Goal: Task Accomplishment & Management: Manage account settings

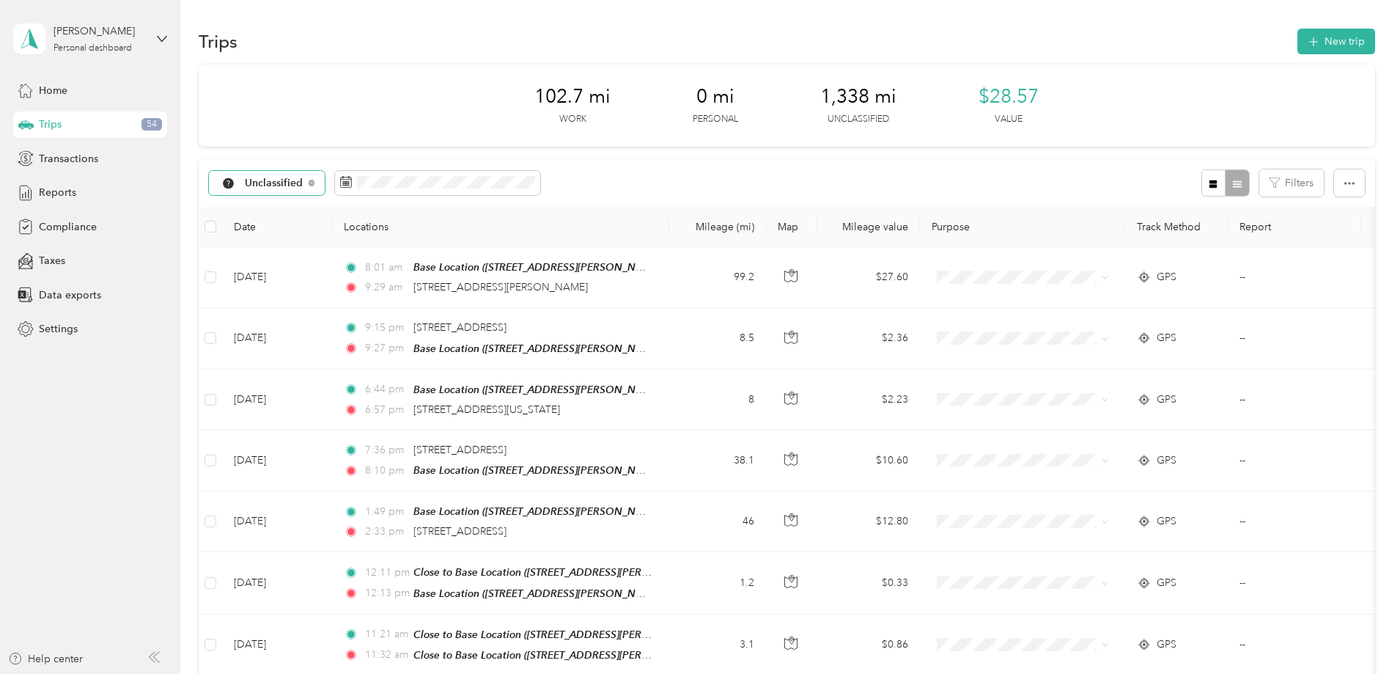
click at [325, 178] on div "Unclassified" at bounding box center [267, 183] width 117 height 25
click at [404, 211] on span "All purposes" at bounding box center [403, 209] width 120 height 15
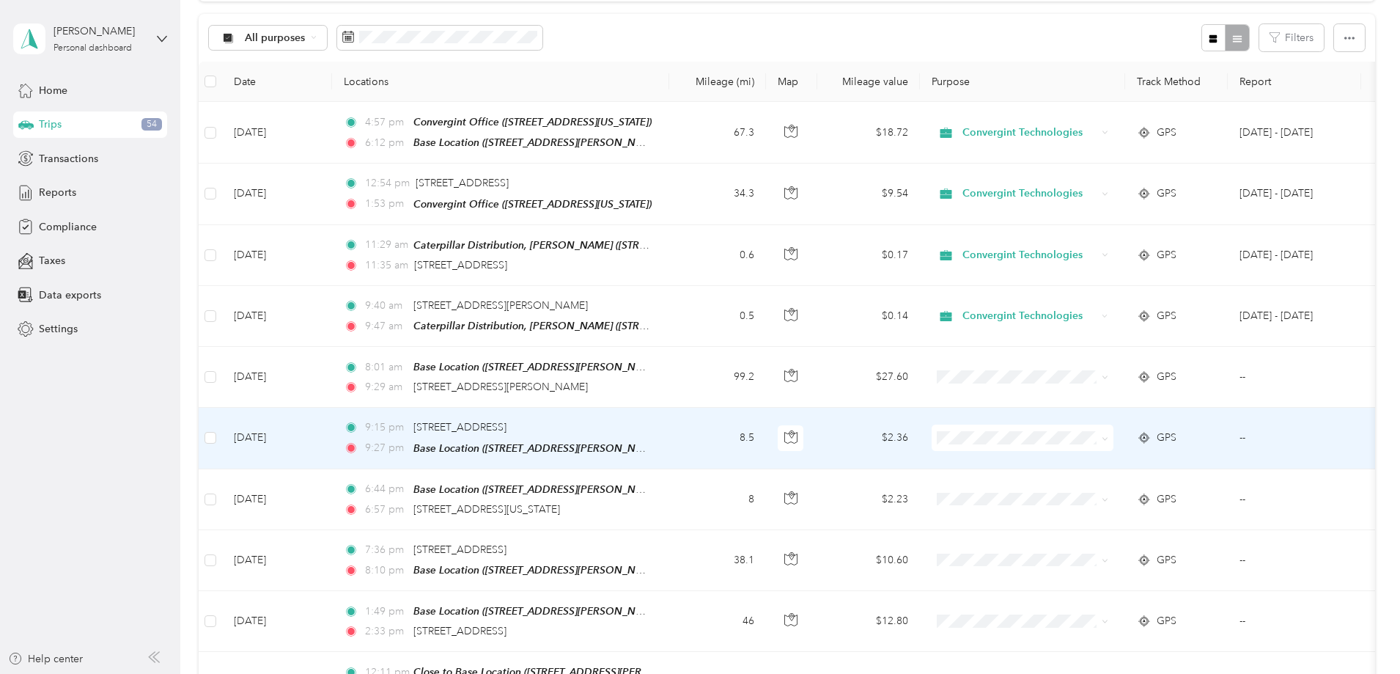
scroll to position [146, 0]
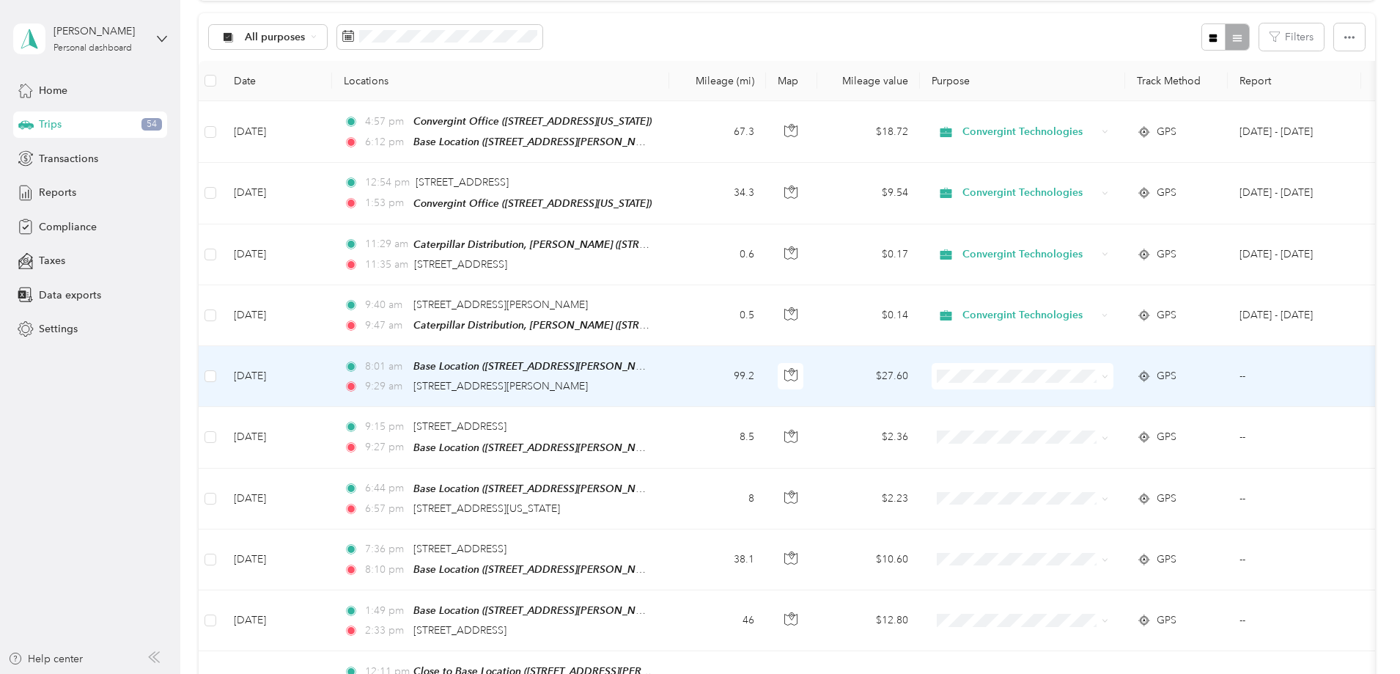
click at [1108, 373] on icon at bounding box center [1105, 376] width 7 height 7
click at [1190, 402] on li "Convergint Technologies" at bounding box center [1120, 400] width 182 height 26
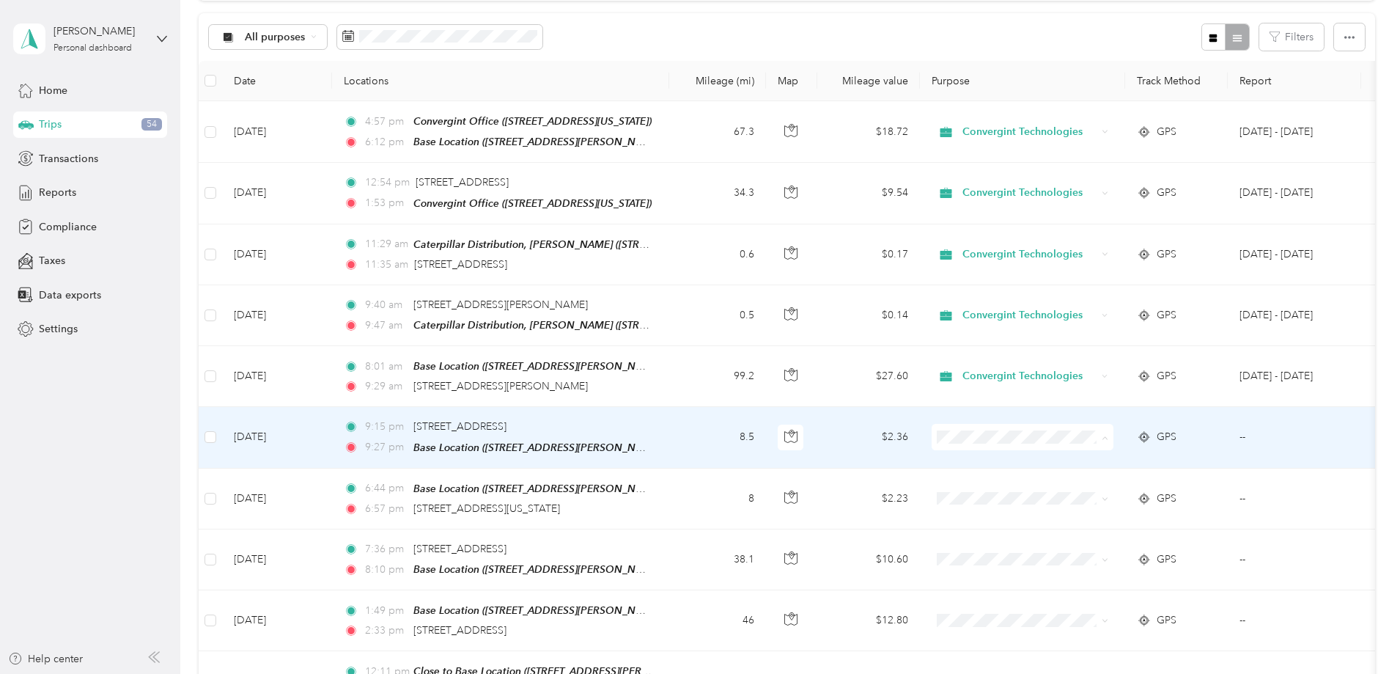
click at [1154, 487] on span "Personal" at bounding box center [1134, 485] width 136 height 15
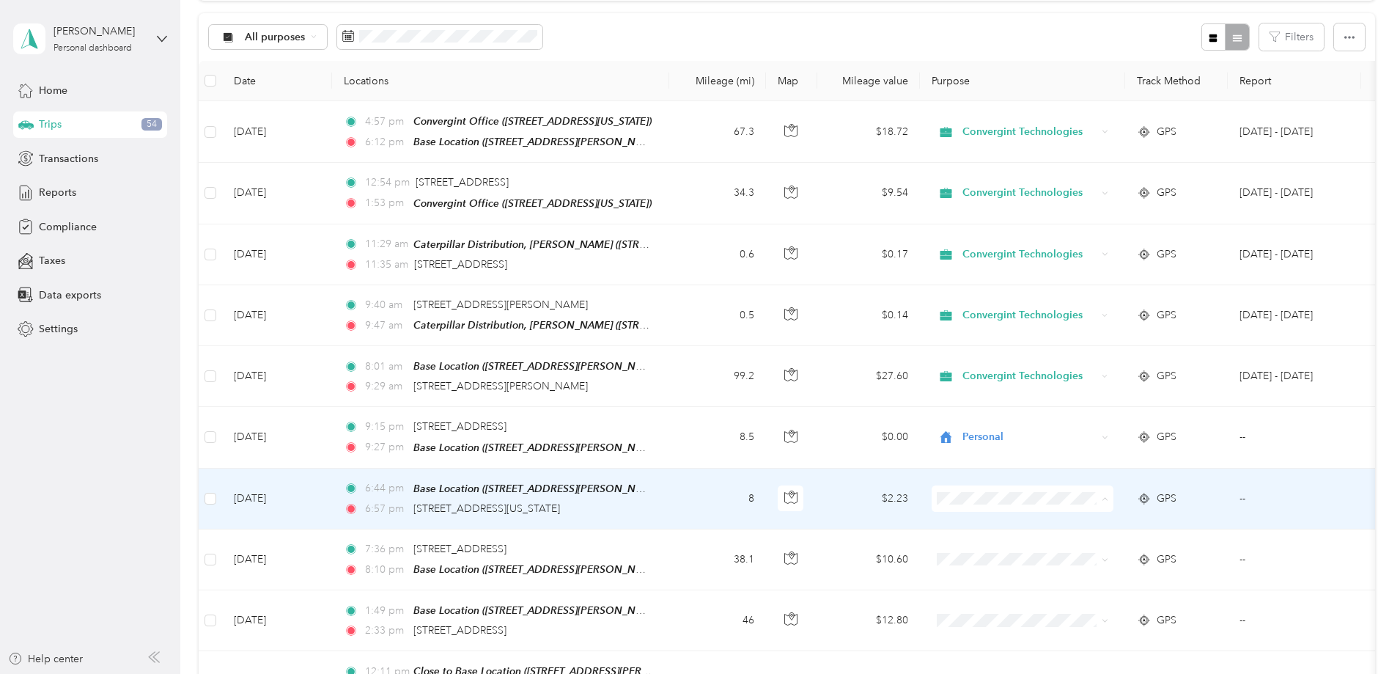
click at [1153, 545] on span "Personal" at bounding box center [1134, 545] width 136 height 15
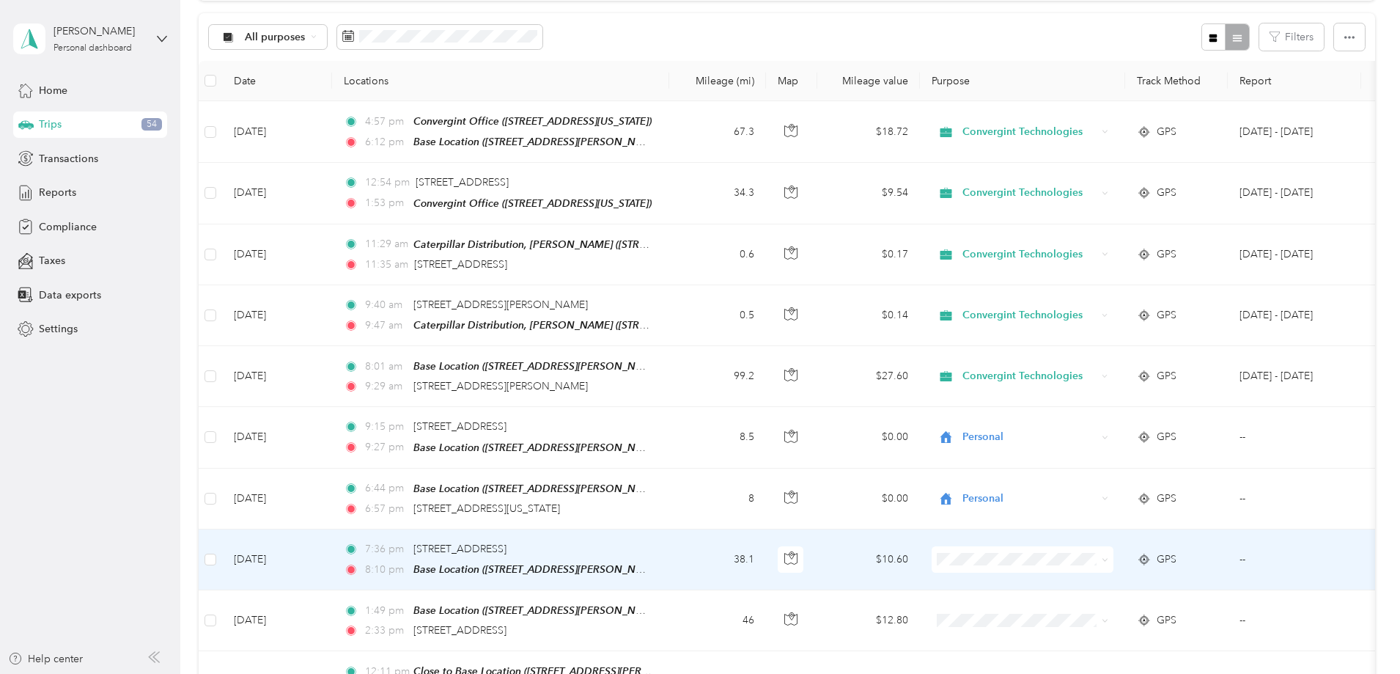
click at [1151, 553] on icon at bounding box center [1144, 559] width 15 height 12
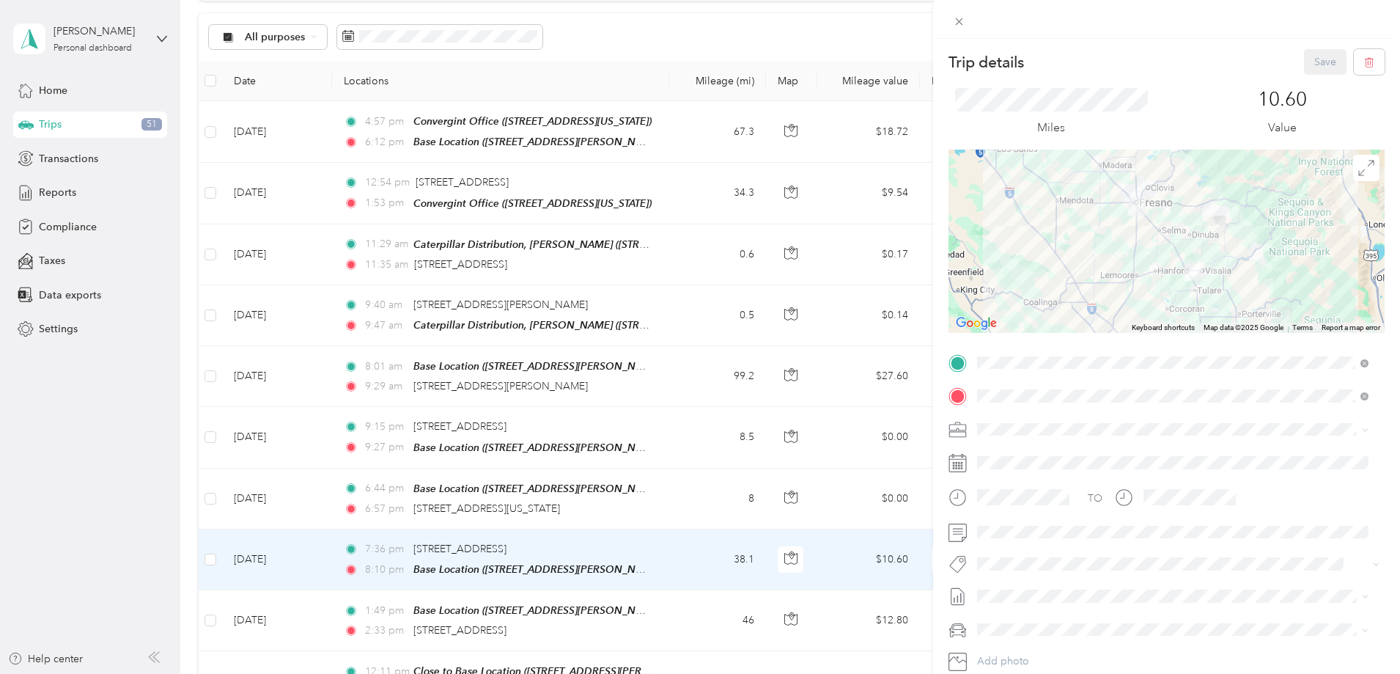
drag, startPoint x: 957, startPoint y: 19, endPoint x: 845, endPoint y: 298, distance: 300.0
click at [957, 19] on icon at bounding box center [958, 21] width 7 height 7
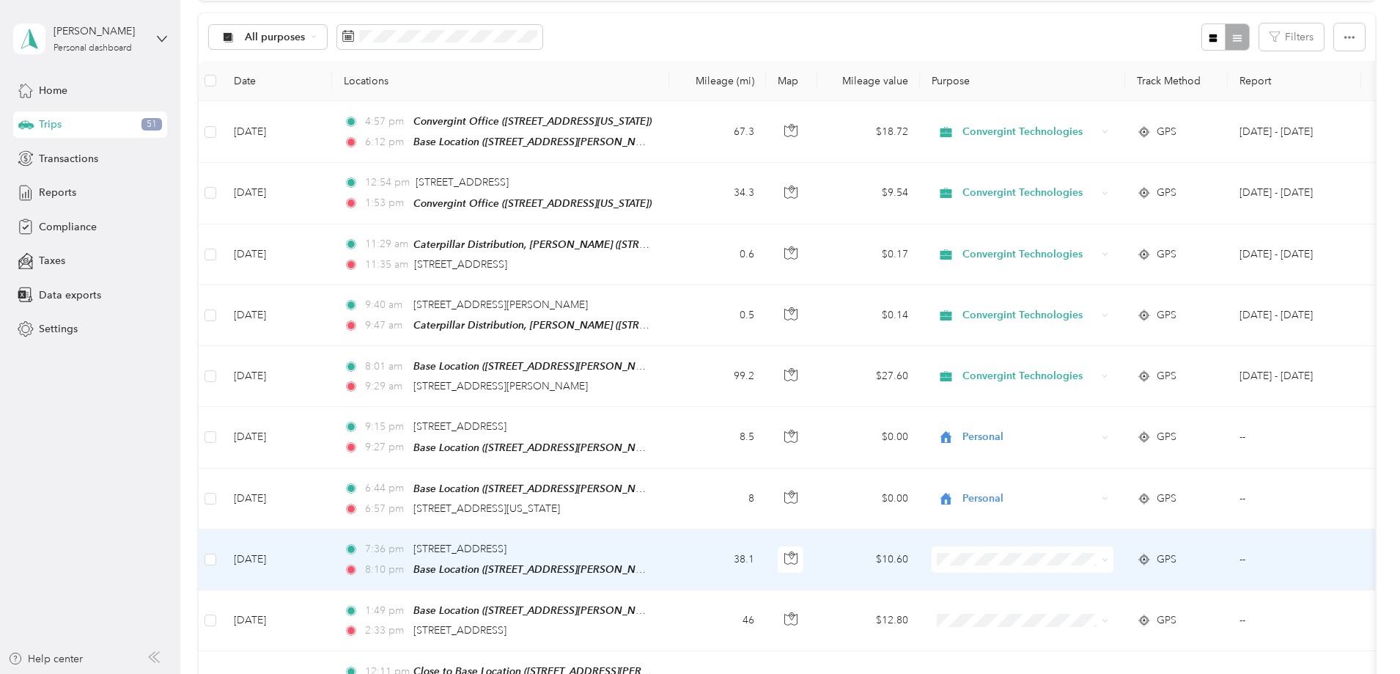
click at [1148, 602] on span "Personal" at bounding box center [1134, 605] width 136 height 15
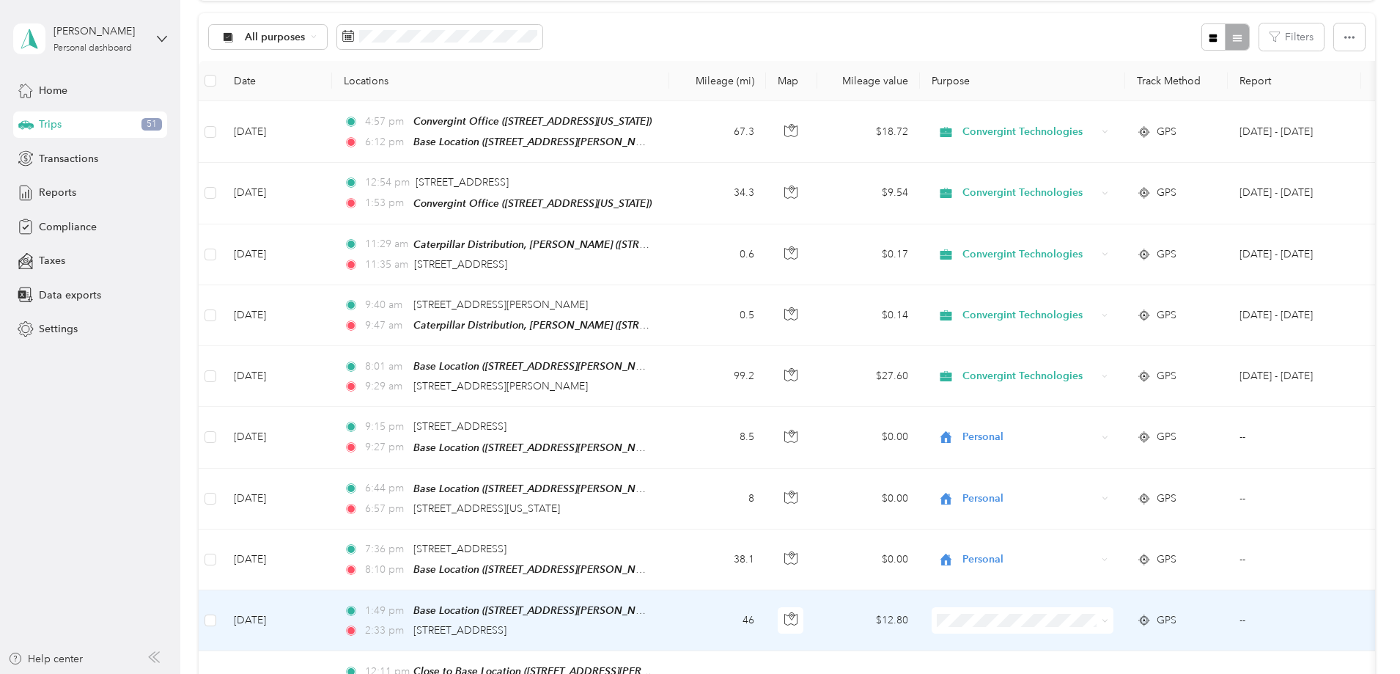
click at [1124, 589] on span "Personal" at bounding box center [1134, 585] width 136 height 15
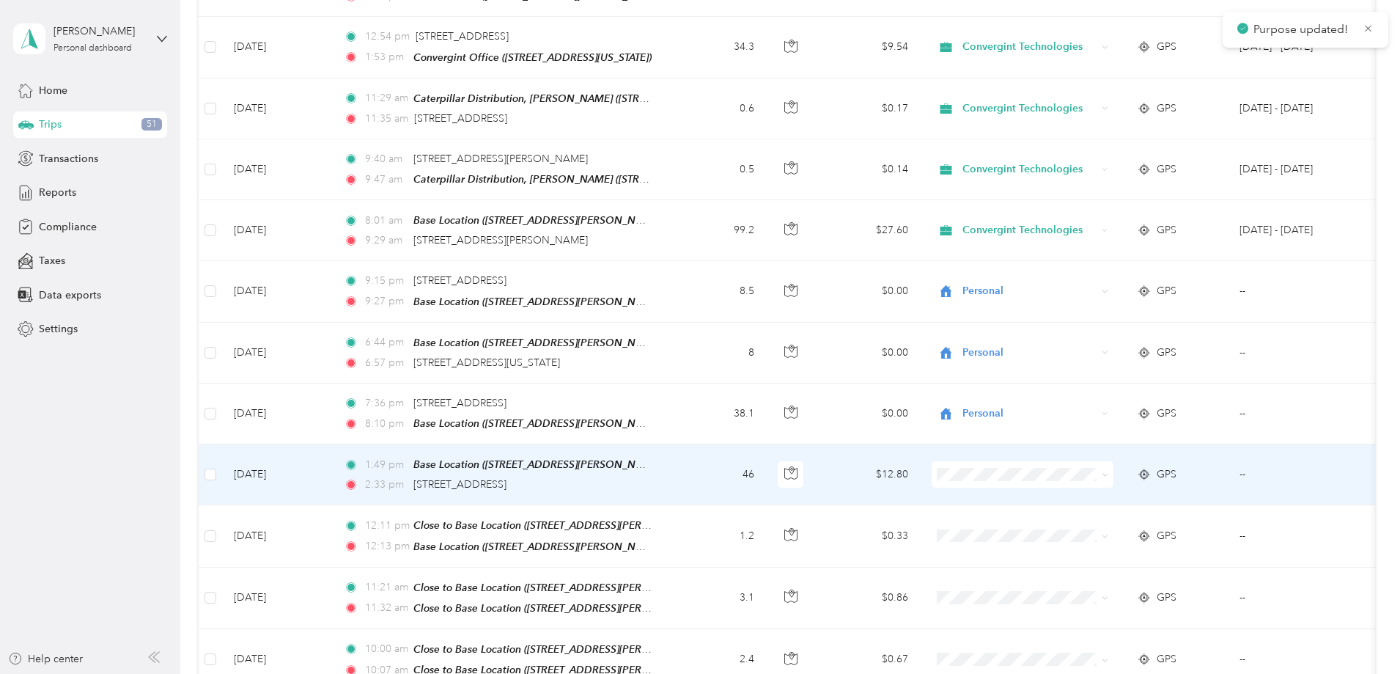
scroll to position [292, 0]
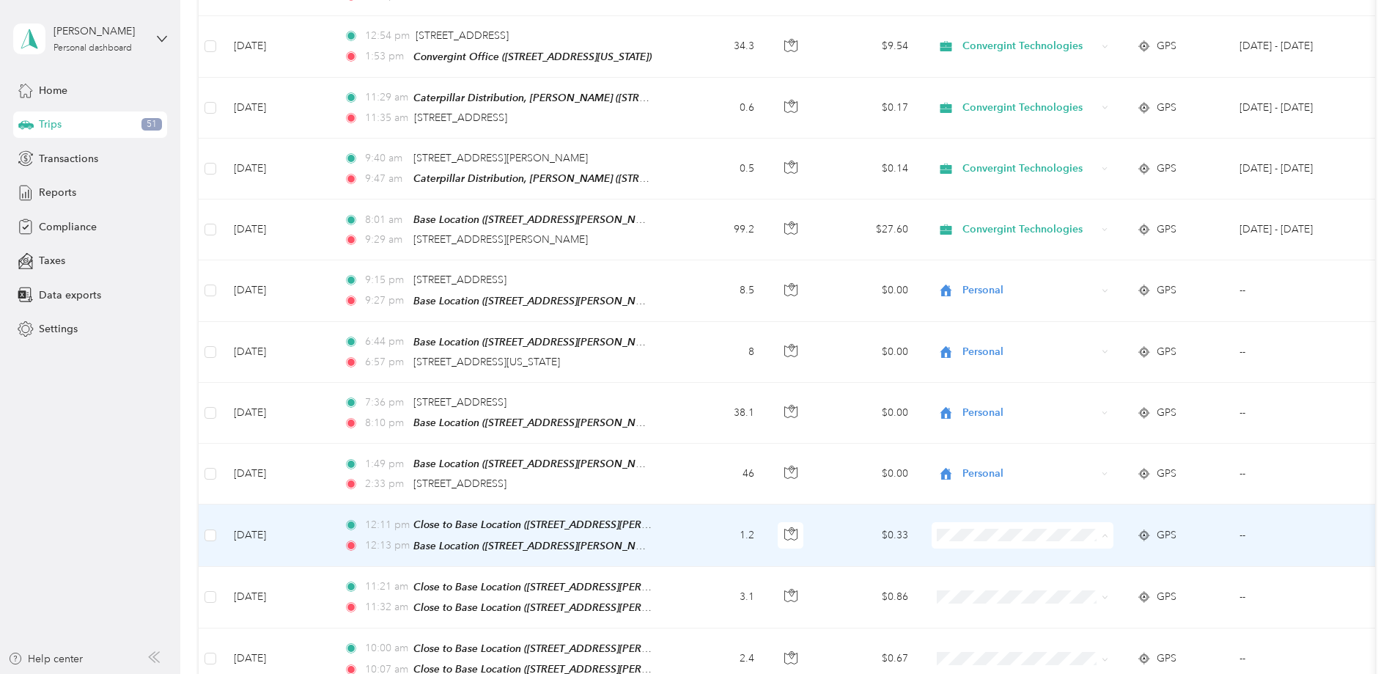
click at [1121, 583] on li "Personal" at bounding box center [1120, 580] width 182 height 26
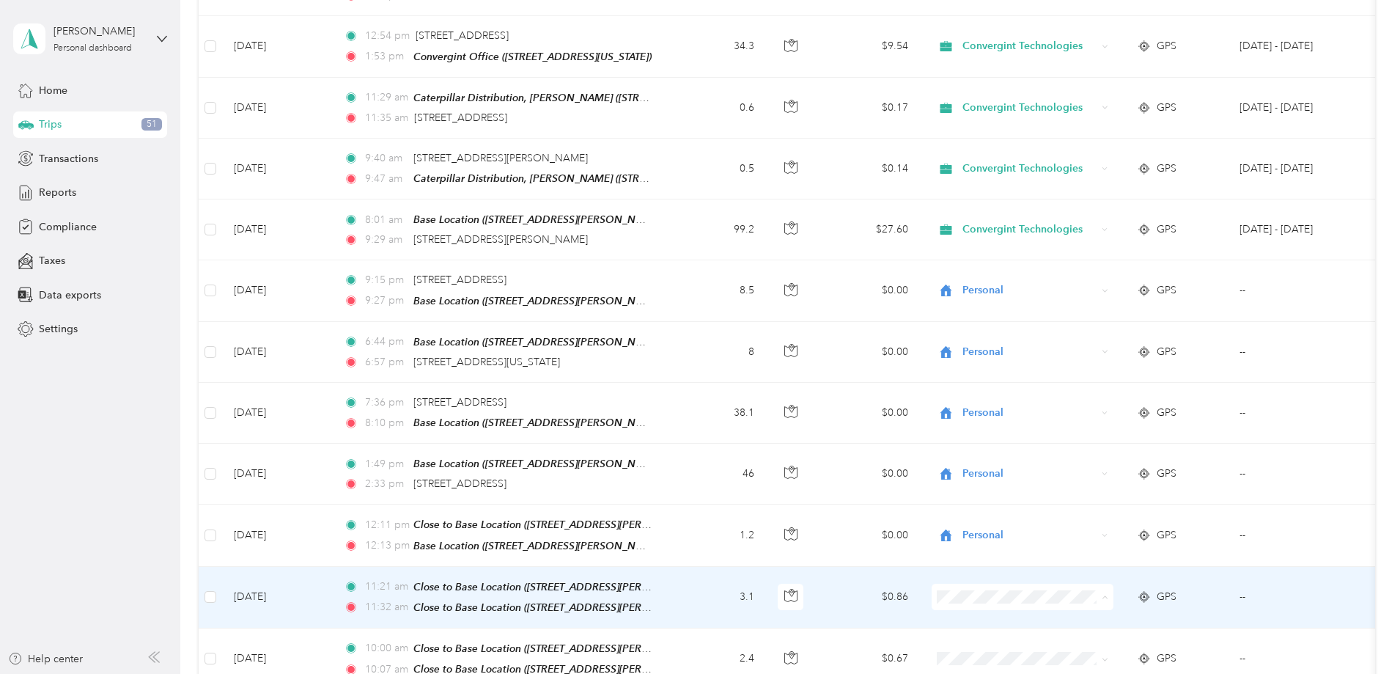
click at [1107, 638] on span "Personal" at bounding box center [1134, 640] width 136 height 15
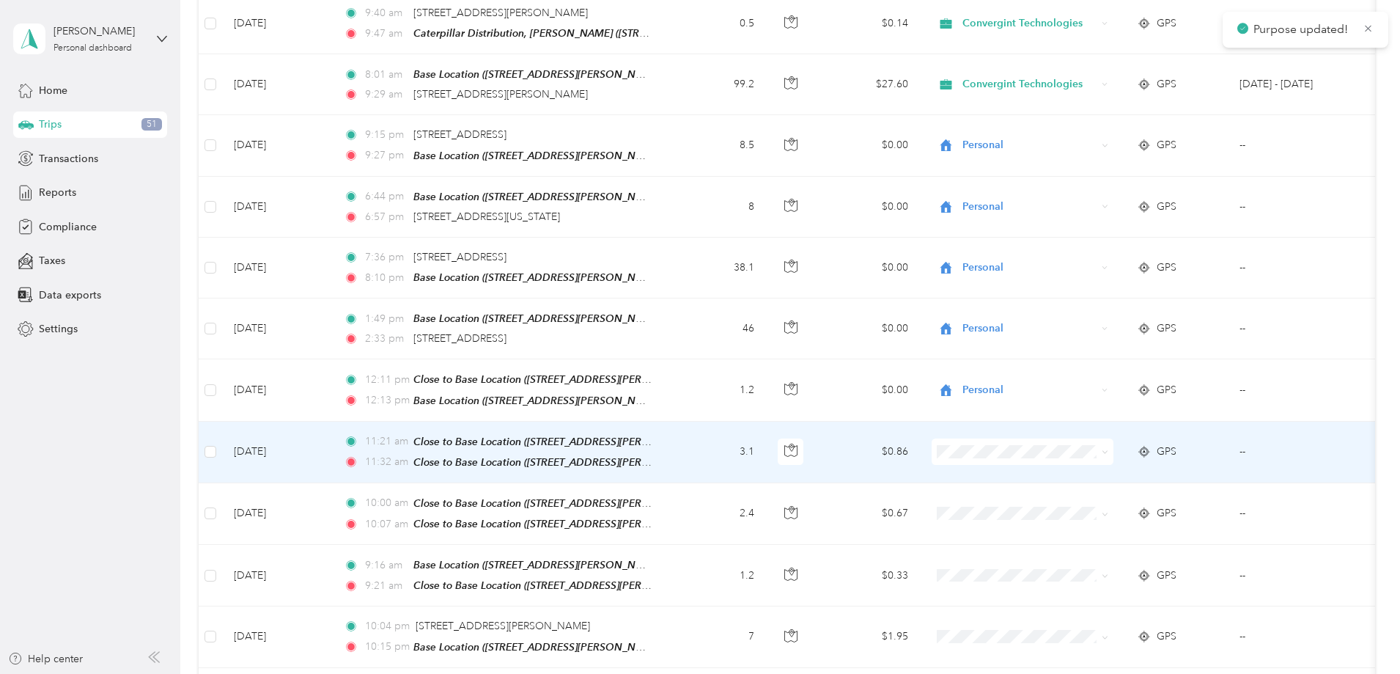
scroll to position [438, 0]
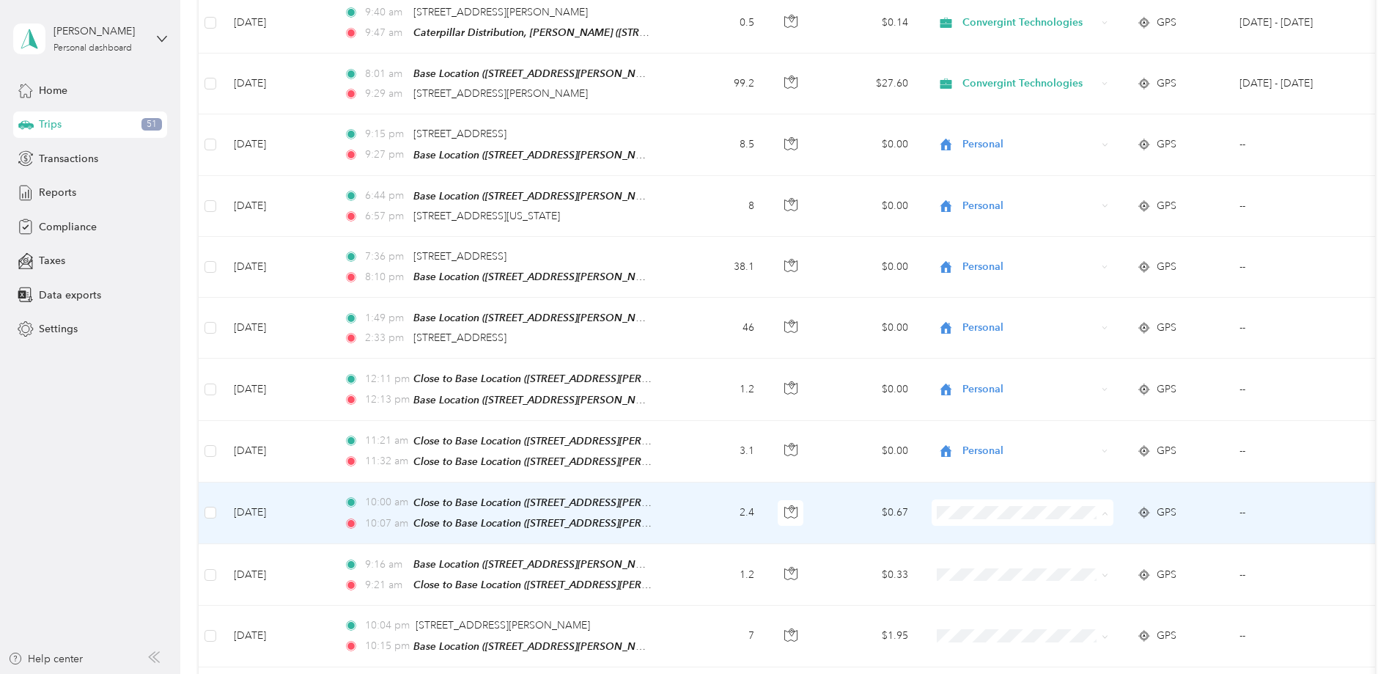
click at [1129, 553] on span "Personal" at bounding box center [1134, 554] width 136 height 15
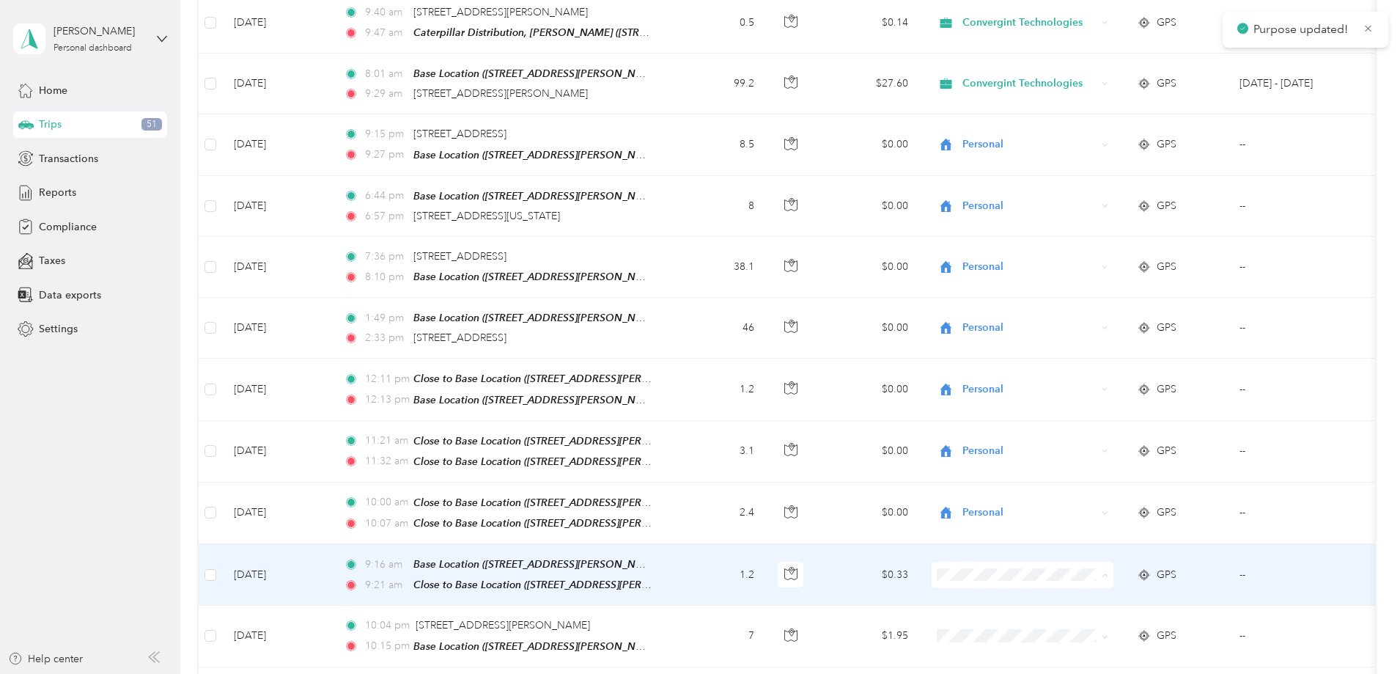
click at [1116, 614] on span "Personal" at bounding box center [1134, 615] width 136 height 15
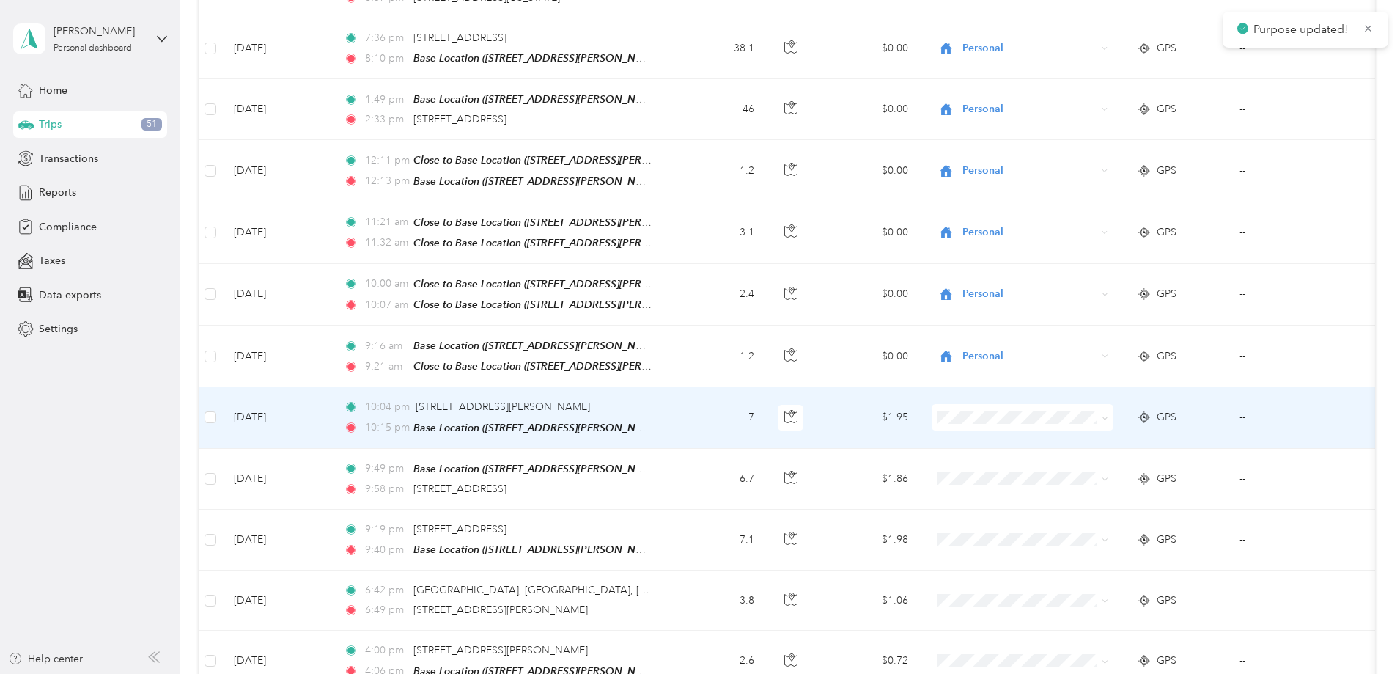
scroll to position [657, 0]
click at [1110, 455] on span "Personal" at bounding box center [1134, 456] width 136 height 15
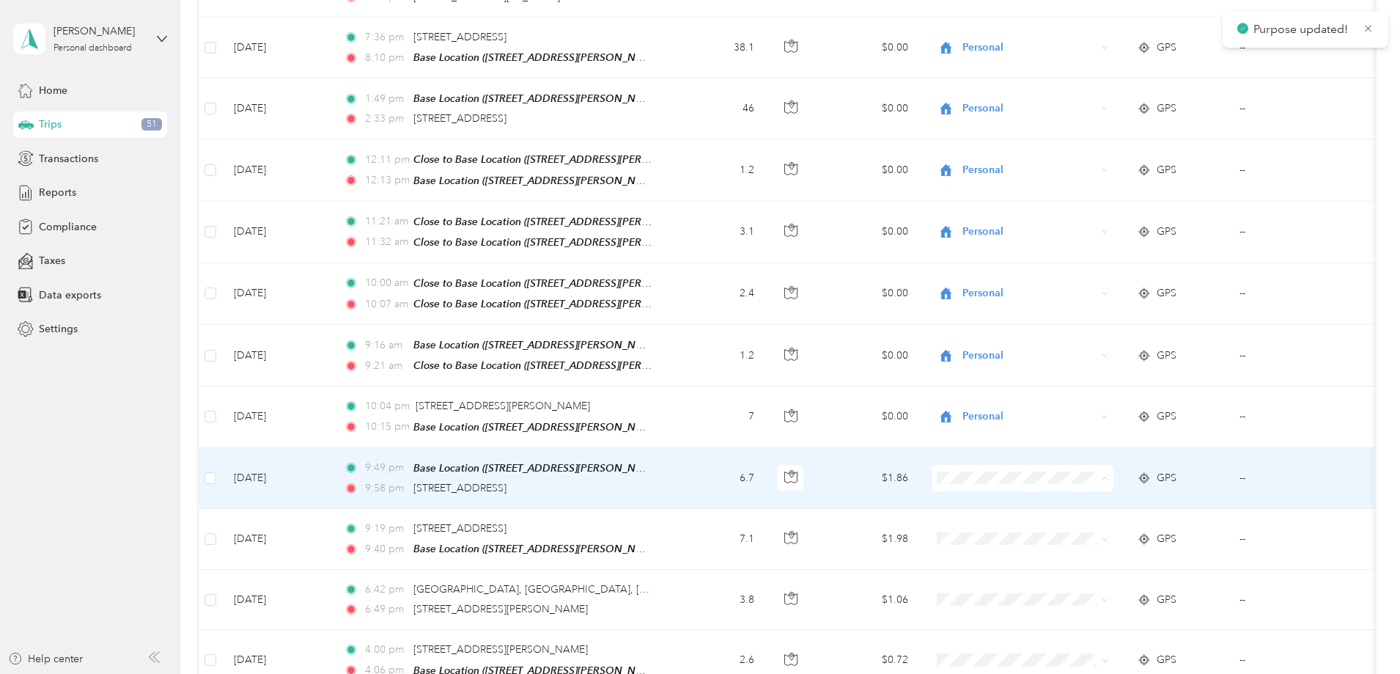
click at [1111, 515] on span "Personal" at bounding box center [1134, 516] width 136 height 15
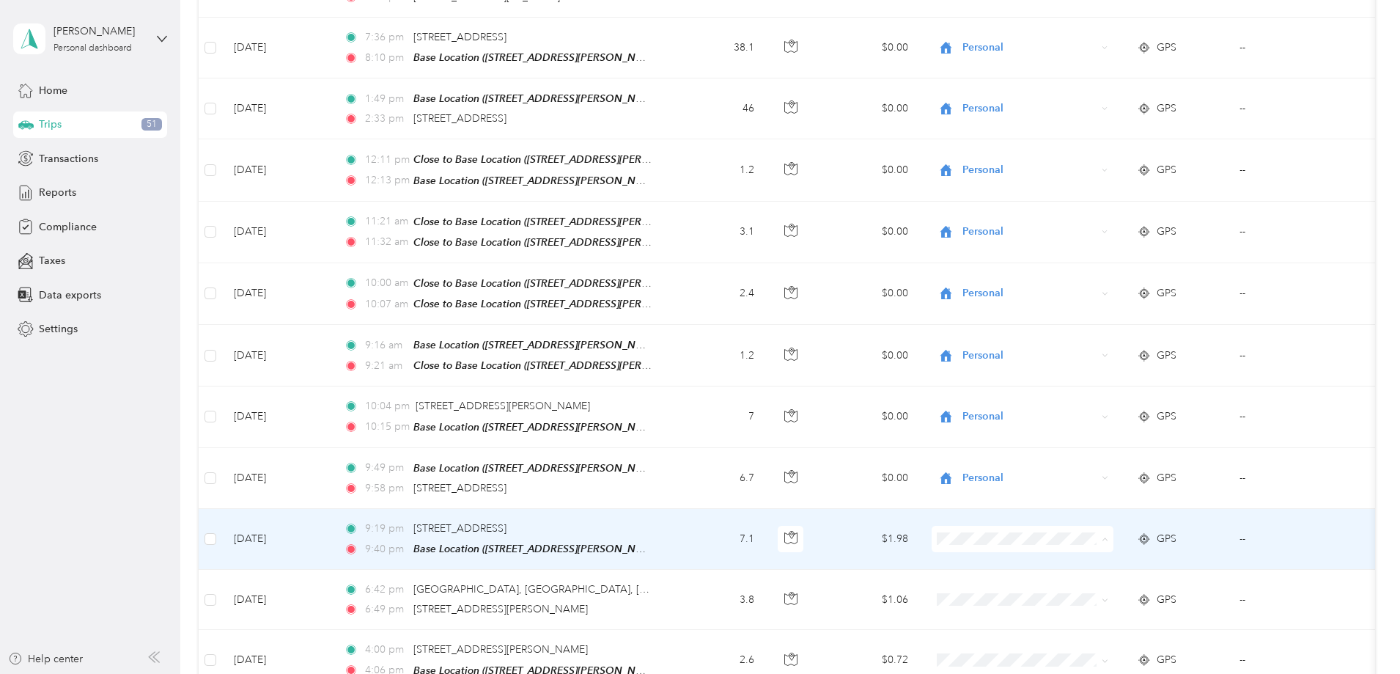
click at [1117, 581] on li "Personal" at bounding box center [1120, 577] width 182 height 26
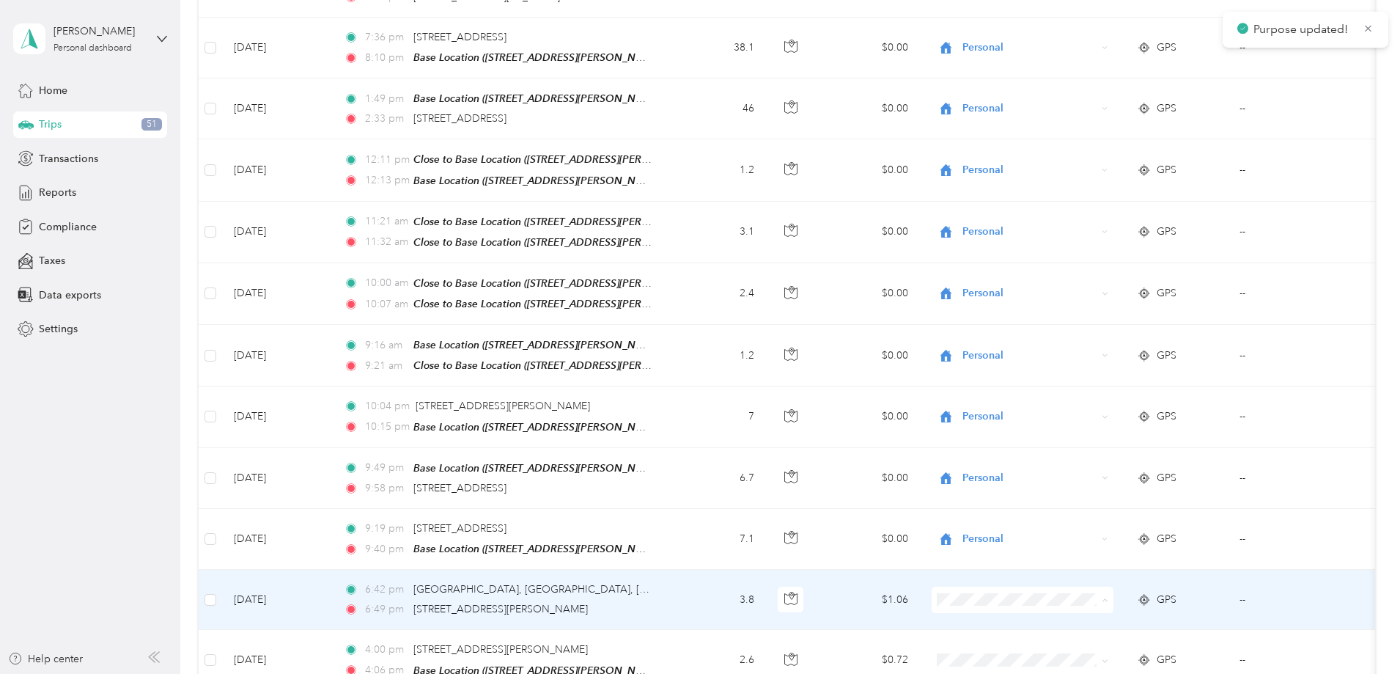
click at [1107, 641] on li "Personal" at bounding box center [1120, 637] width 182 height 26
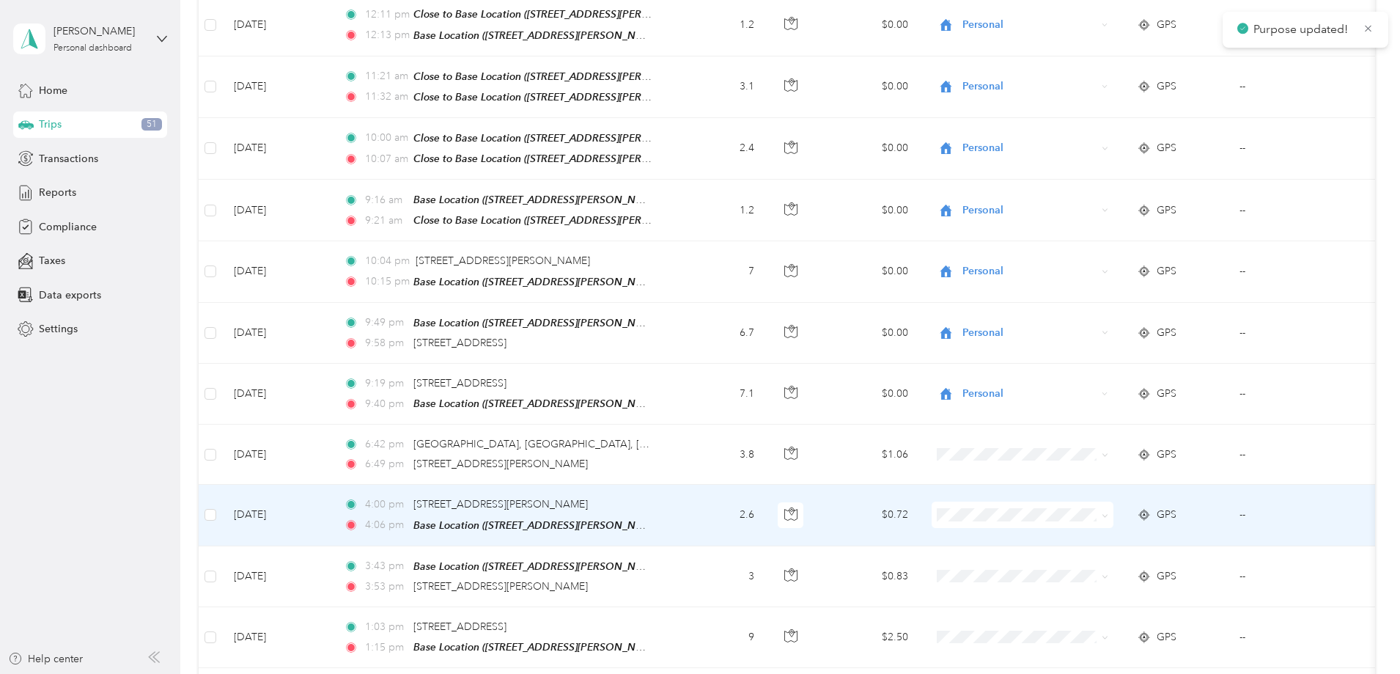
scroll to position [804, 0]
click at [1114, 555] on span "Personal" at bounding box center [1134, 550] width 136 height 15
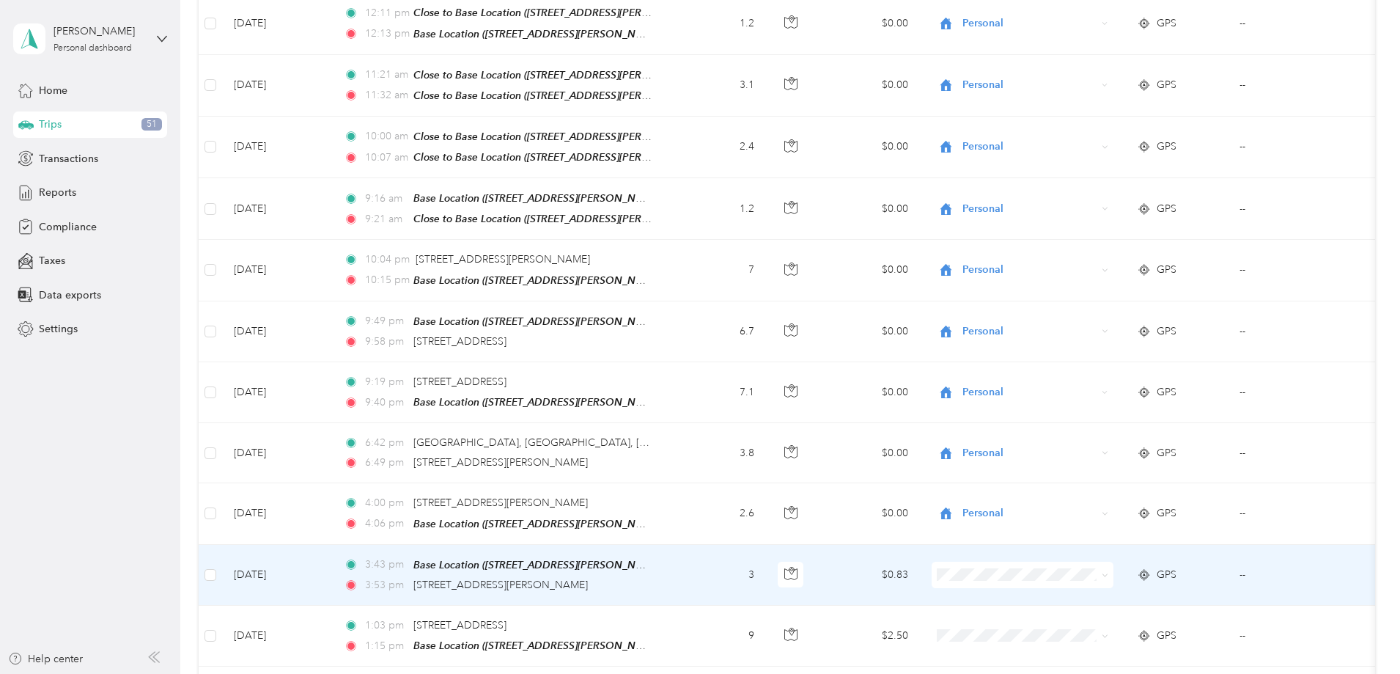
click at [1105, 609] on span "Personal" at bounding box center [1134, 610] width 136 height 15
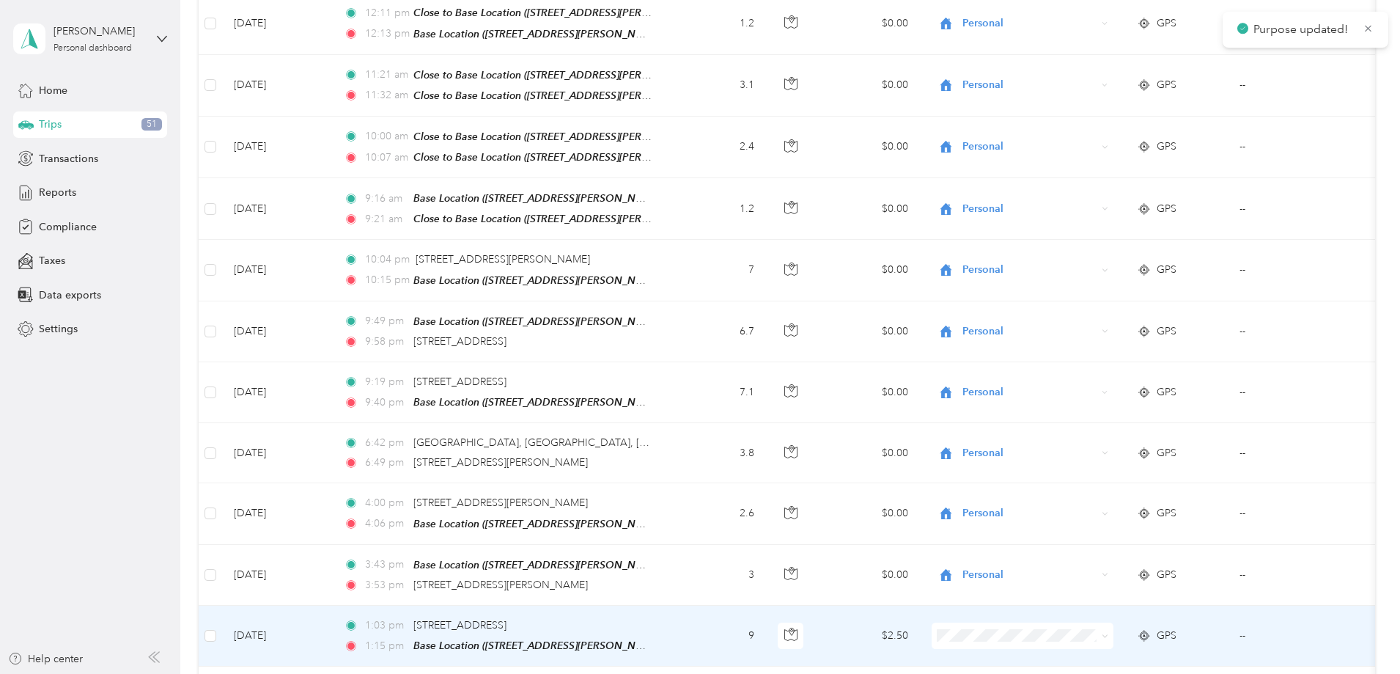
click at [1117, 587] on span "Personal" at bounding box center [1134, 588] width 136 height 15
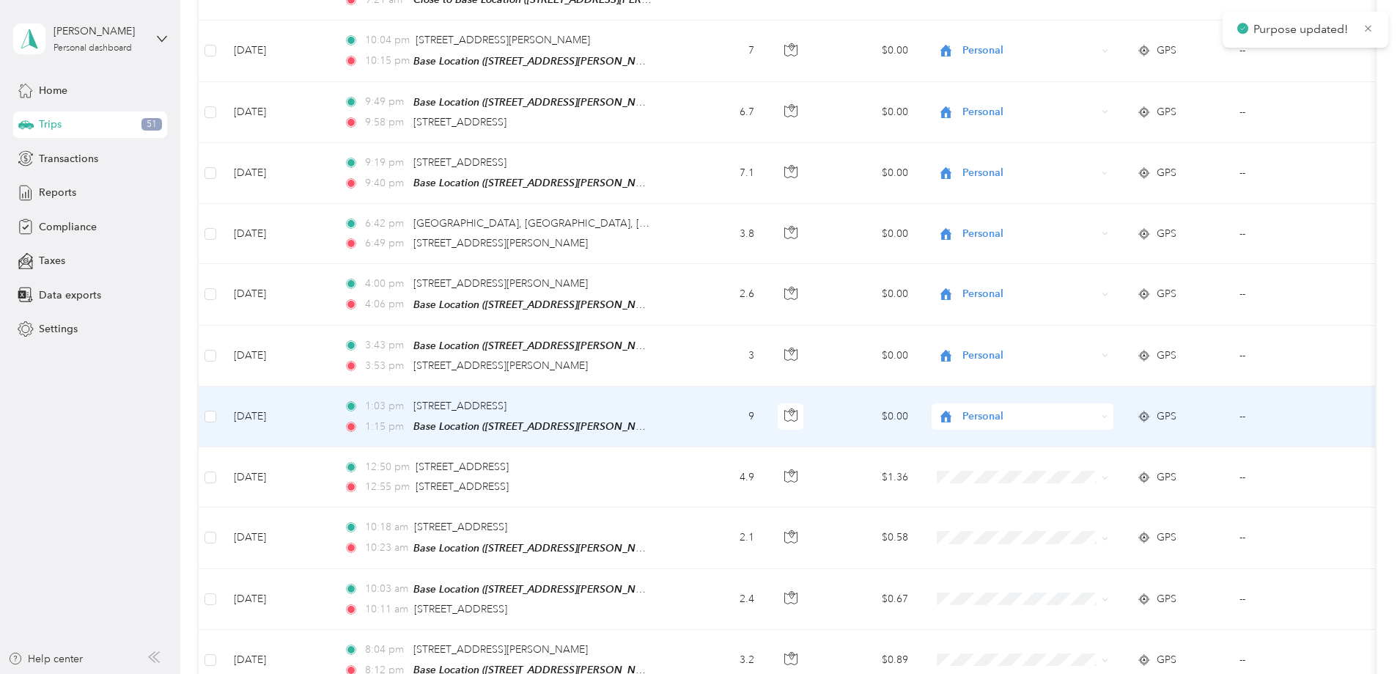
scroll to position [1024, 0]
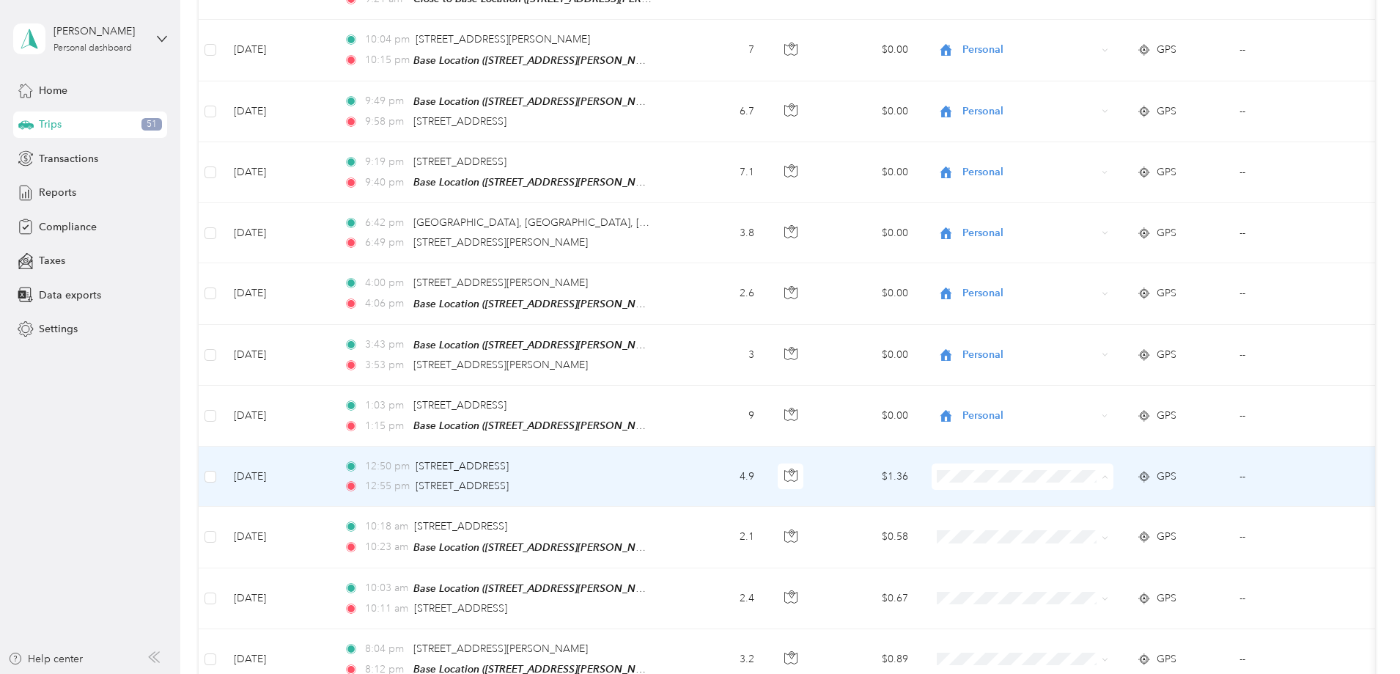
click at [1113, 510] on span "Personal" at bounding box center [1134, 511] width 136 height 15
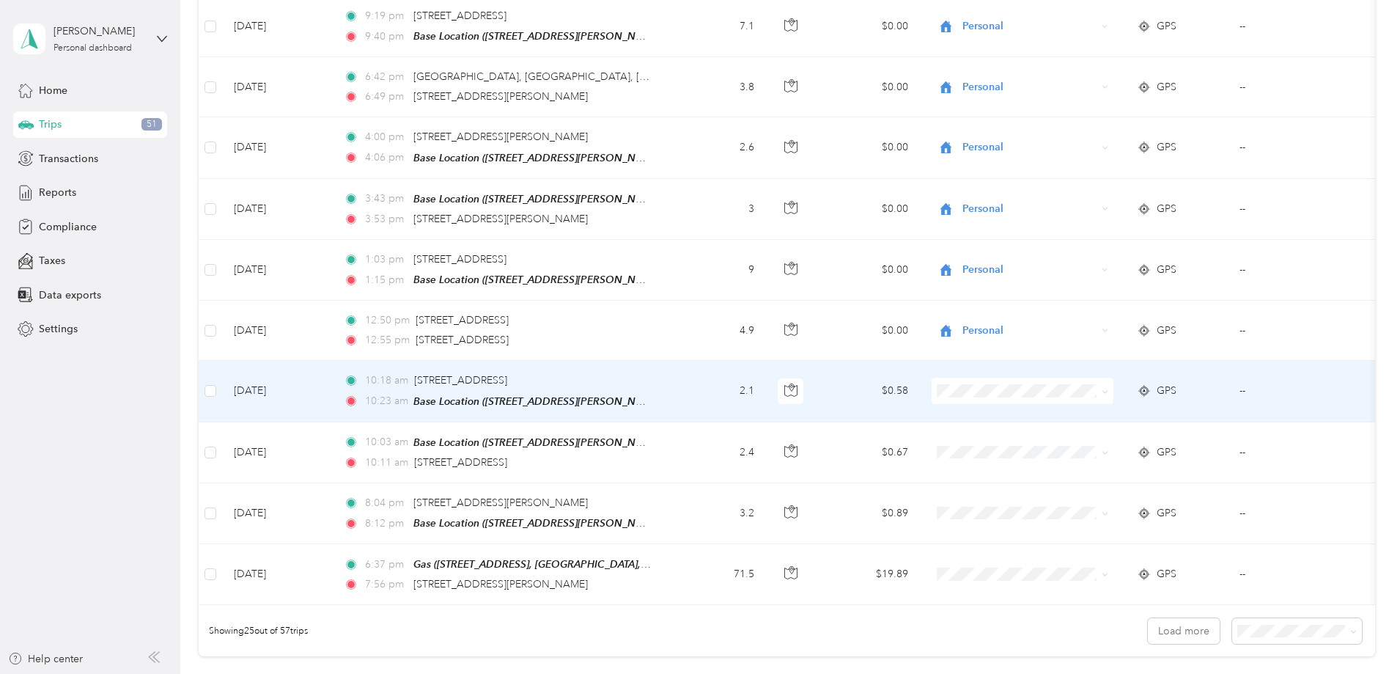
scroll to position [1171, 0]
click at [1117, 425] on span "Personal" at bounding box center [1134, 425] width 136 height 15
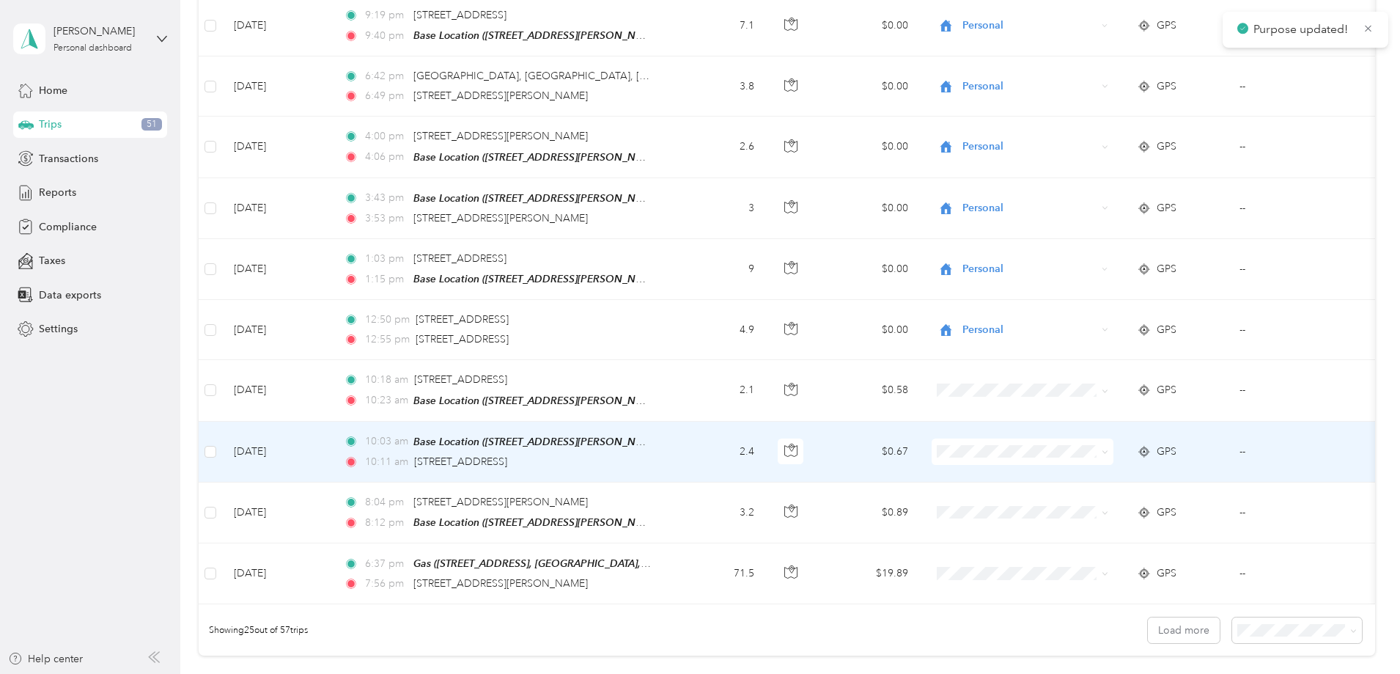
click at [1113, 487] on li "Personal" at bounding box center [1120, 482] width 182 height 26
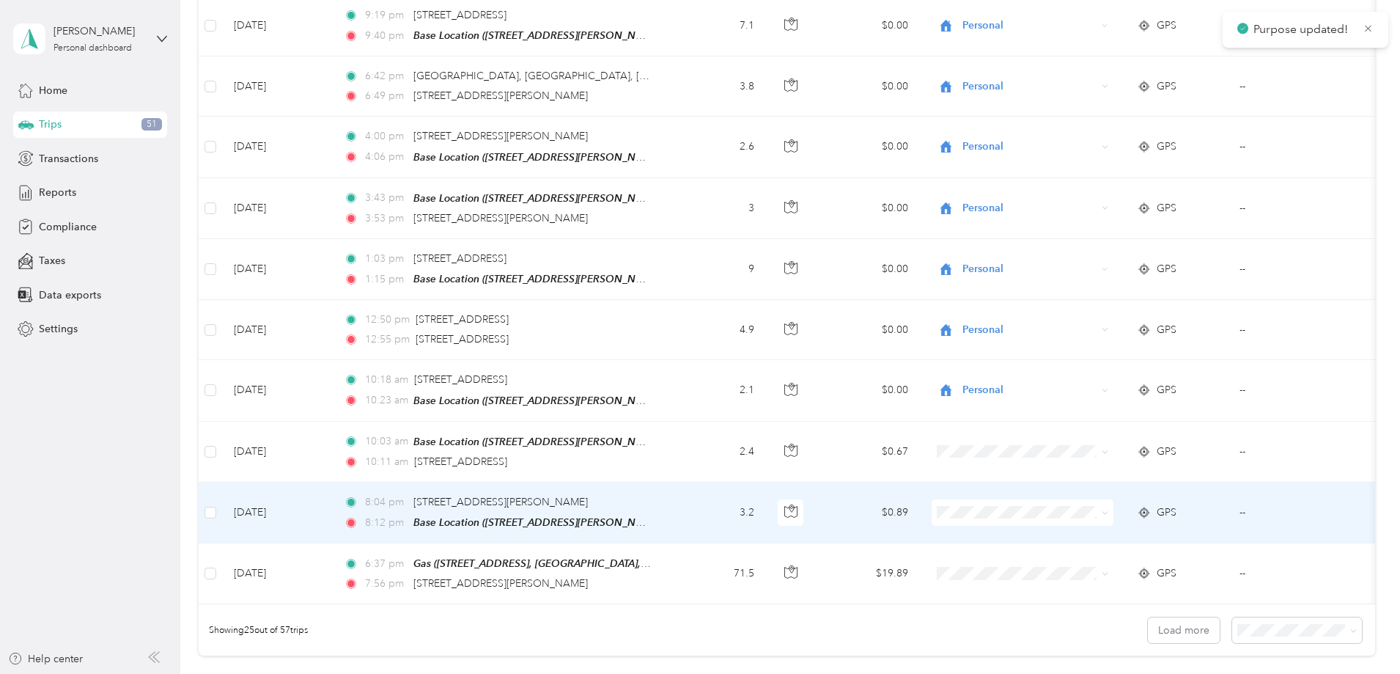
click at [1107, 504] on span at bounding box center [1023, 512] width 182 height 26
click at [1110, 544] on span "Personal" at bounding box center [1134, 545] width 136 height 15
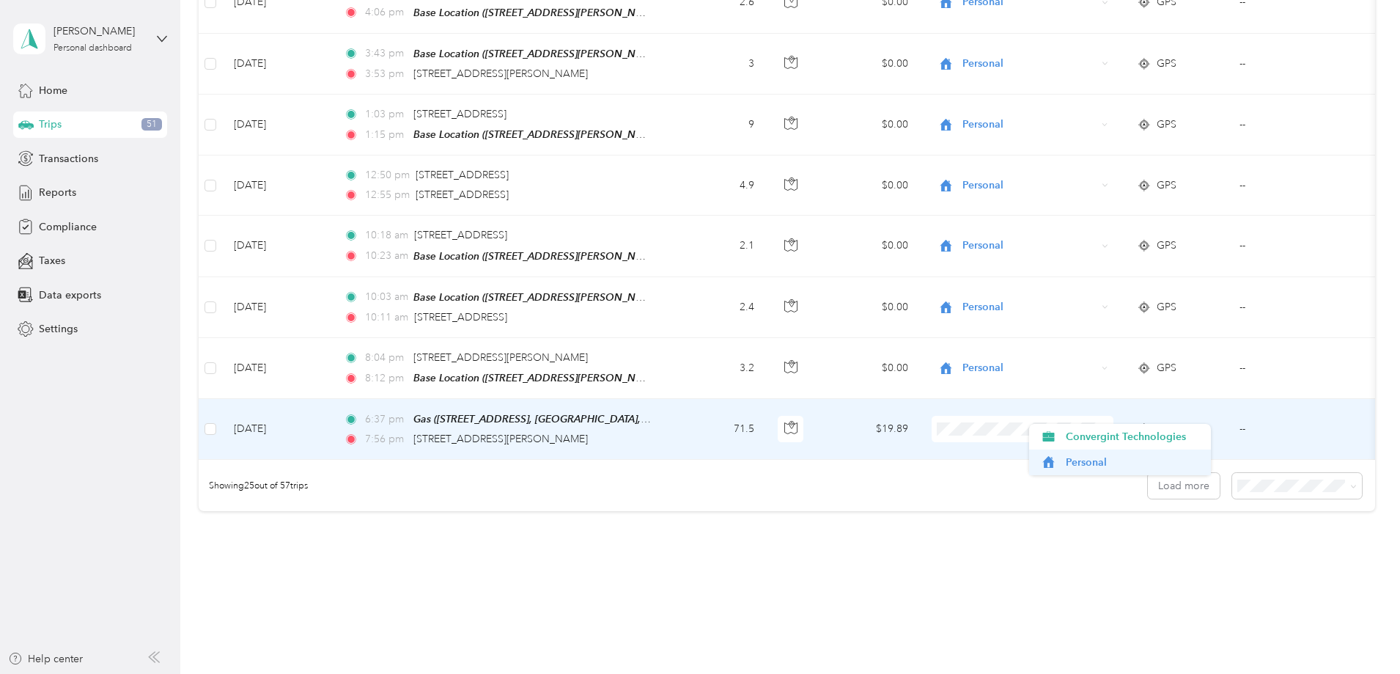
scroll to position [1316, 0]
click at [1116, 437] on span "Convergint Technologies" at bounding box center [1134, 434] width 136 height 15
click at [1187, 550] on span "100 per load" at bounding box center [1171, 552] width 60 height 12
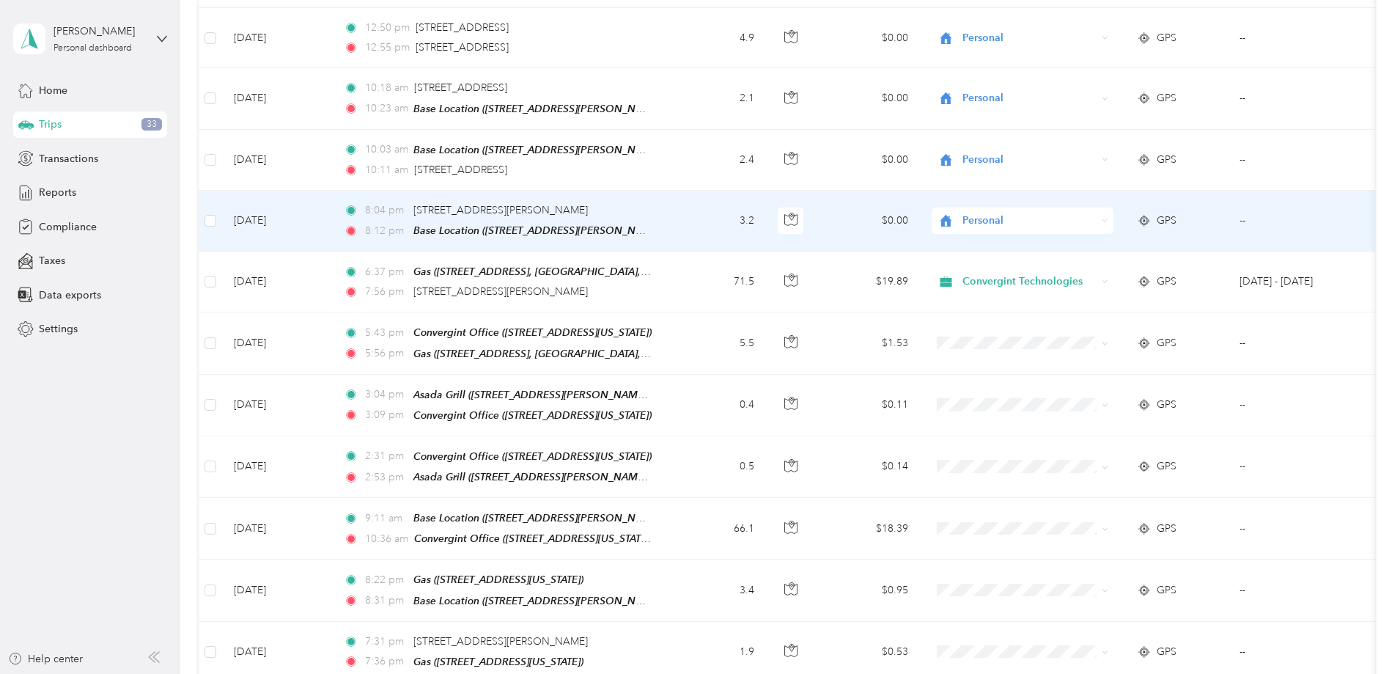
scroll to position [1463, 0]
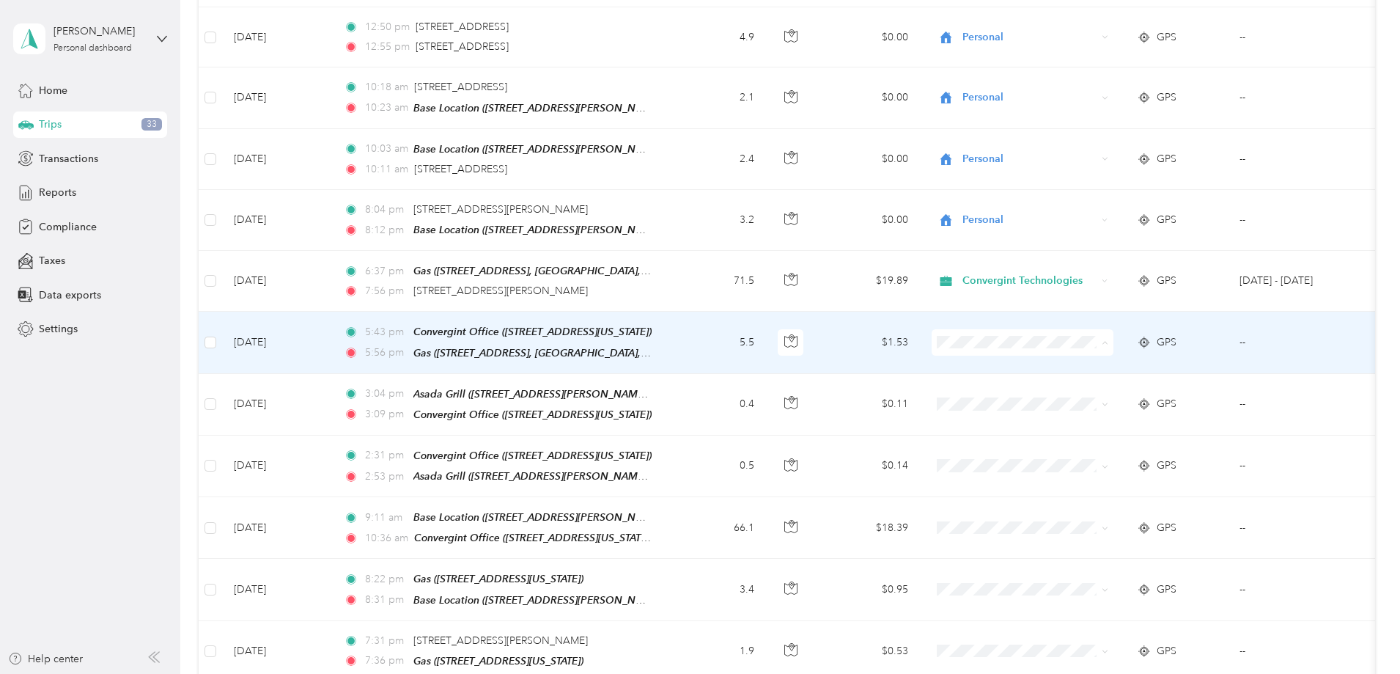
click at [1144, 344] on span "Convergint Technologies" at bounding box center [1134, 348] width 136 height 15
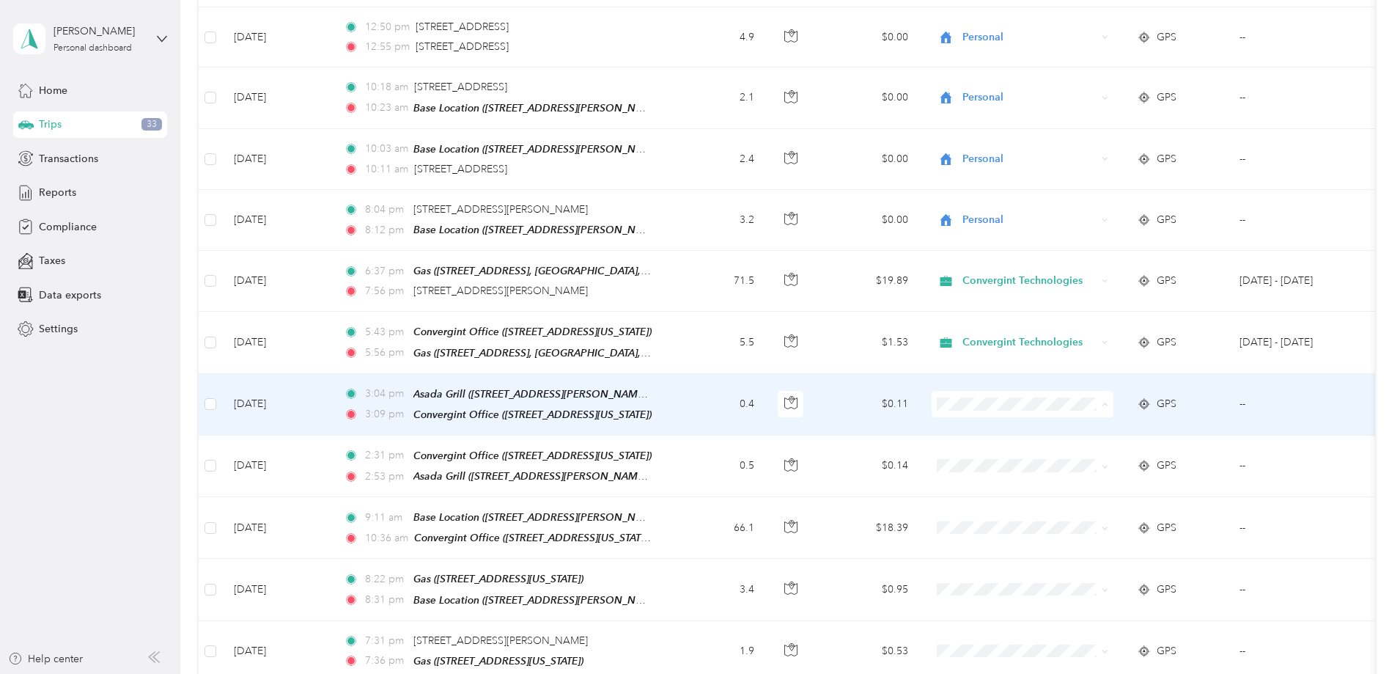
click at [1134, 416] on ol "Convergint Technologies Personal" at bounding box center [1120, 421] width 182 height 51
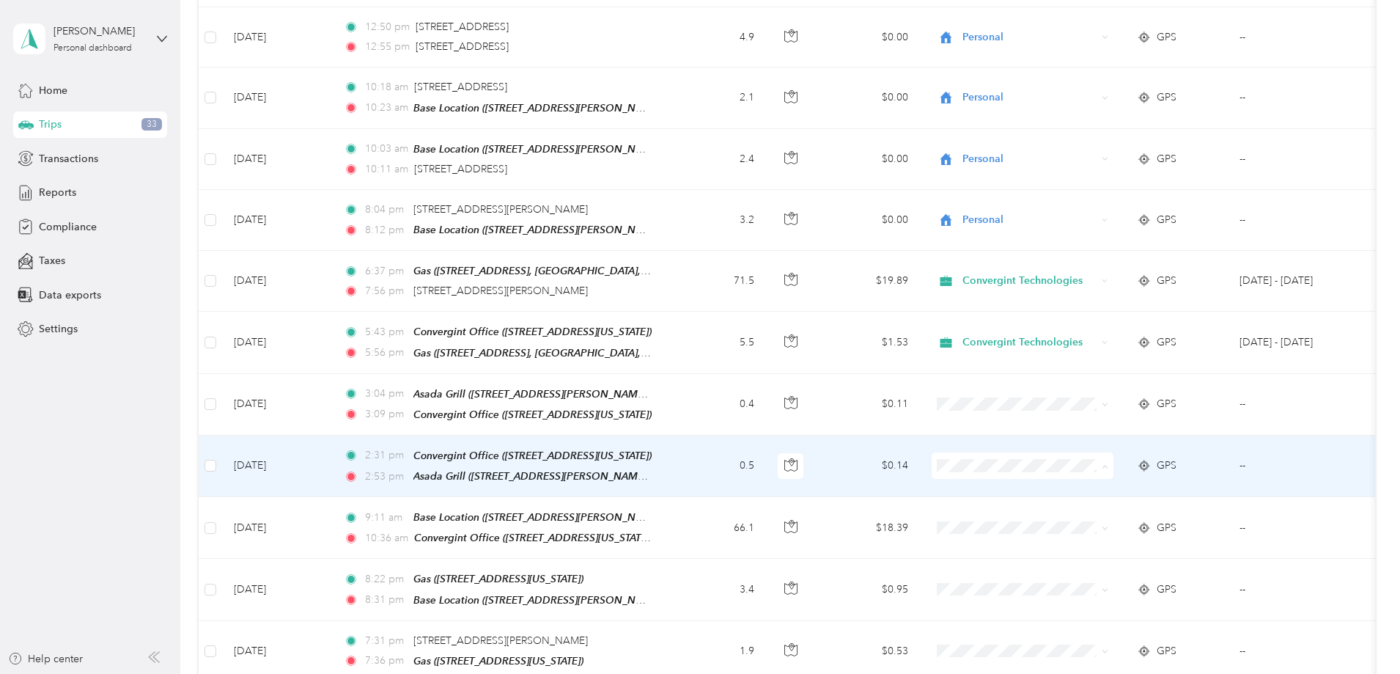
click at [1126, 464] on span "Convergint Technologies" at bounding box center [1134, 468] width 136 height 15
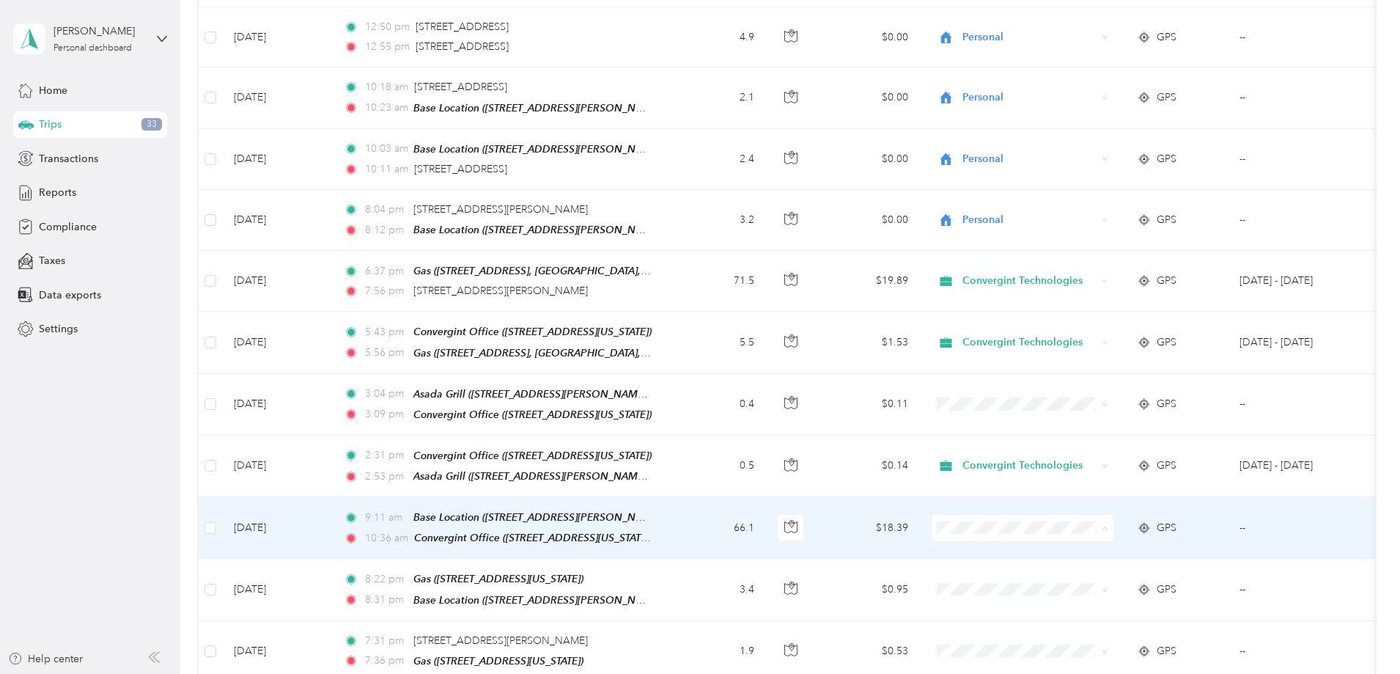
click at [1110, 530] on span "Convergint Technologies" at bounding box center [1134, 529] width 136 height 15
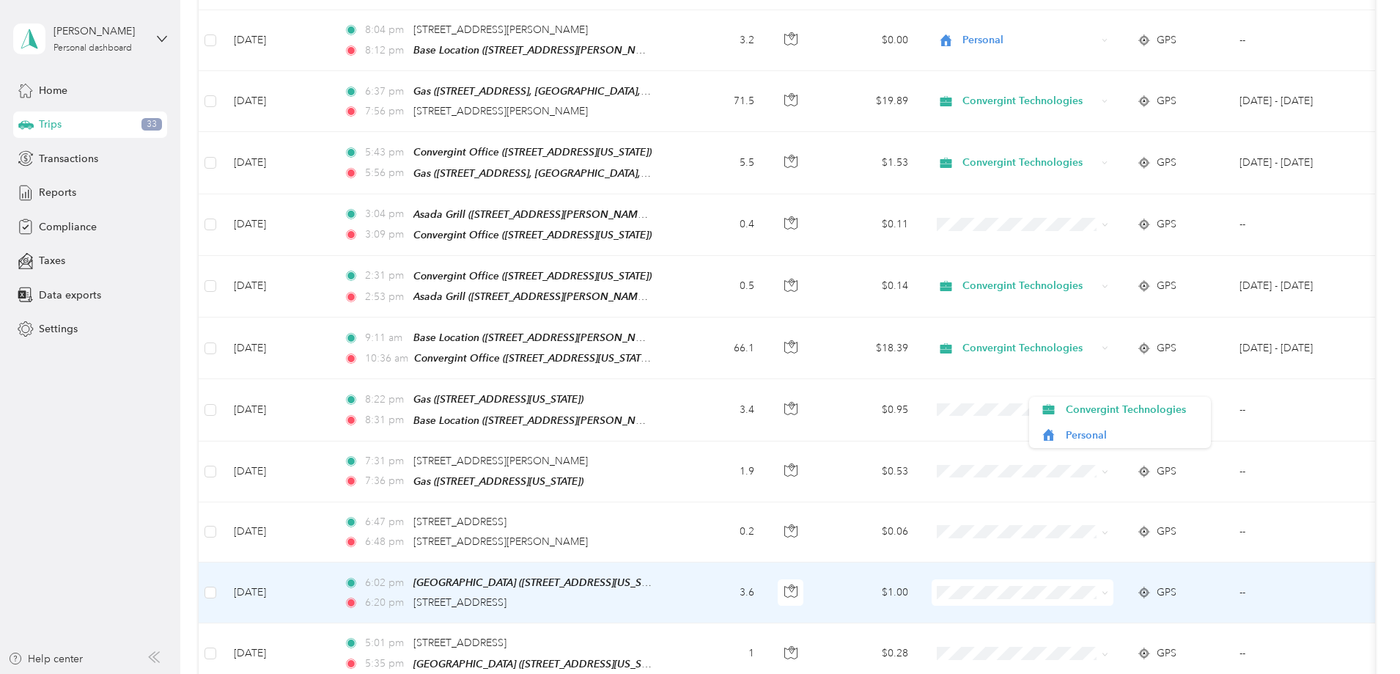
scroll to position [1643, 0]
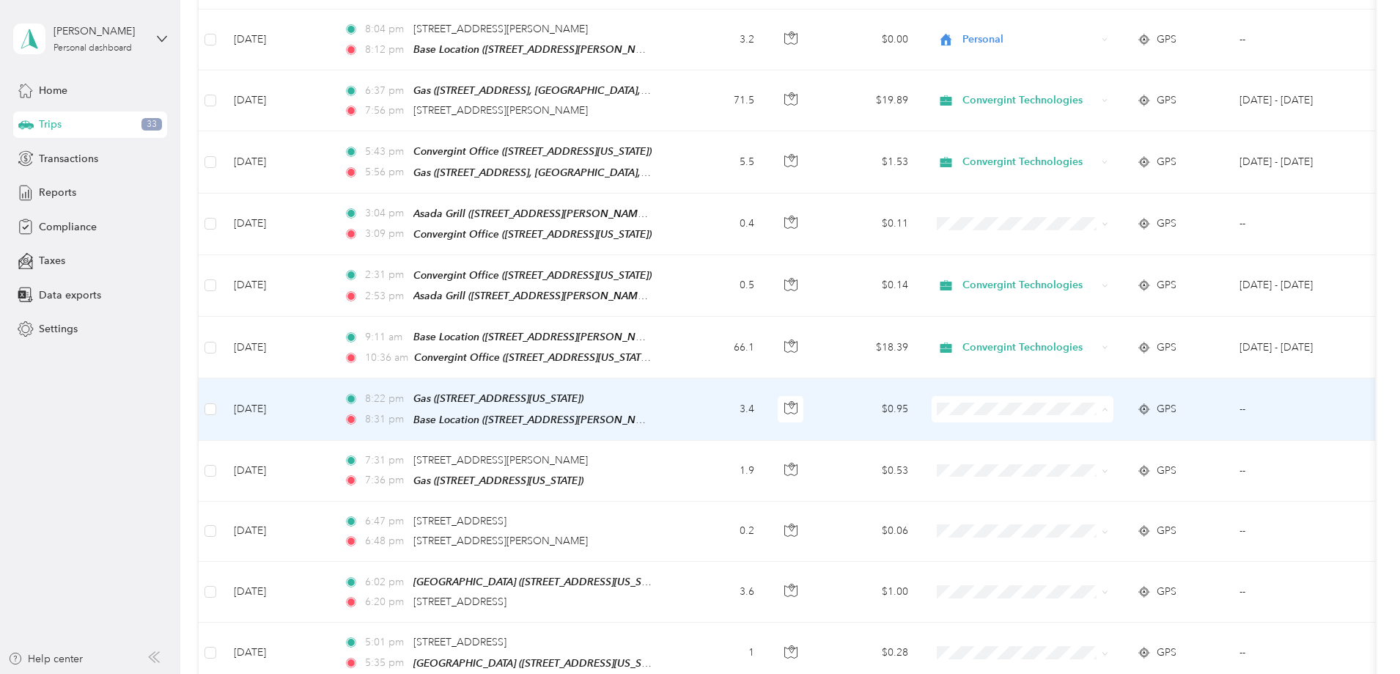
click at [1151, 409] on span "Convergint Technologies" at bounding box center [1134, 409] width 136 height 15
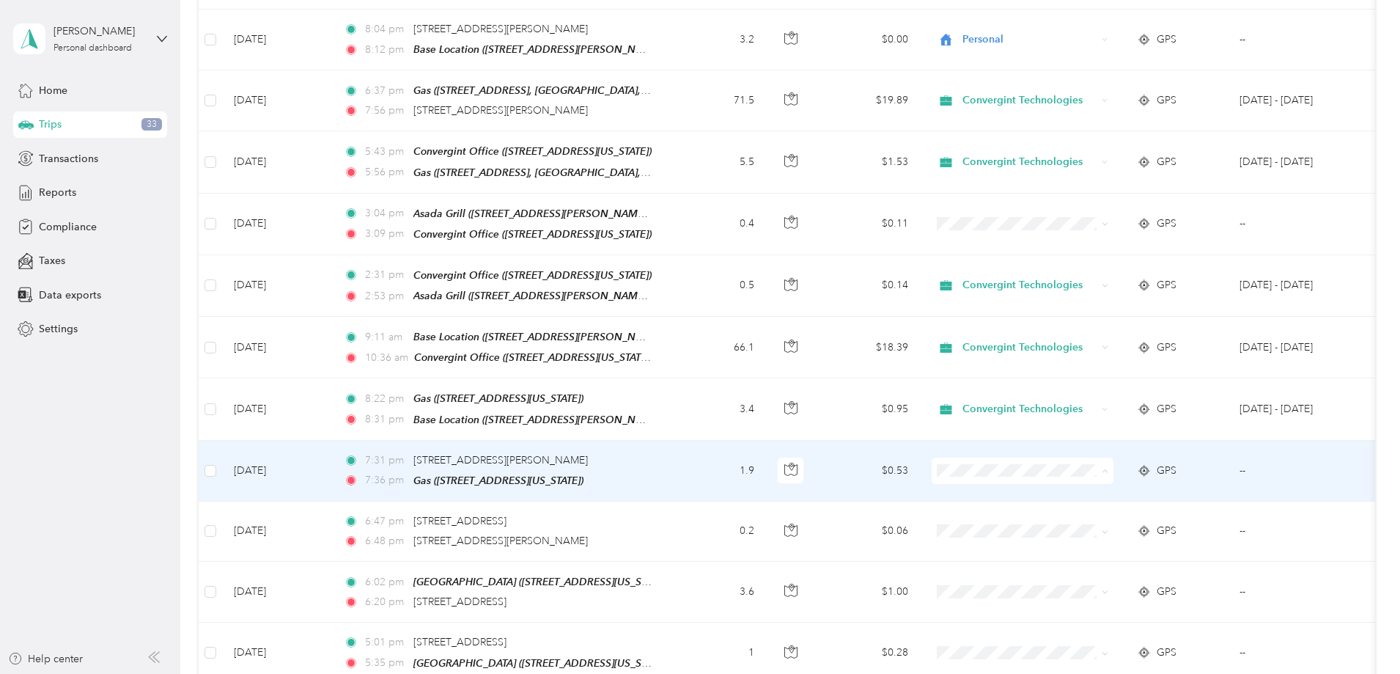
click at [1134, 474] on span "Convergint Technologies" at bounding box center [1134, 469] width 136 height 15
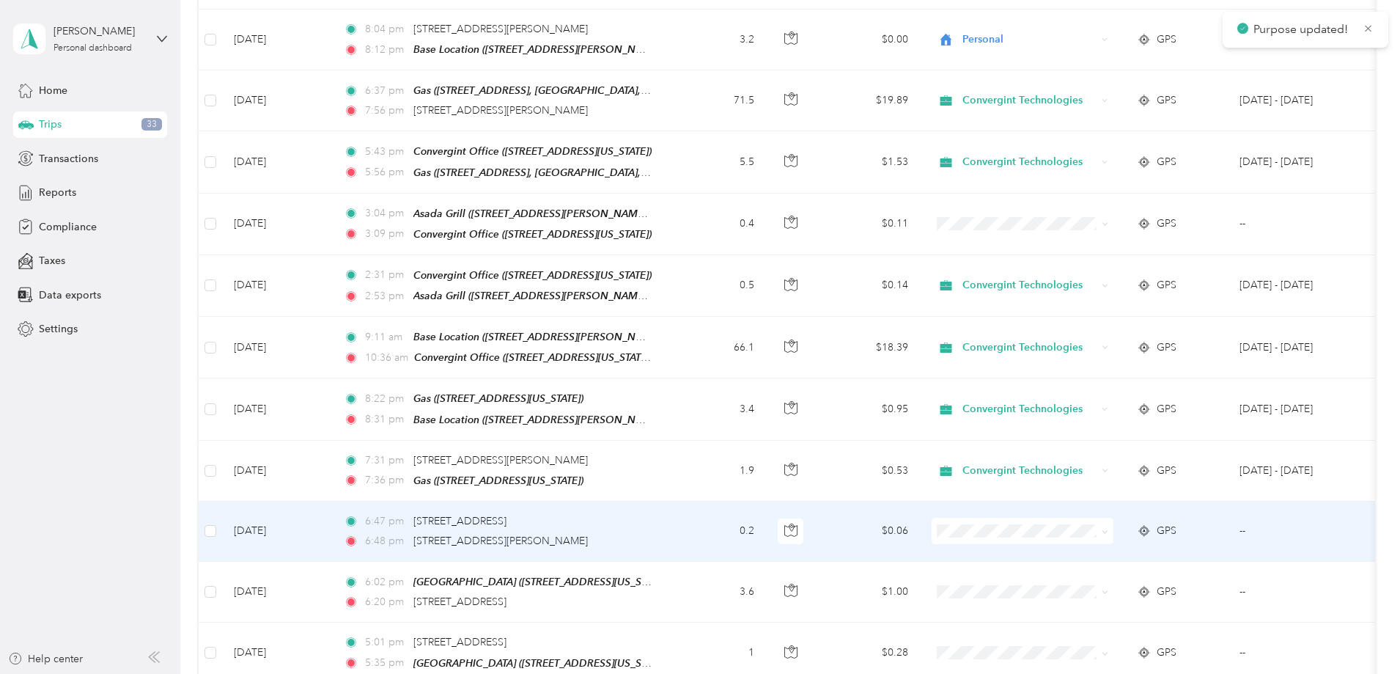
click at [1128, 533] on span "Convergint Technologies" at bounding box center [1134, 529] width 136 height 15
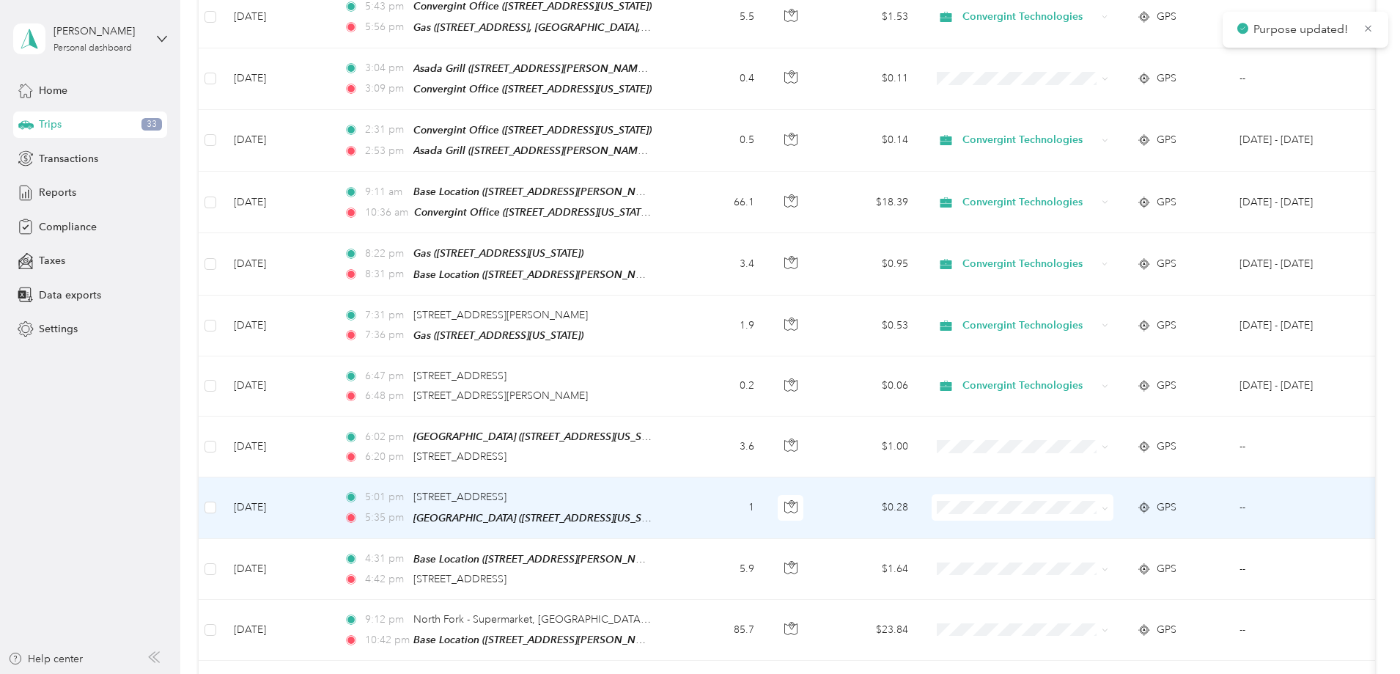
scroll to position [1789, 0]
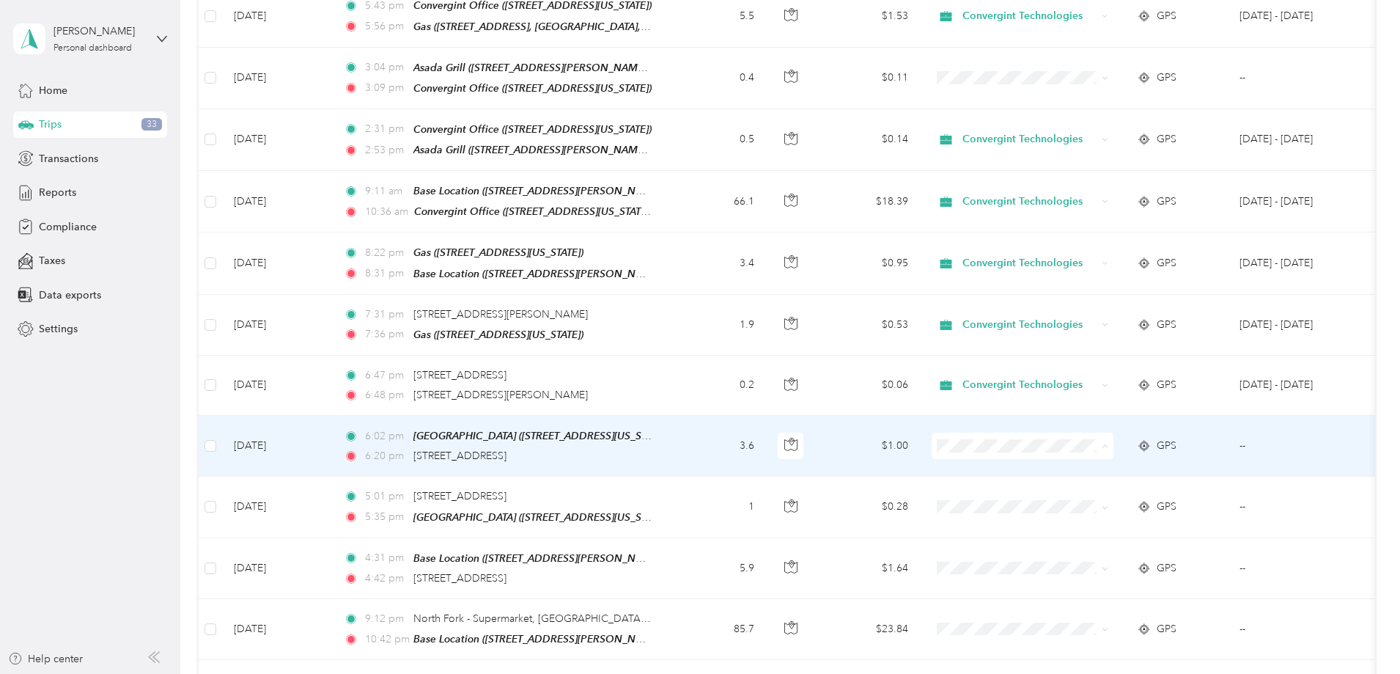
click at [1129, 449] on li "Convergint Technologies" at bounding box center [1120, 445] width 182 height 26
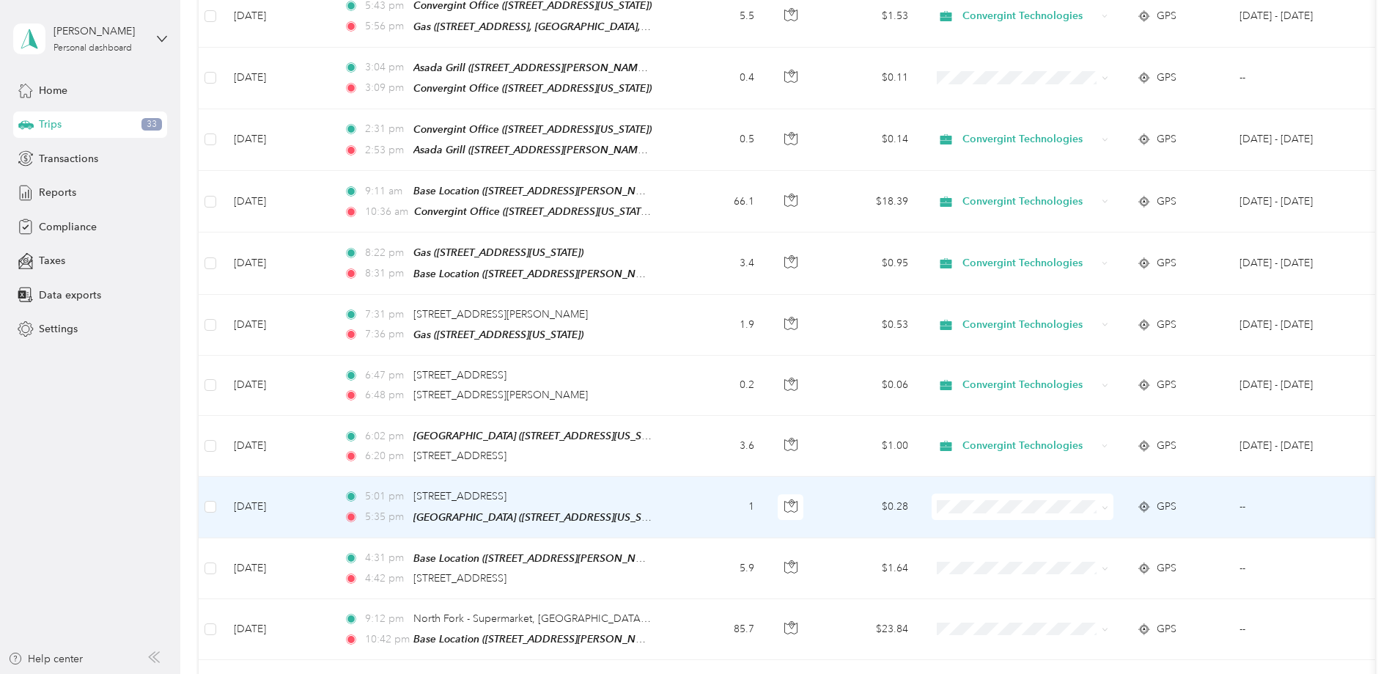
click at [1123, 504] on span "Convergint Technologies" at bounding box center [1134, 502] width 136 height 15
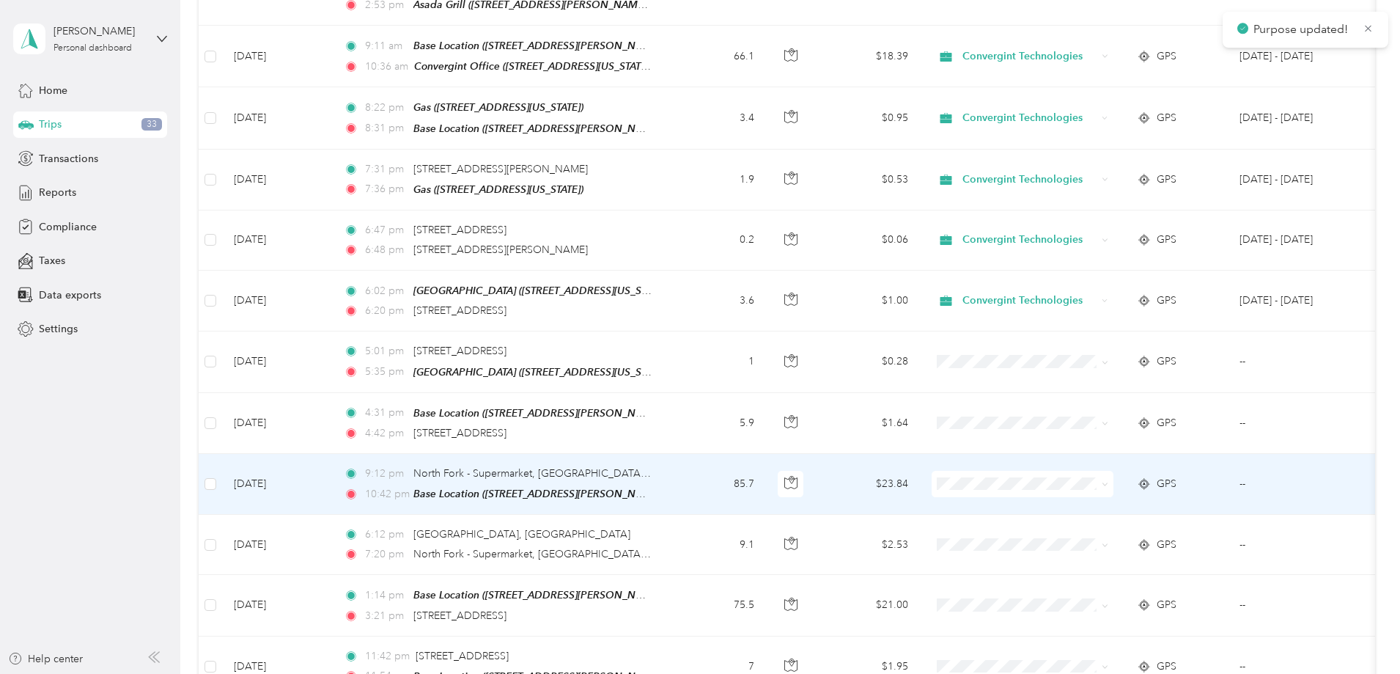
scroll to position [1935, 0]
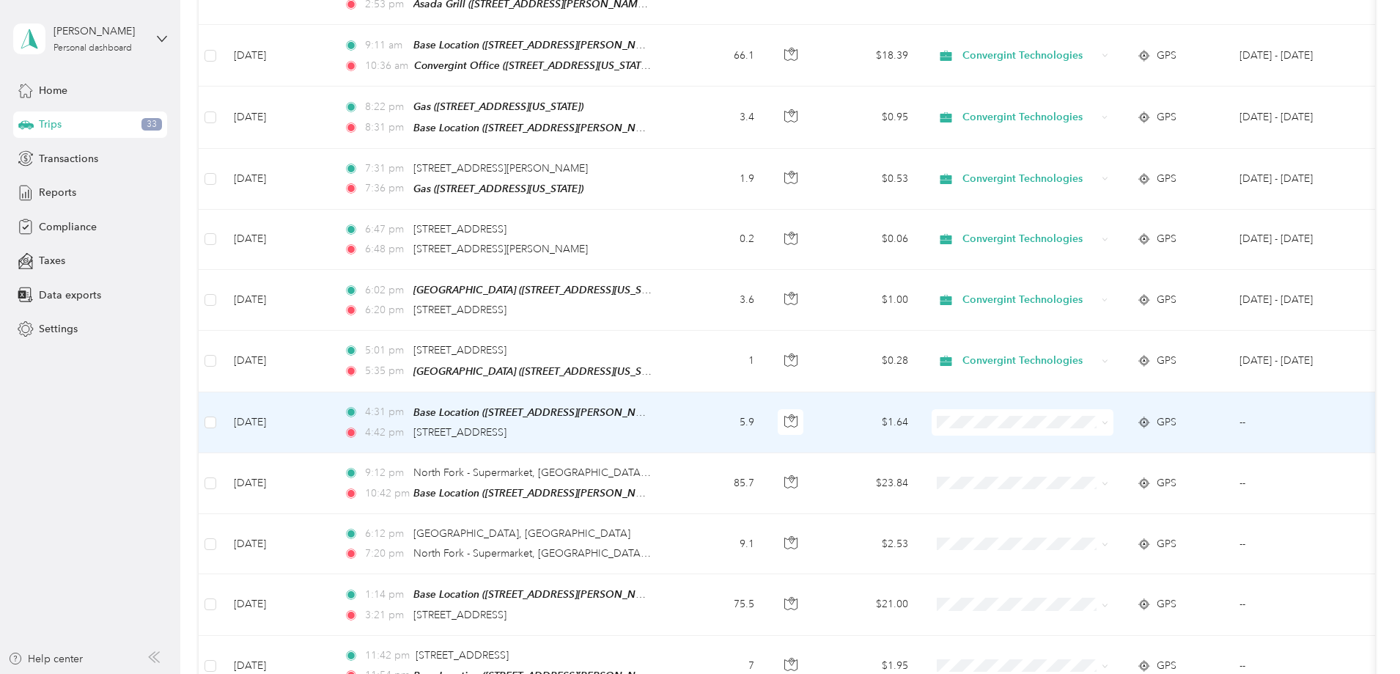
click at [1113, 409] on span at bounding box center [1023, 422] width 182 height 26
click at [1137, 421] on span "Convergint Technologies" at bounding box center [1134, 415] width 136 height 15
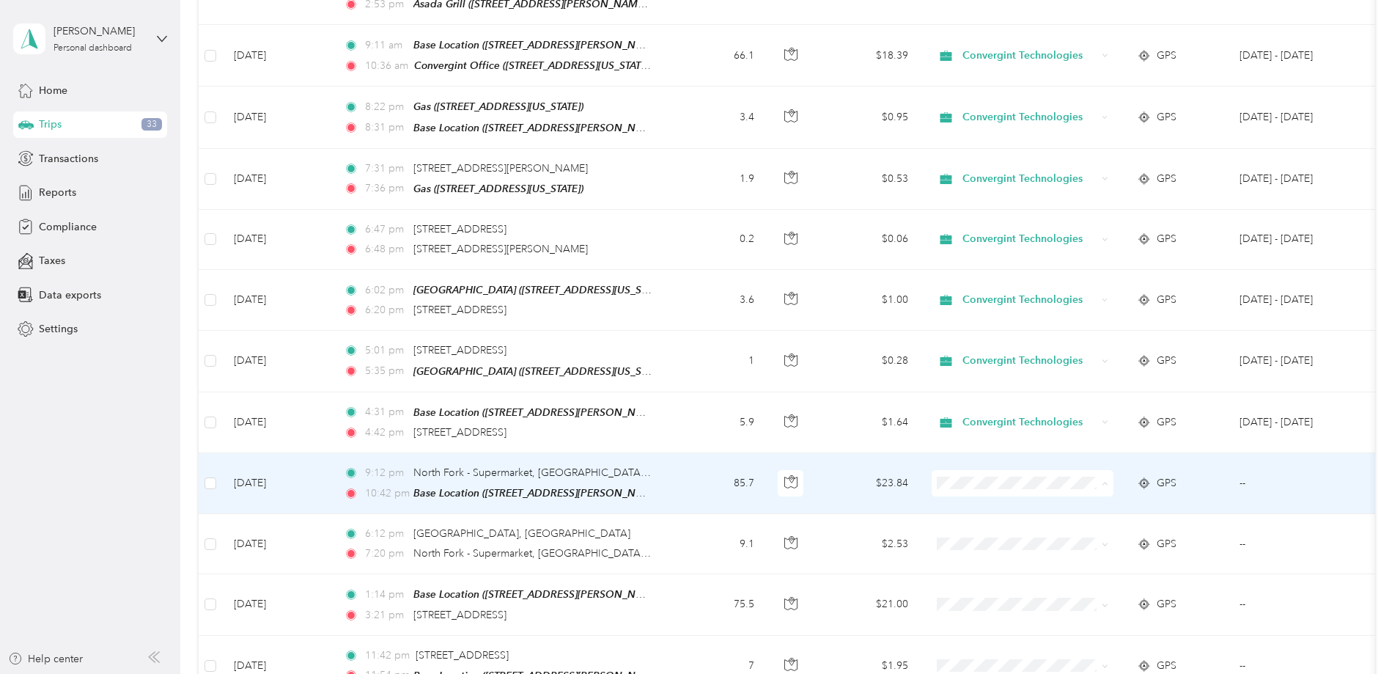
click at [1118, 501] on span "Personal" at bounding box center [1134, 504] width 136 height 15
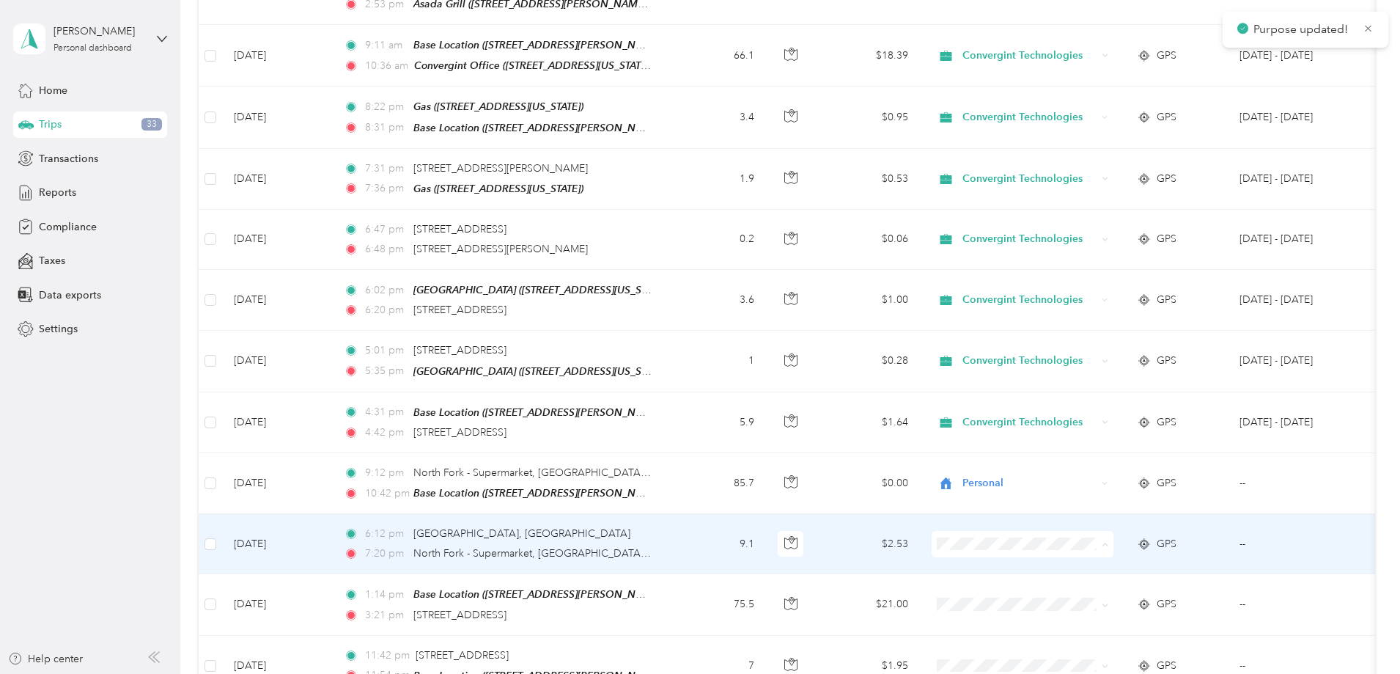
click at [1112, 563] on span "Personal" at bounding box center [1134, 565] width 136 height 15
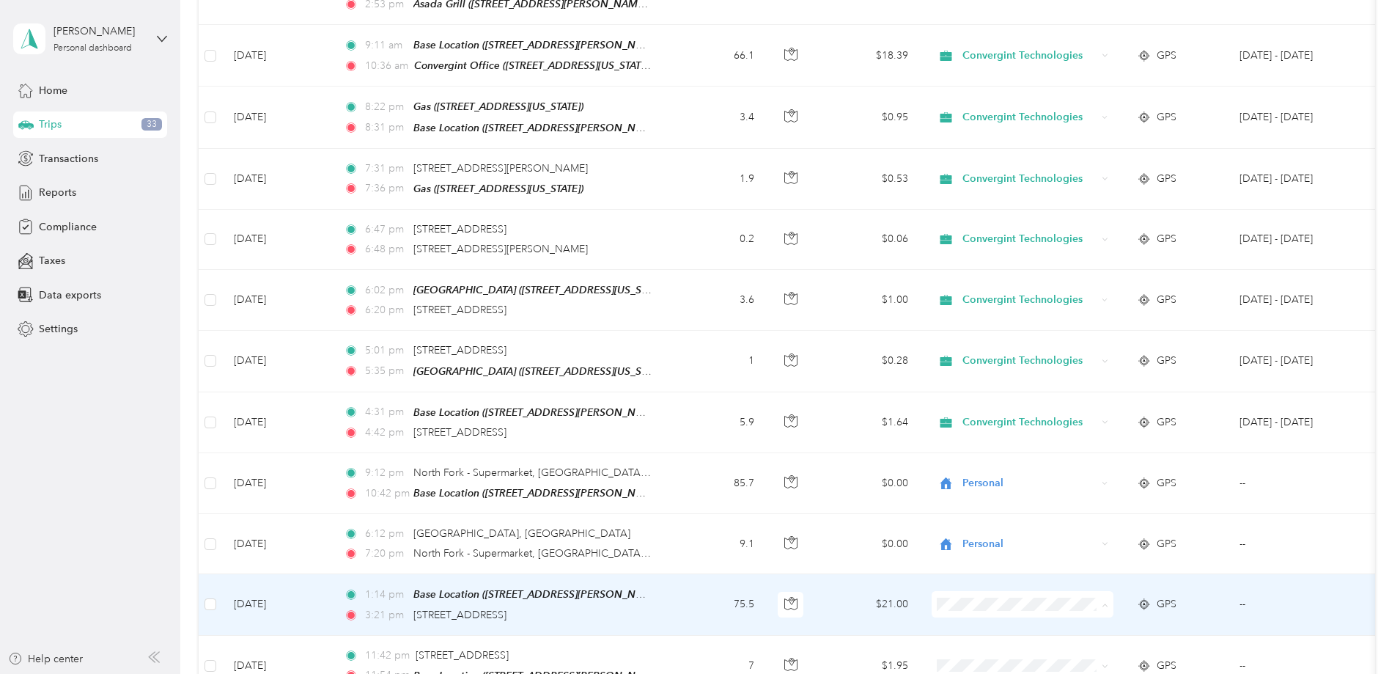
click at [1099, 626] on span "Personal" at bounding box center [1134, 625] width 136 height 15
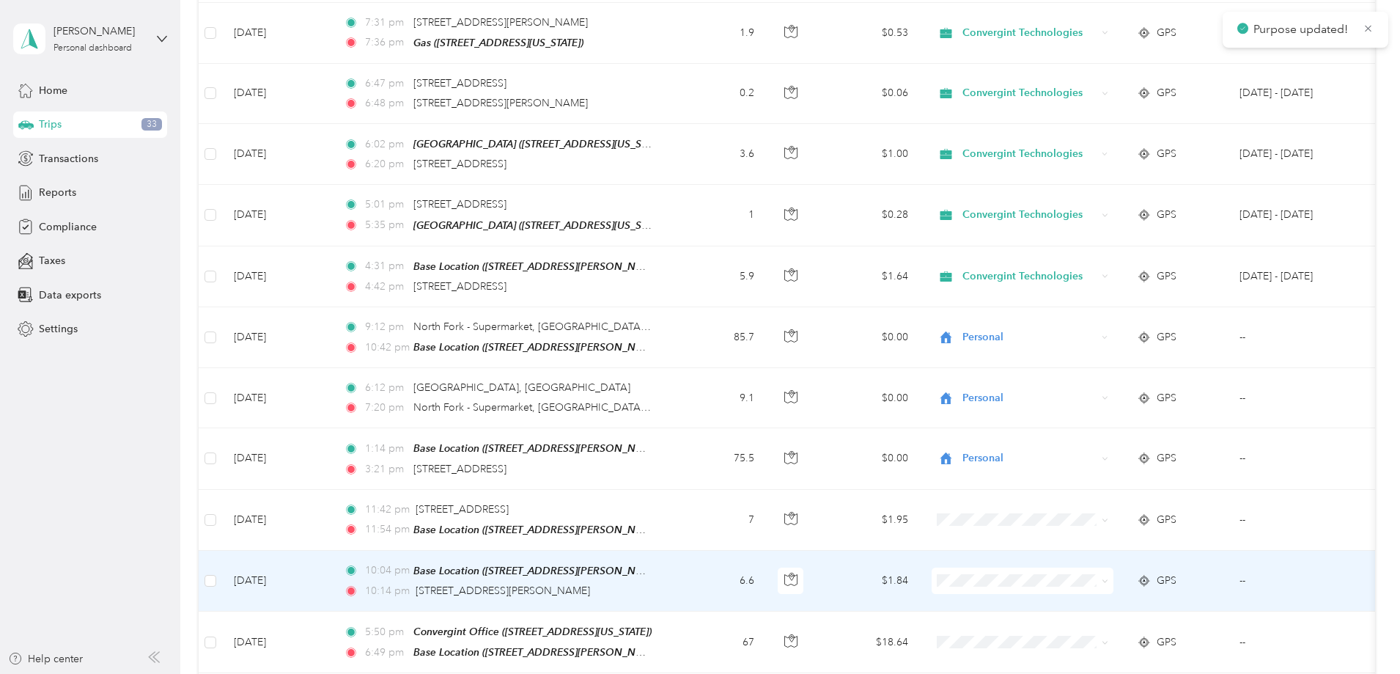
scroll to position [2082, 0]
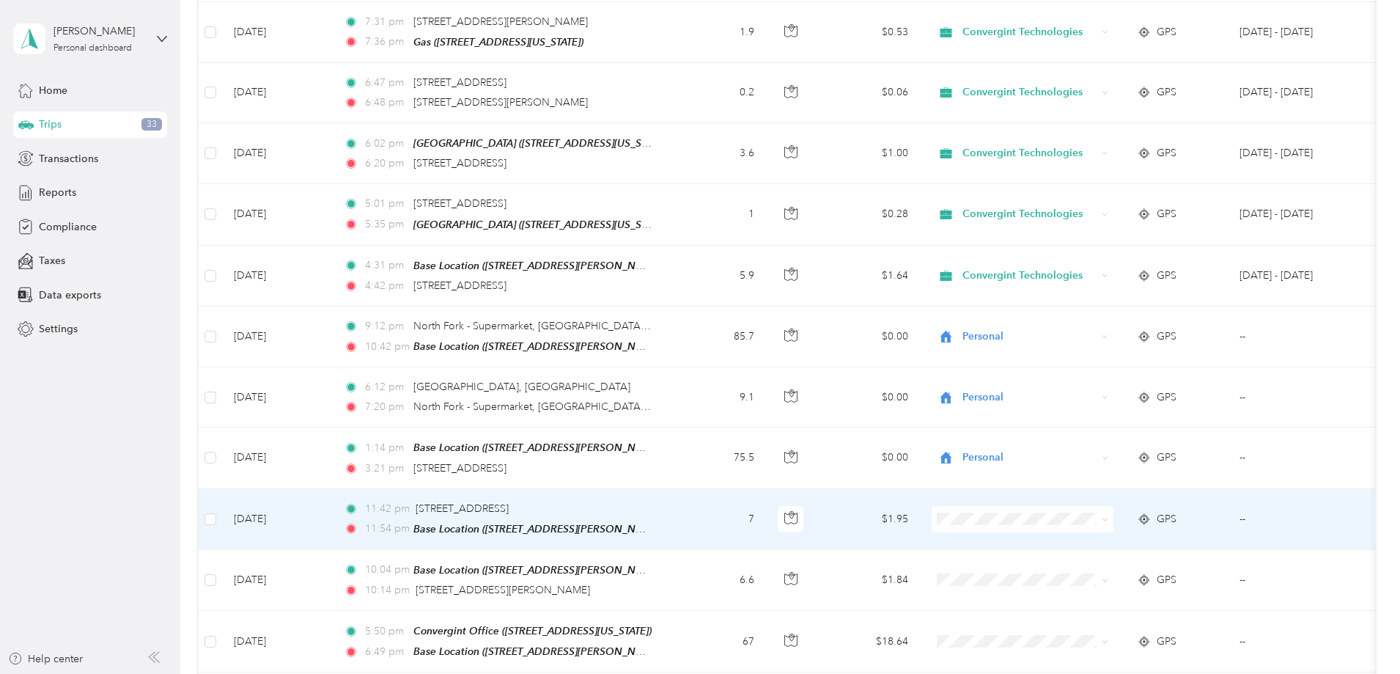
click at [1113, 539] on span "Personal" at bounding box center [1134, 538] width 136 height 15
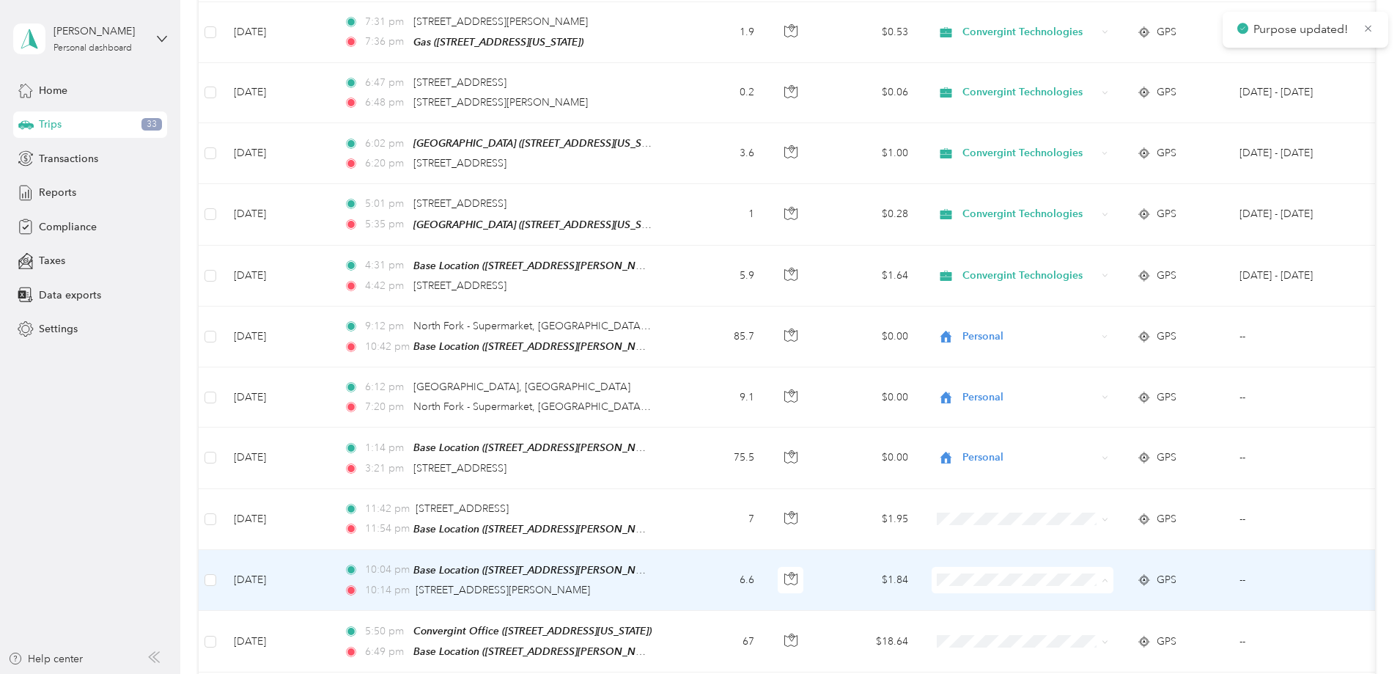
click at [1113, 597] on span "Personal" at bounding box center [1134, 598] width 136 height 15
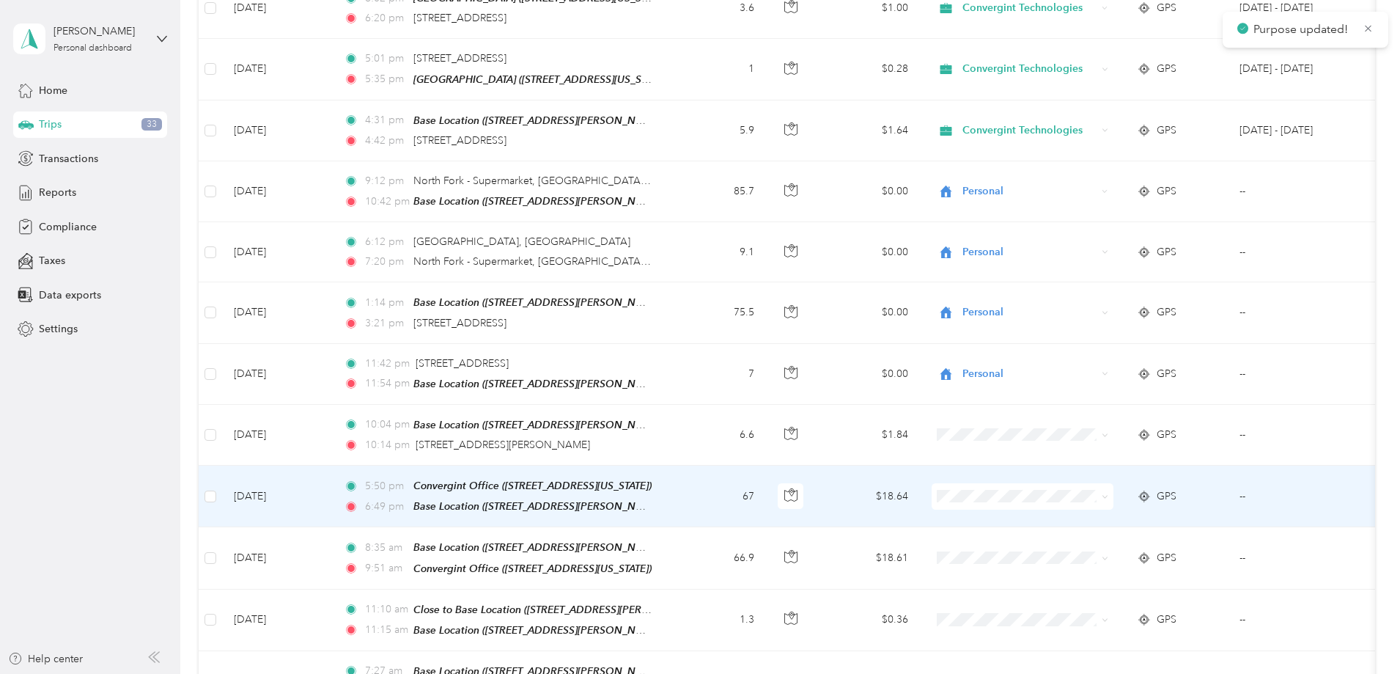
scroll to position [2227, 0]
click at [1105, 496] on li "Convergint Technologies" at bounding box center [1120, 489] width 182 height 26
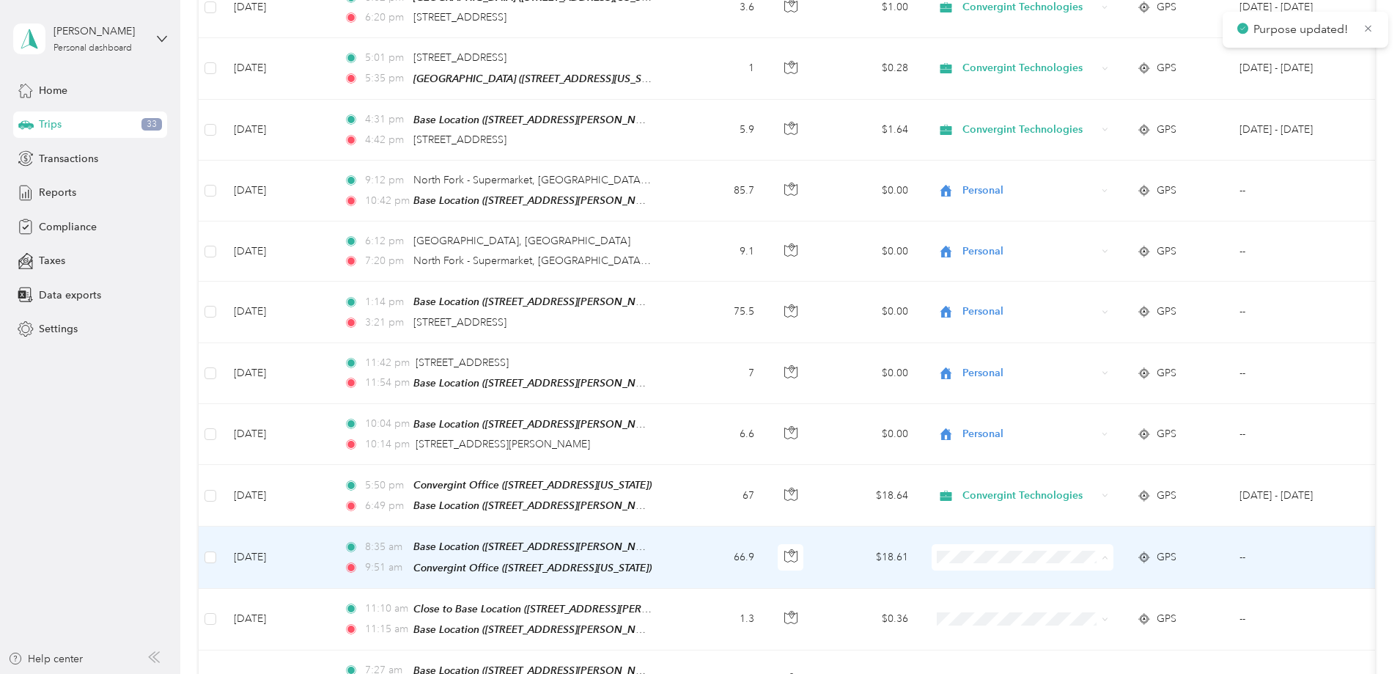
click at [1119, 545] on span "Convergint Technologies" at bounding box center [1134, 548] width 136 height 15
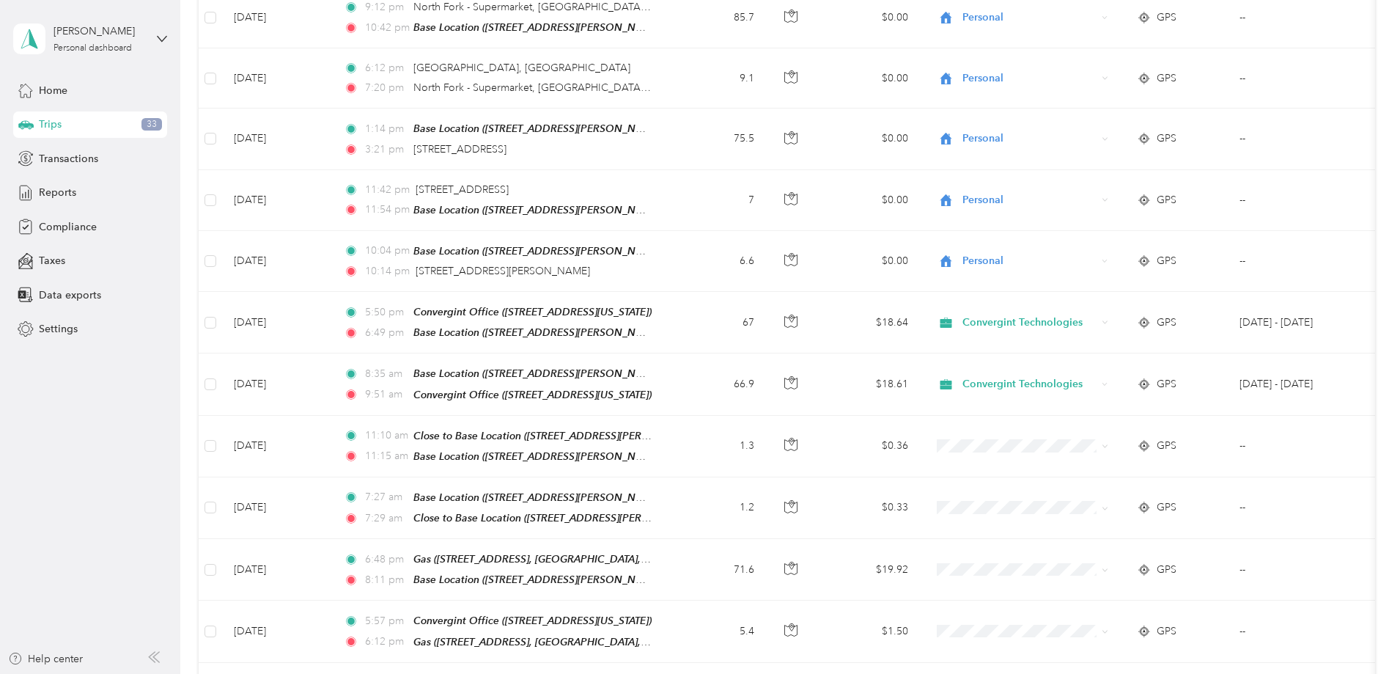
scroll to position [2447, 0]
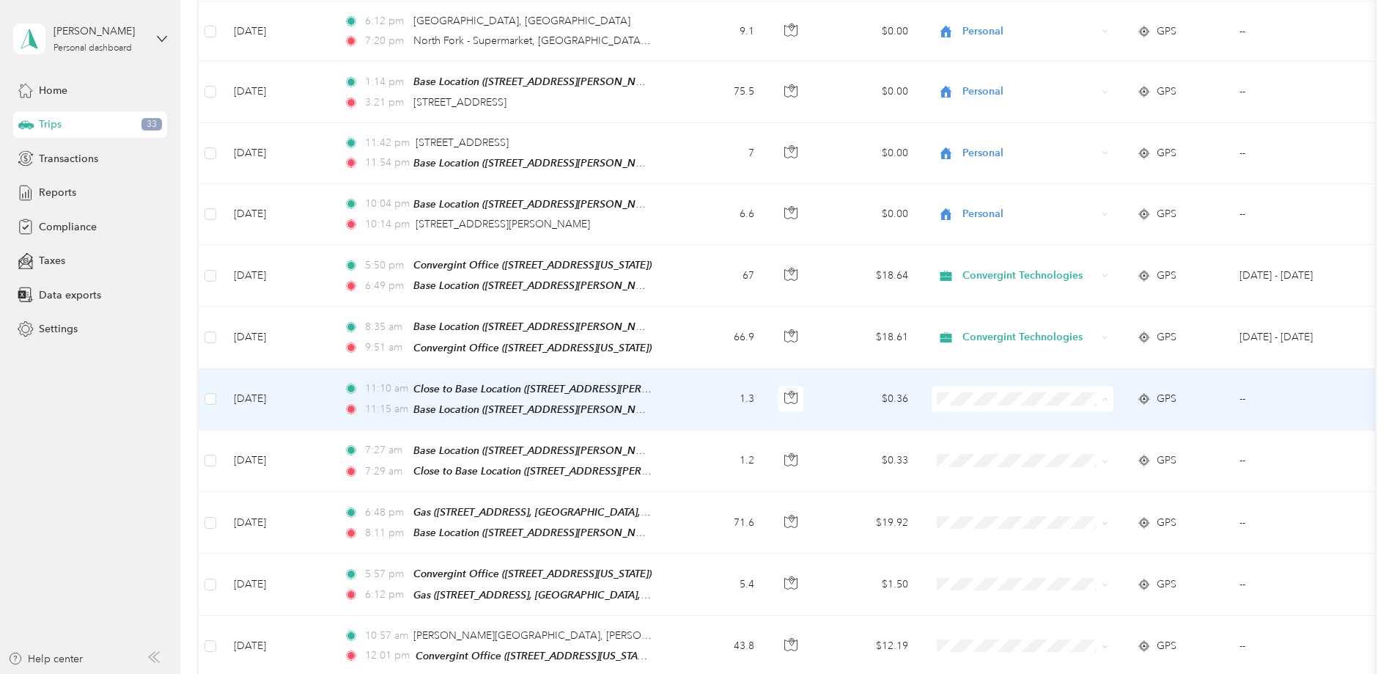
click at [1107, 411] on span "Personal" at bounding box center [1134, 414] width 136 height 15
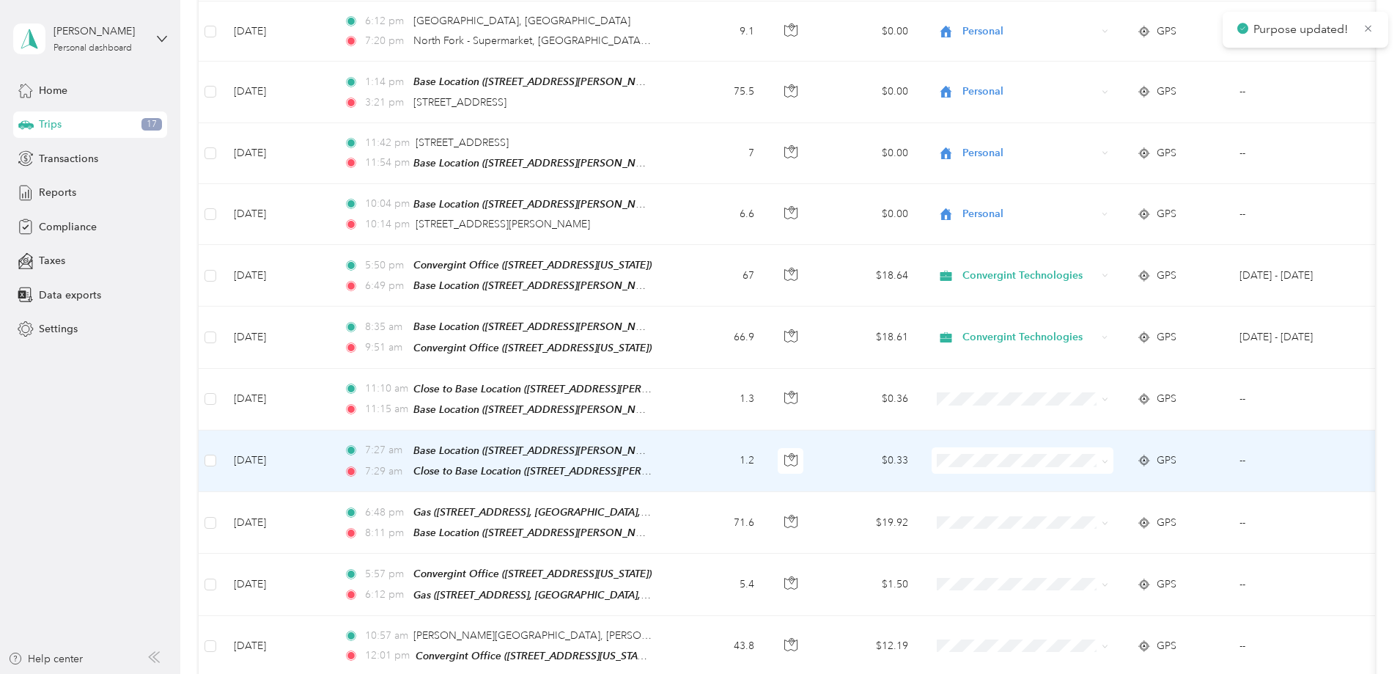
click at [1116, 474] on span "Personal" at bounding box center [1134, 470] width 136 height 15
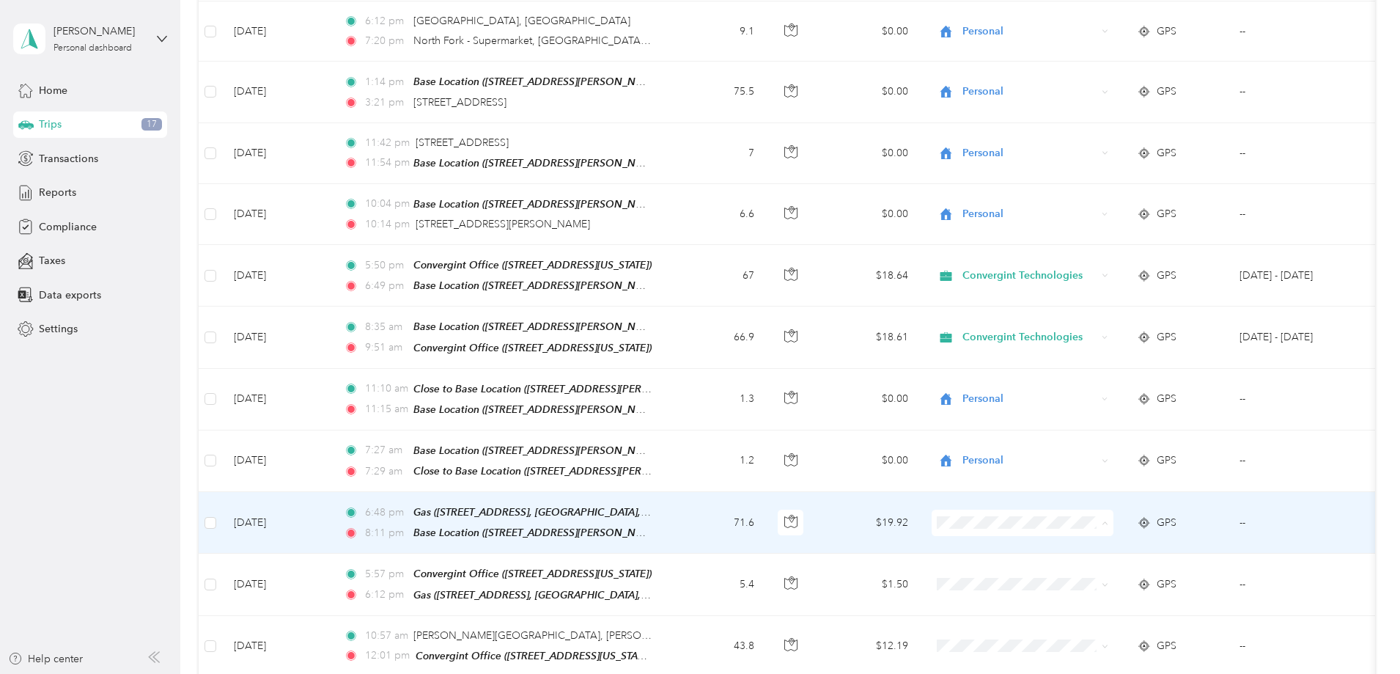
click at [1117, 512] on span "Convergint Technologies" at bounding box center [1134, 509] width 136 height 15
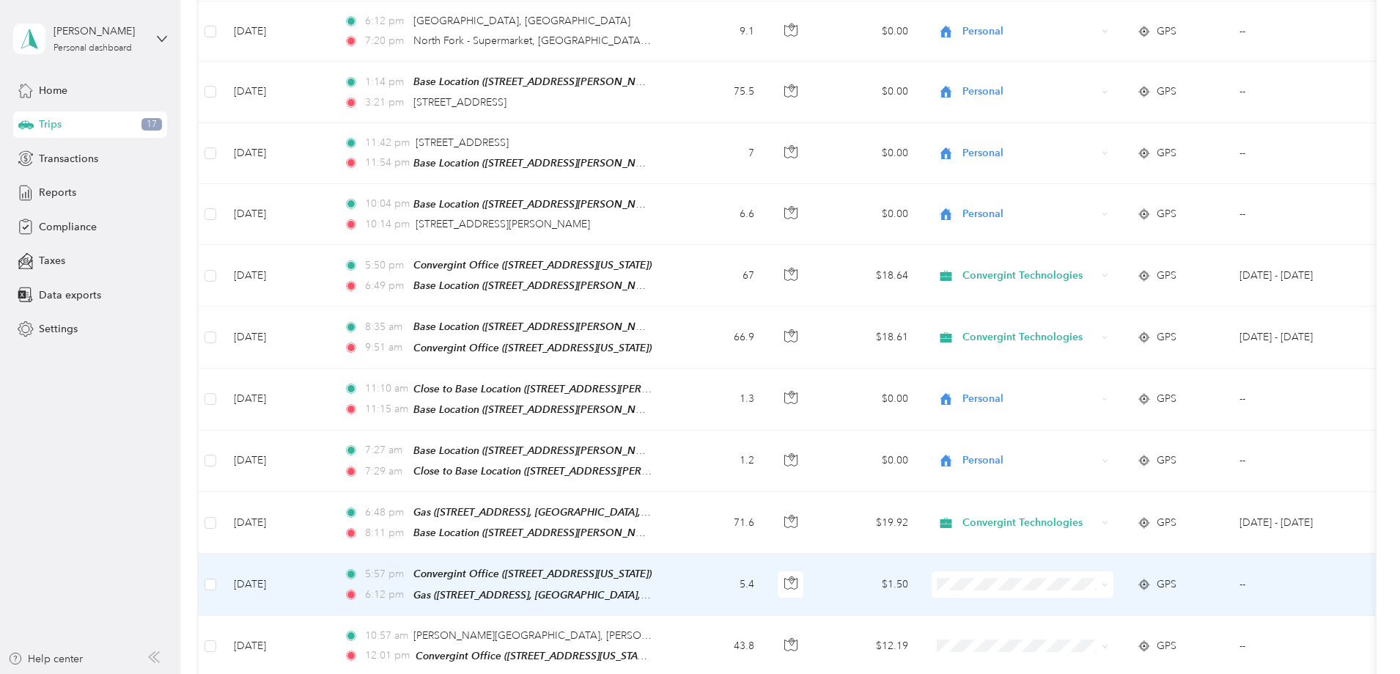
click at [1117, 572] on span "Convergint Technologies" at bounding box center [1134, 566] width 136 height 15
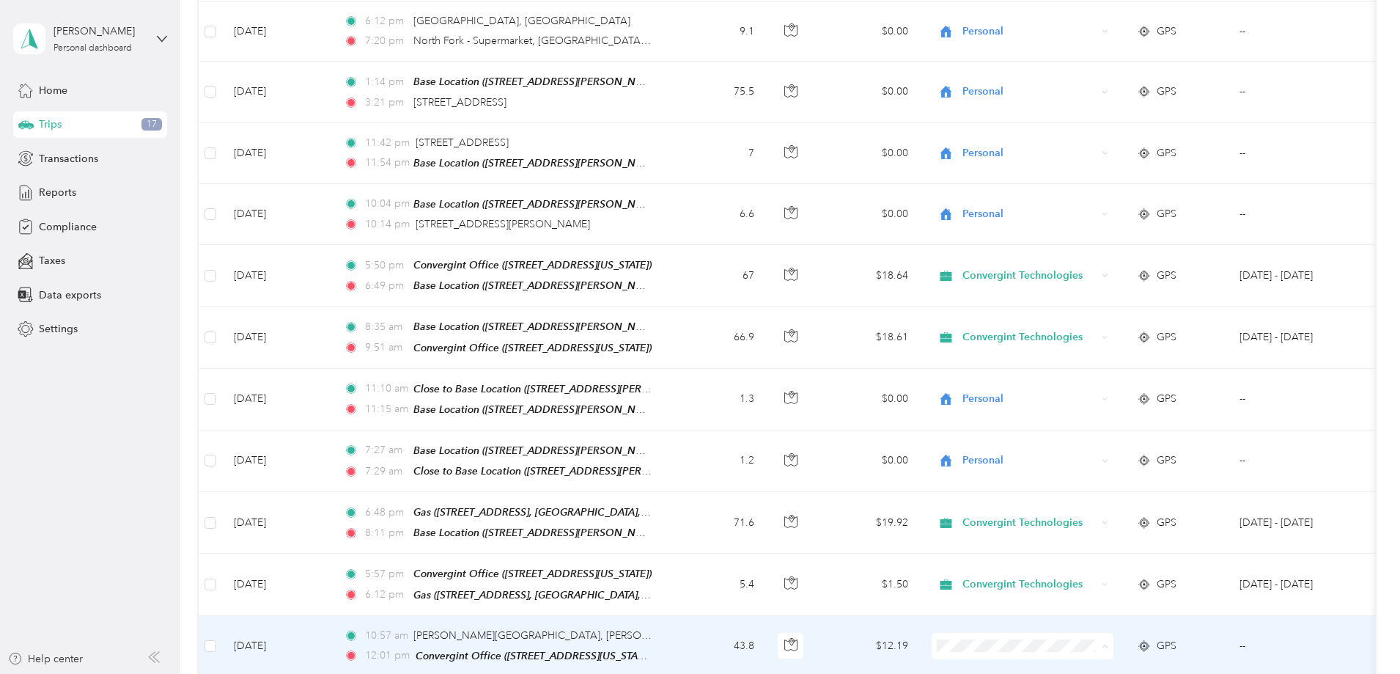
click at [1113, 630] on span "Convergint Technologies" at bounding box center [1134, 629] width 136 height 15
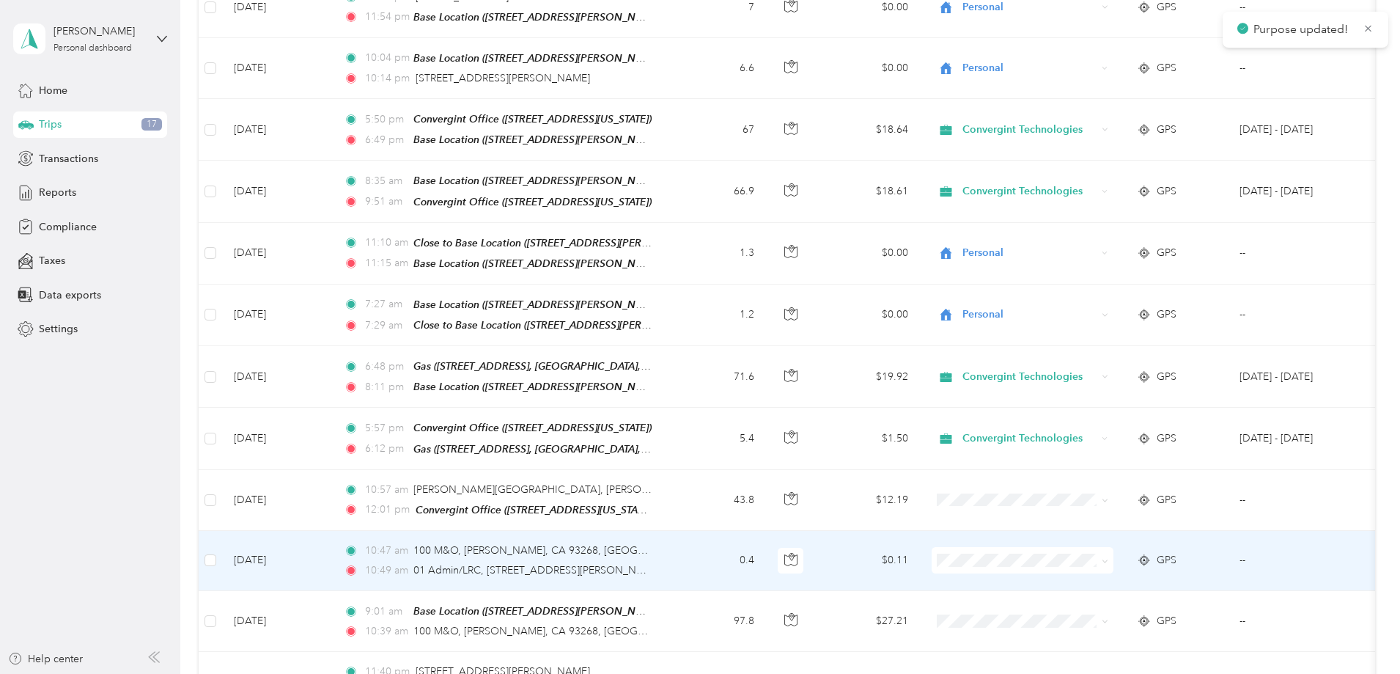
scroll to position [2594, 0]
click at [1119, 542] on span "Convergint Technologies" at bounding box center [1134, 543] width 136 height 15
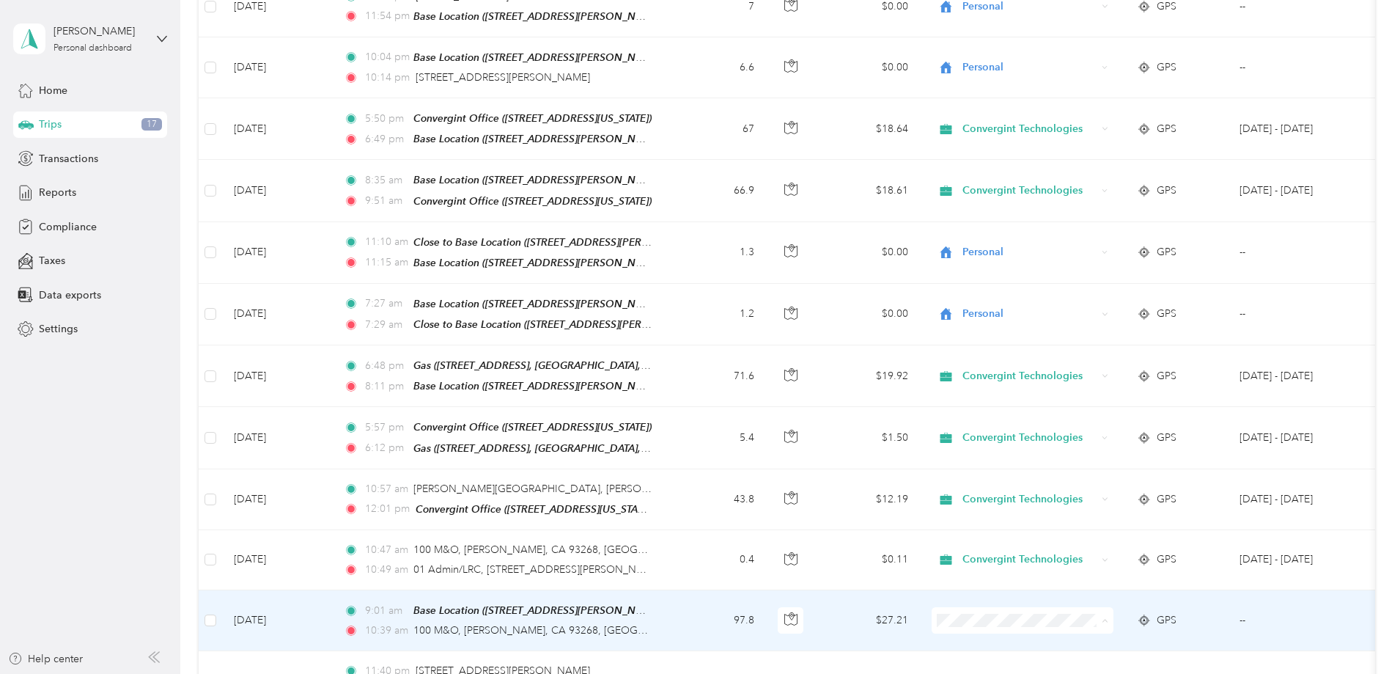
click at [1116, 605] on span "Convergint Technologies" at bounding box center [1134, 604] width 136 height 15
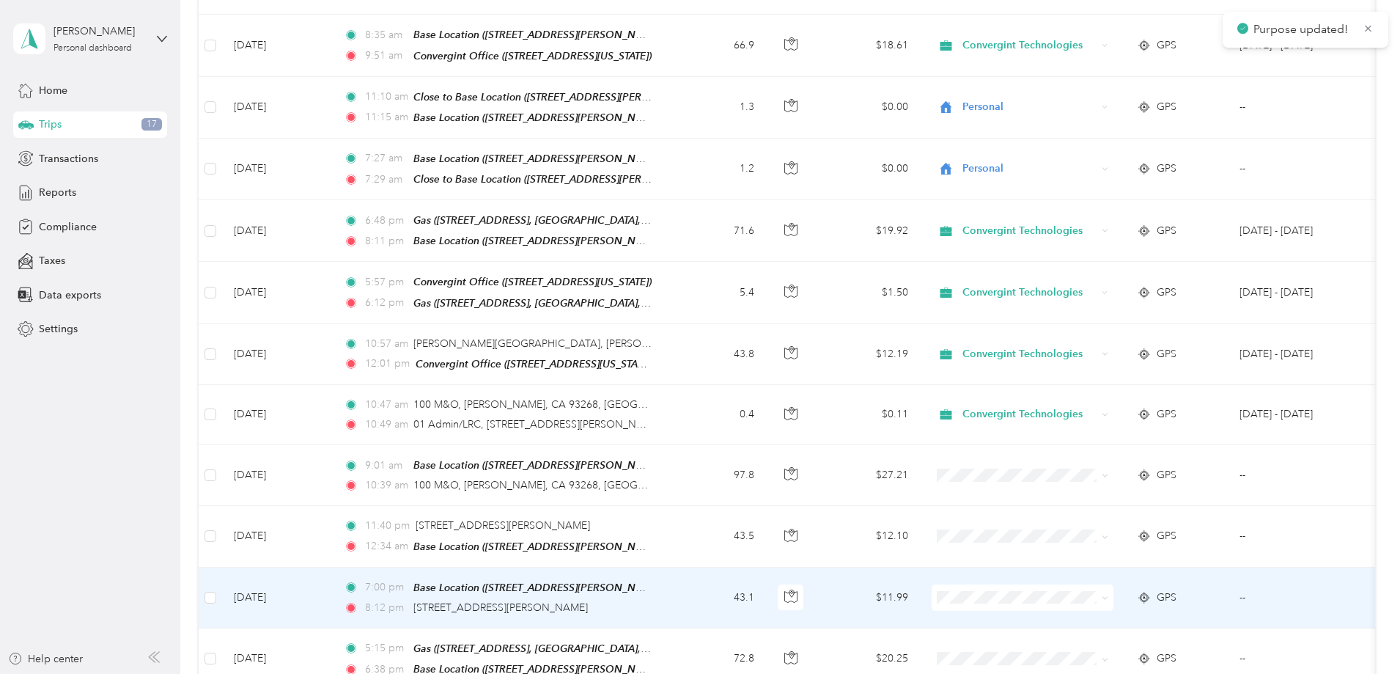
scroll to position [2740, 0]
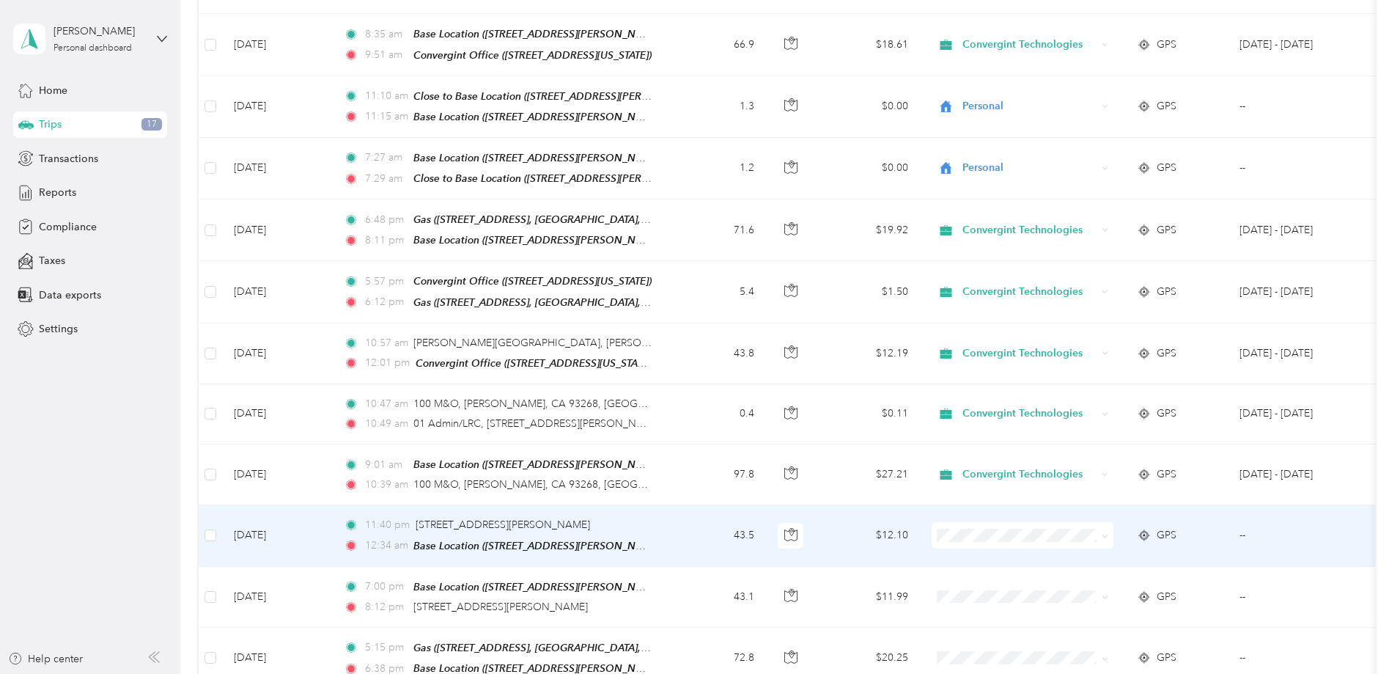
click at [1127, 549] on li "Personal" at bounding box center [1120, 540] width 182 height 26
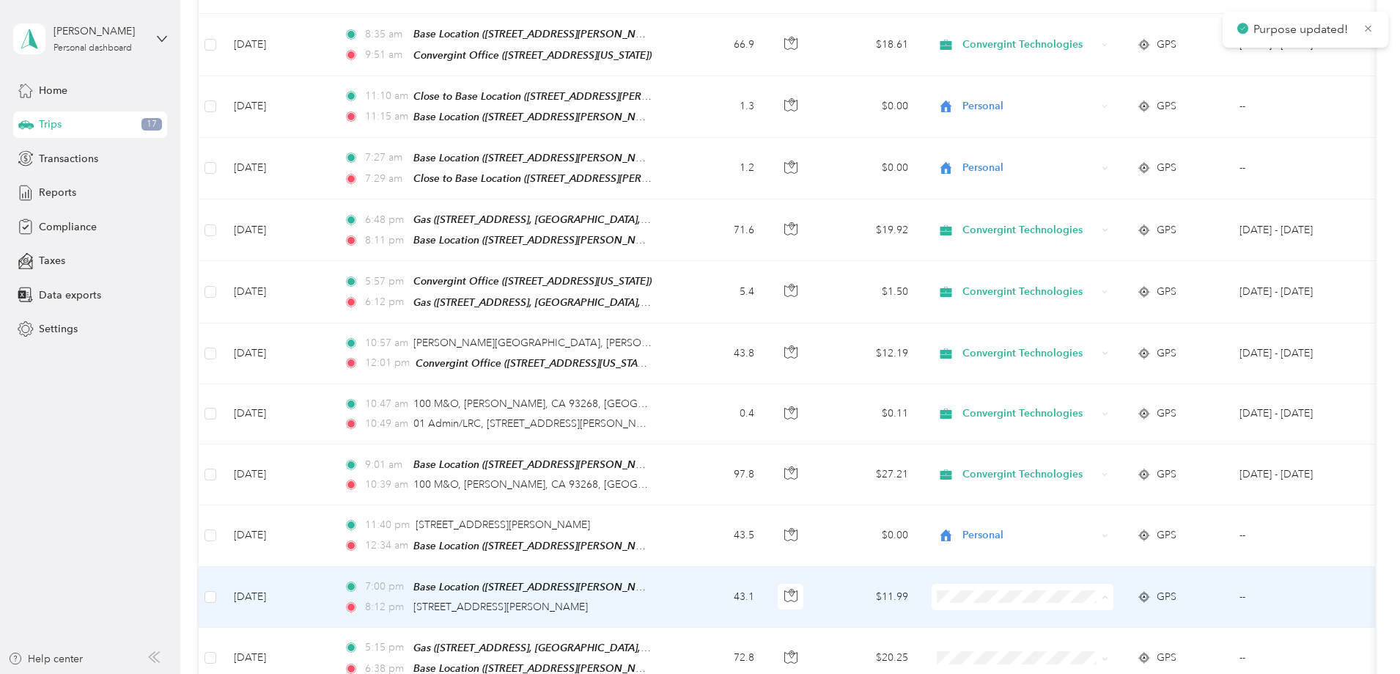
click at [1124, 596] on li "Personal" at bounding box center [1120, 604] width 182 height 26
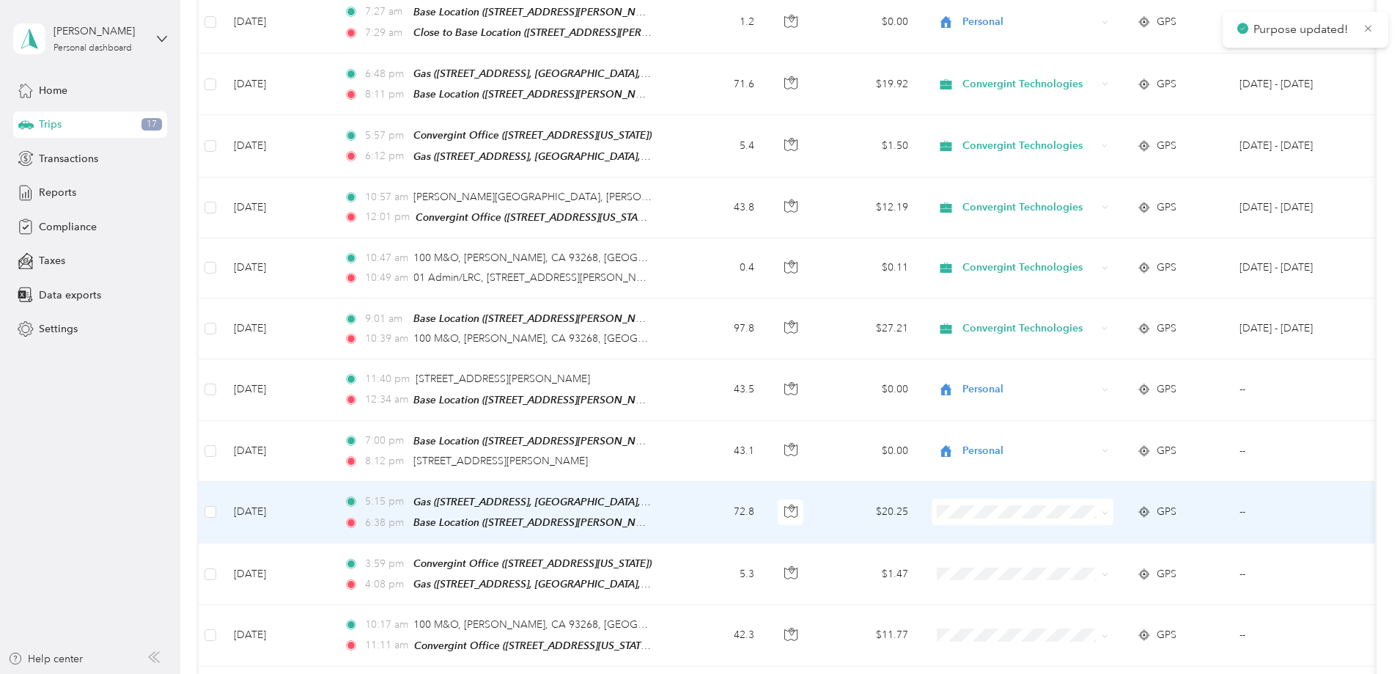
scroll to position [2886, 0]
click at [1119, 490] on span "Convergint Technologies" at bounding box center [1134, 491] width 136 height 15
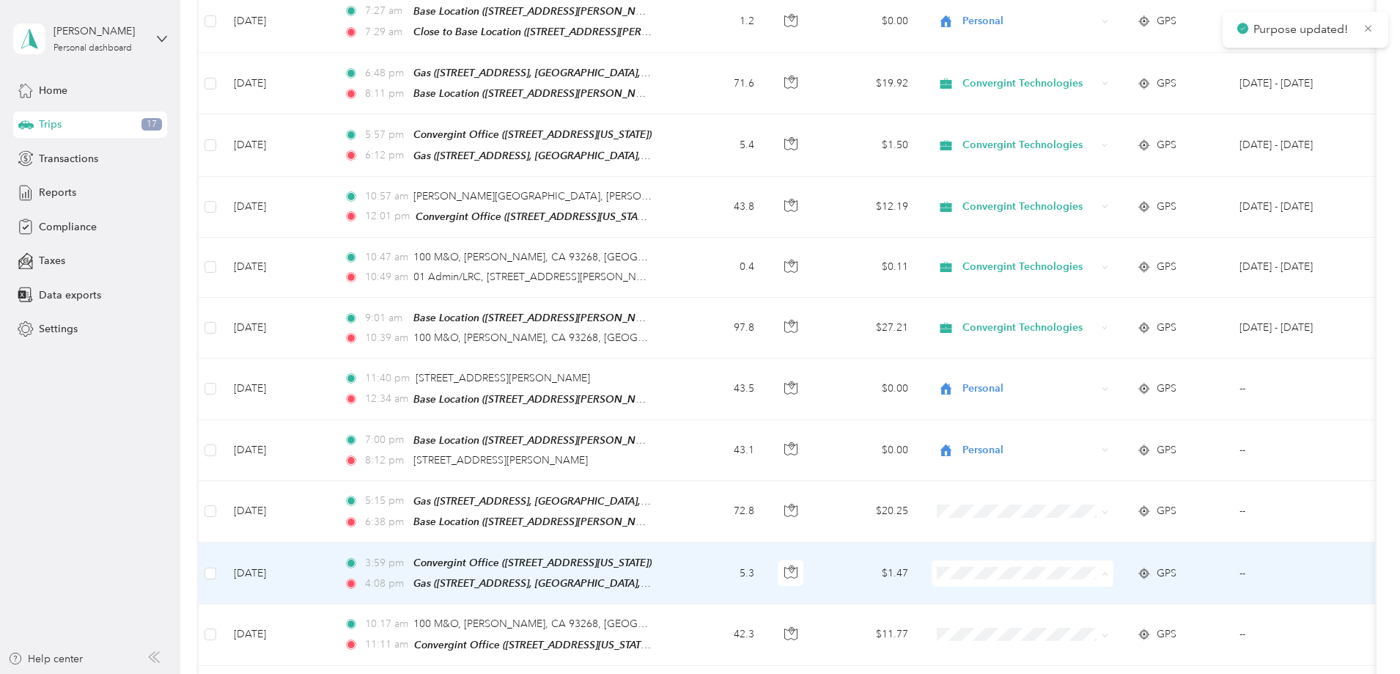
click at [1124, 550] on span "Convergint Technologies" at bounding box center [1134, 552] width 136 height 15
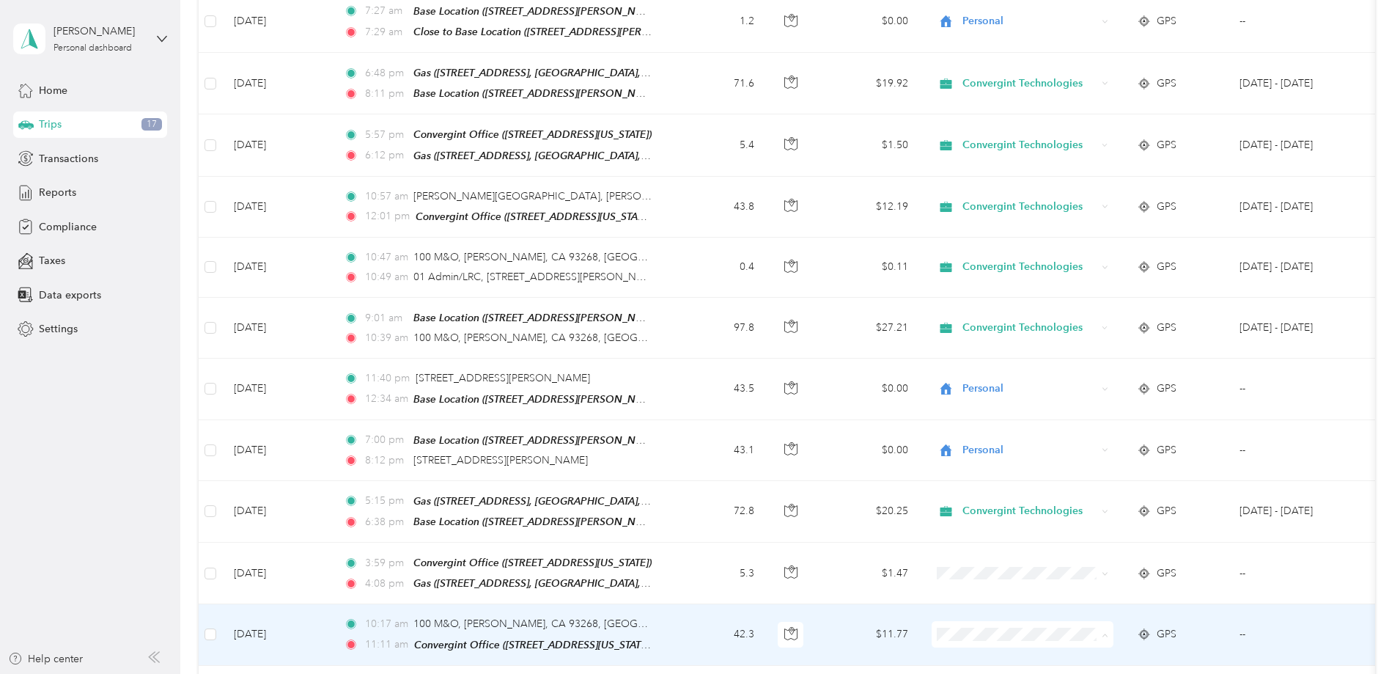
click at [1116, 608] on span "Convergint Technologies" at bounding box center [1134, 612] width 136 height 15
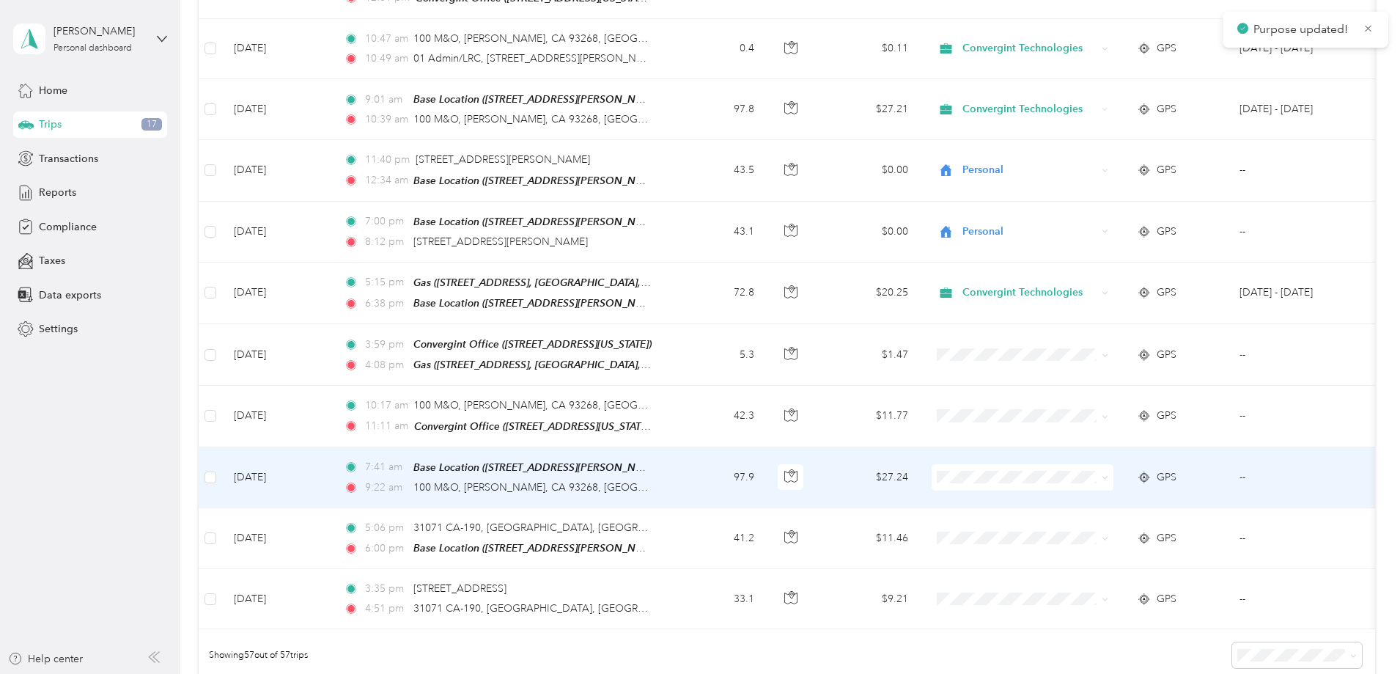
scroll to position [3106, 0]
click at [1132, 452] on span "Convergint Technologies" at bounding box center [1134, 453] width 136 height 15
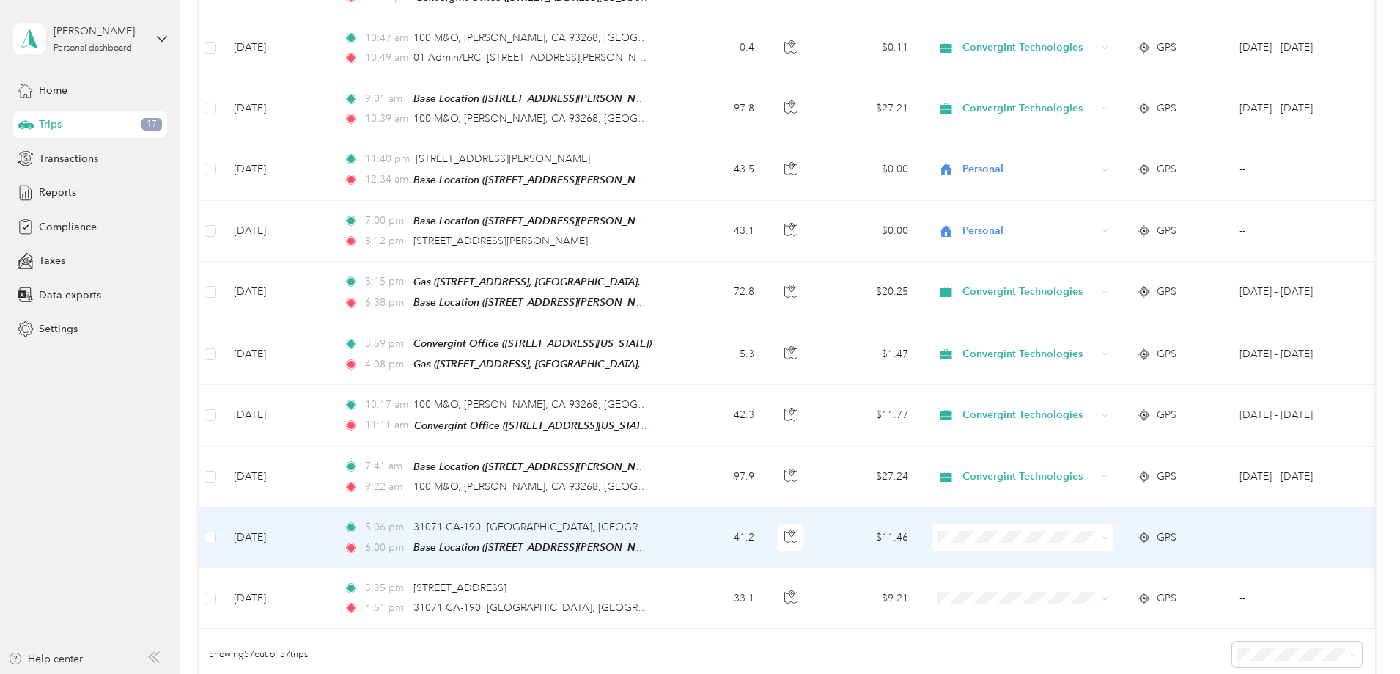
click at [1151, 540] on span "Personal" at bounding box center [1134, 535] width 136 height 15
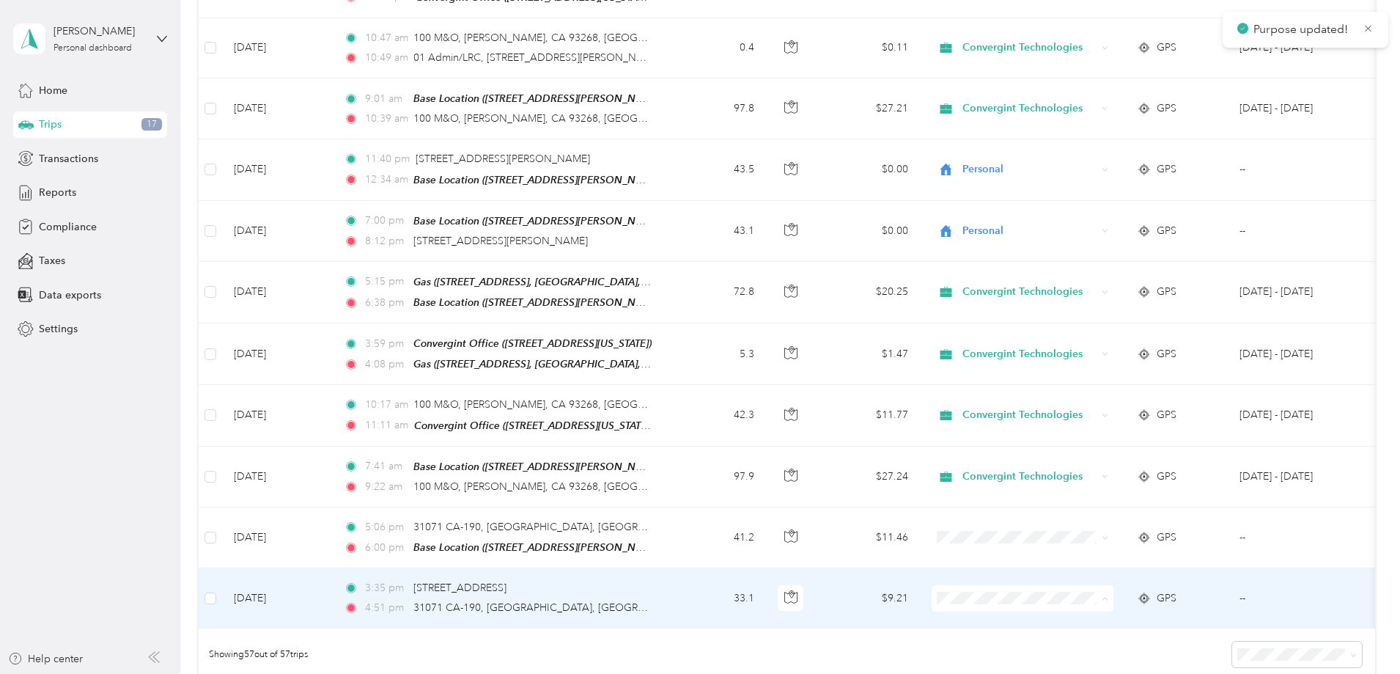
click at [1157, 596] on span "Personal" at bounding box center [1134, 600] width 136 height 15
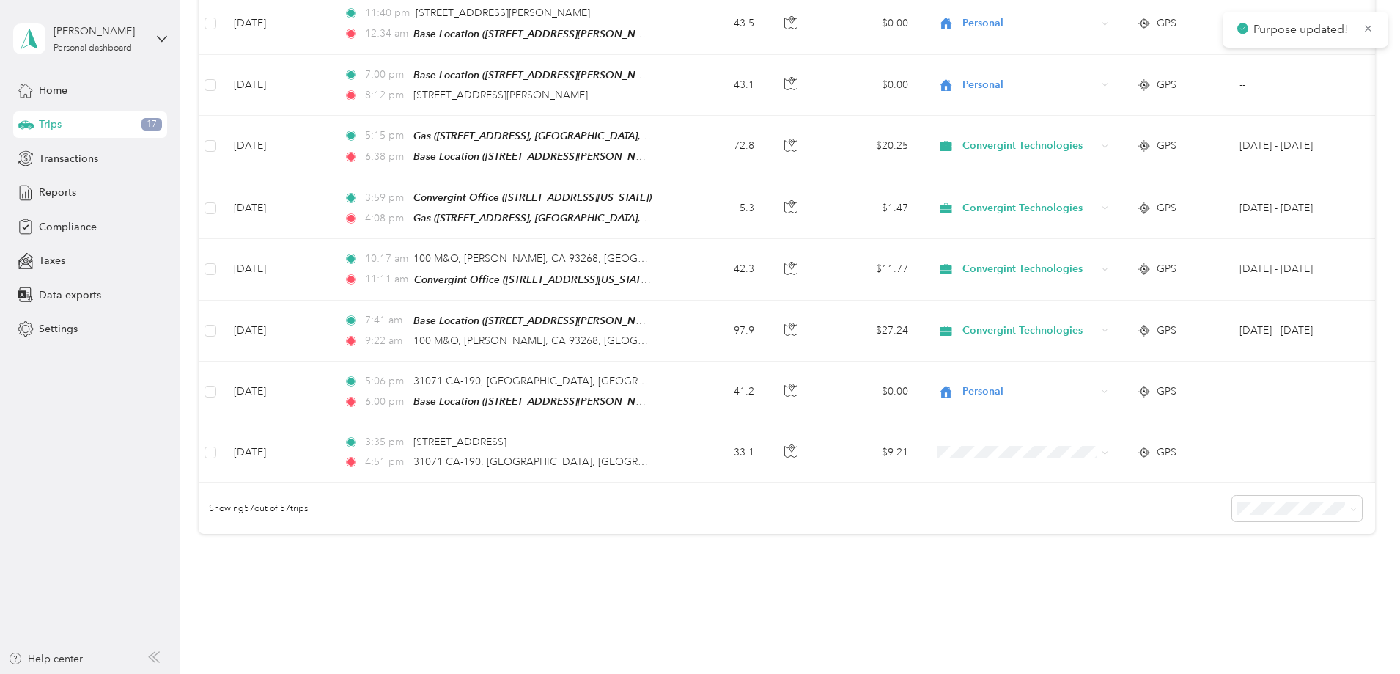
scroll to position [3252, 0]
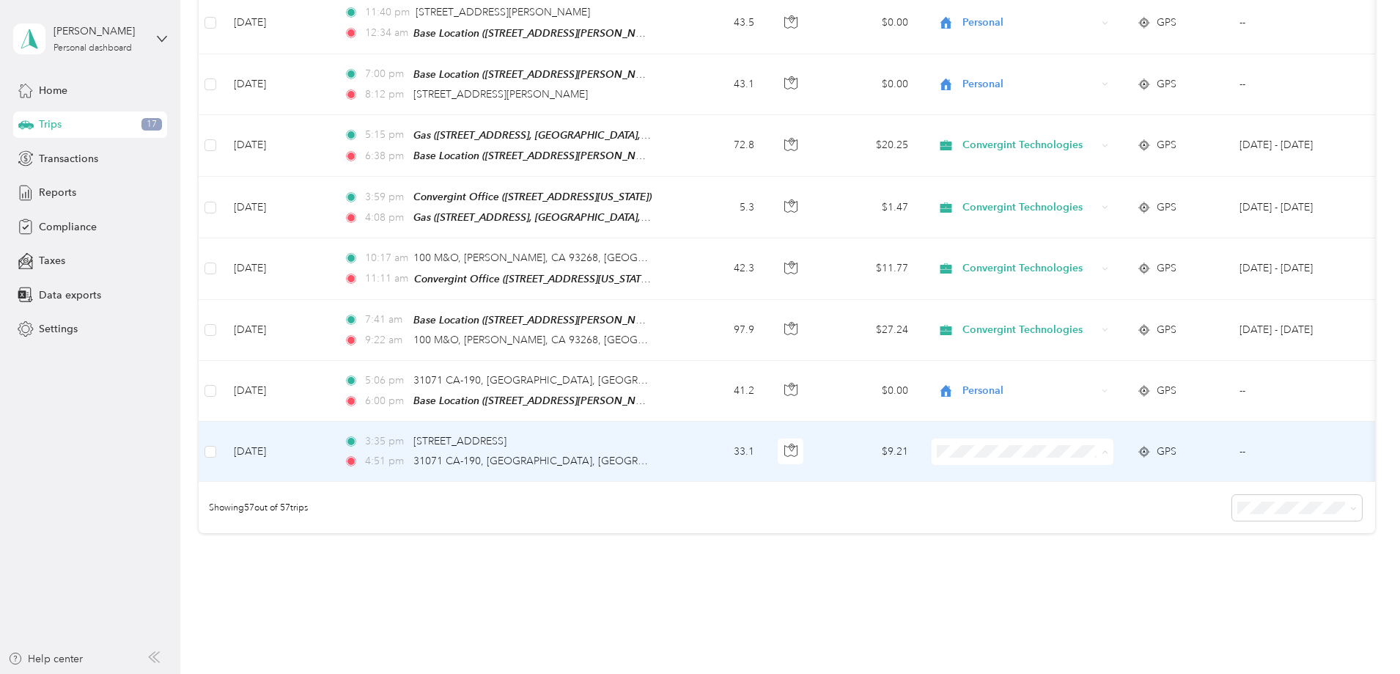
click at [1110, 452] on span "Personal" at bounding box center [1134, 453] width 136 height 15
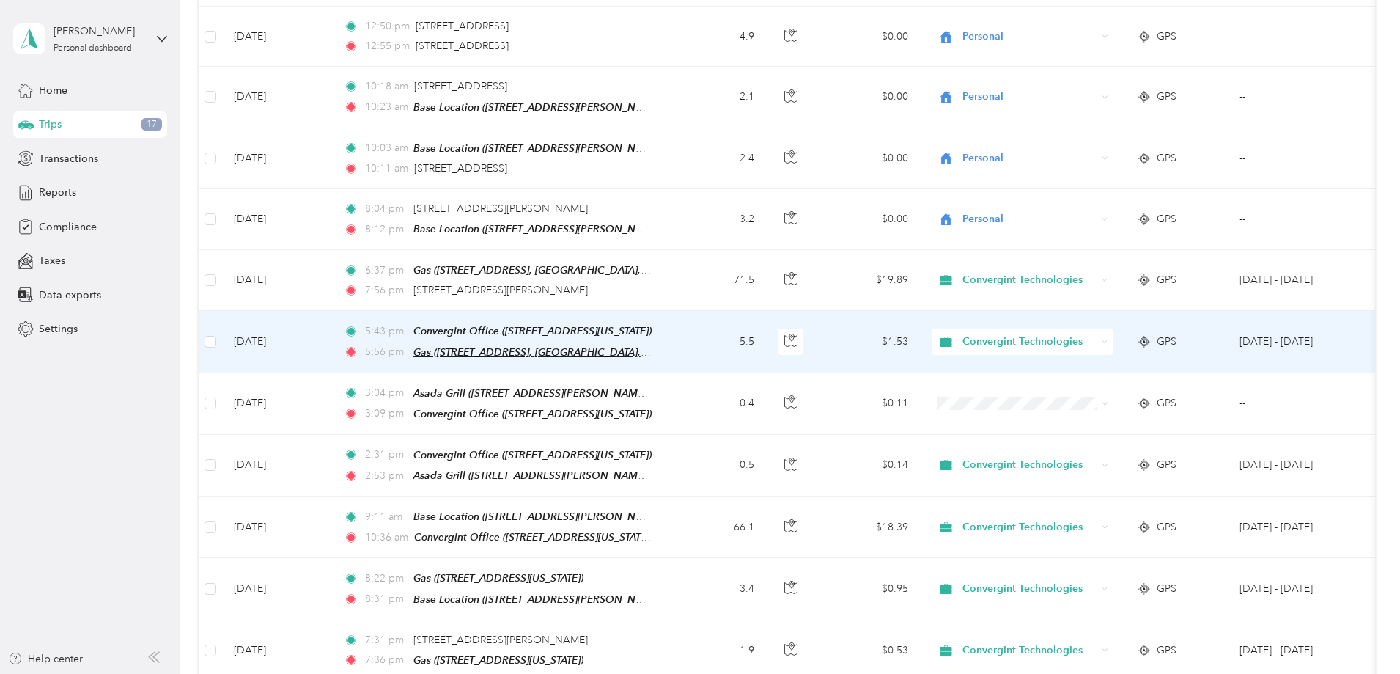
scroll to position [1464, 0]
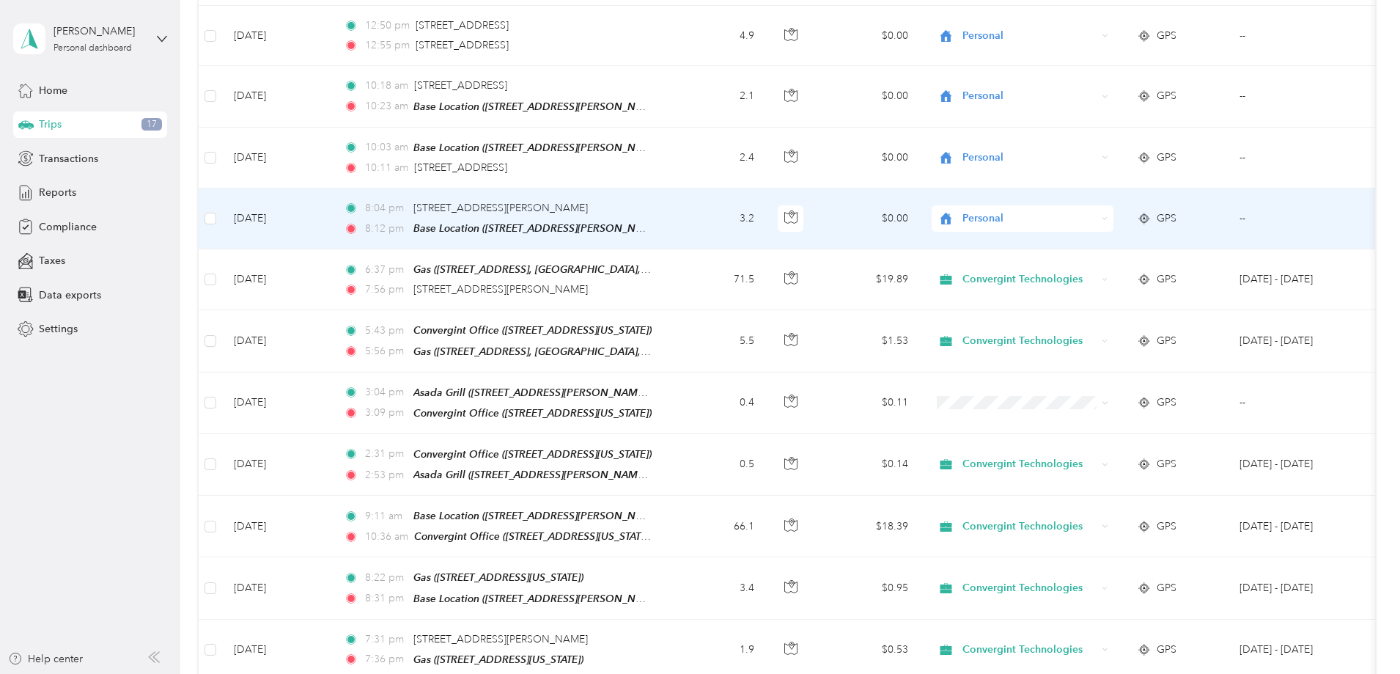
click at [1097, 210] on span "Personal" at bounding box center [1029, 218] width 134 height 16
click at [1118, 222] on span "Convergint Technologies" at bounding box center [1134, 225] width 136 height 15
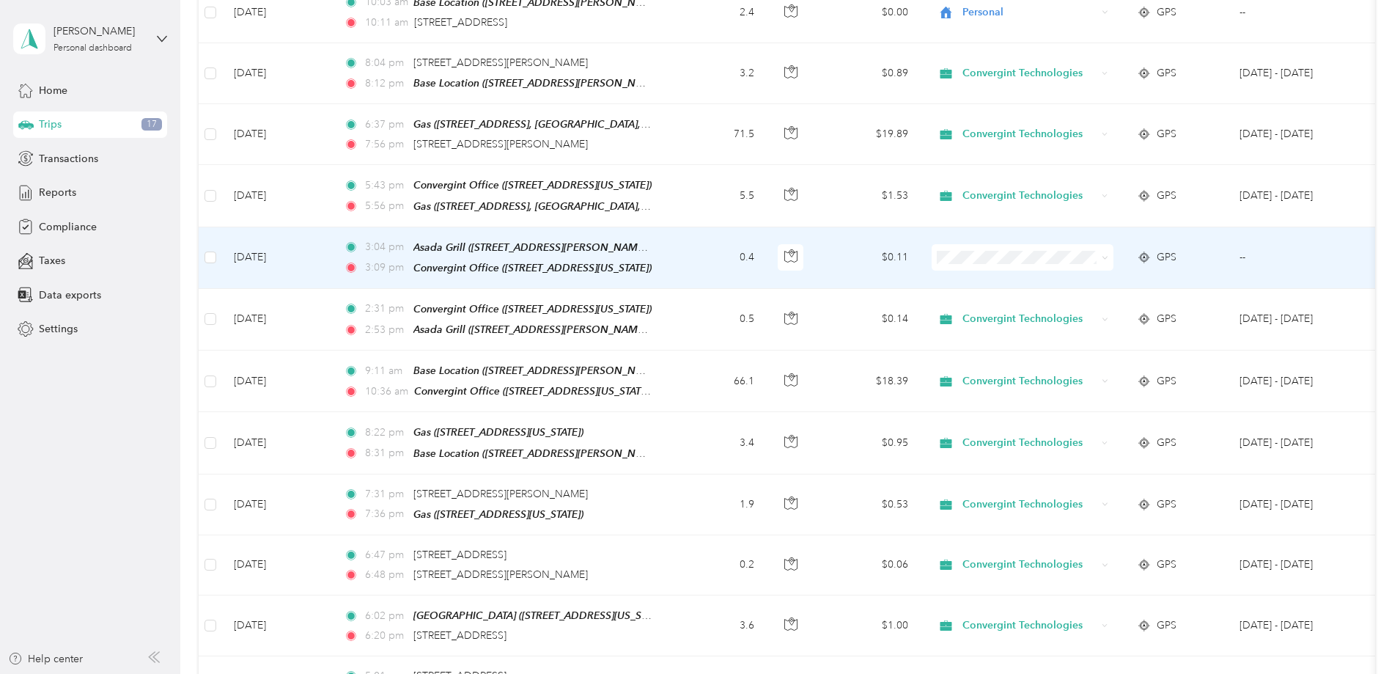
scroll to position [1610, 0]
click at [1106, 261] on span "Convergint Technologies" at bounding box center [1134, 261] width 136 height 15
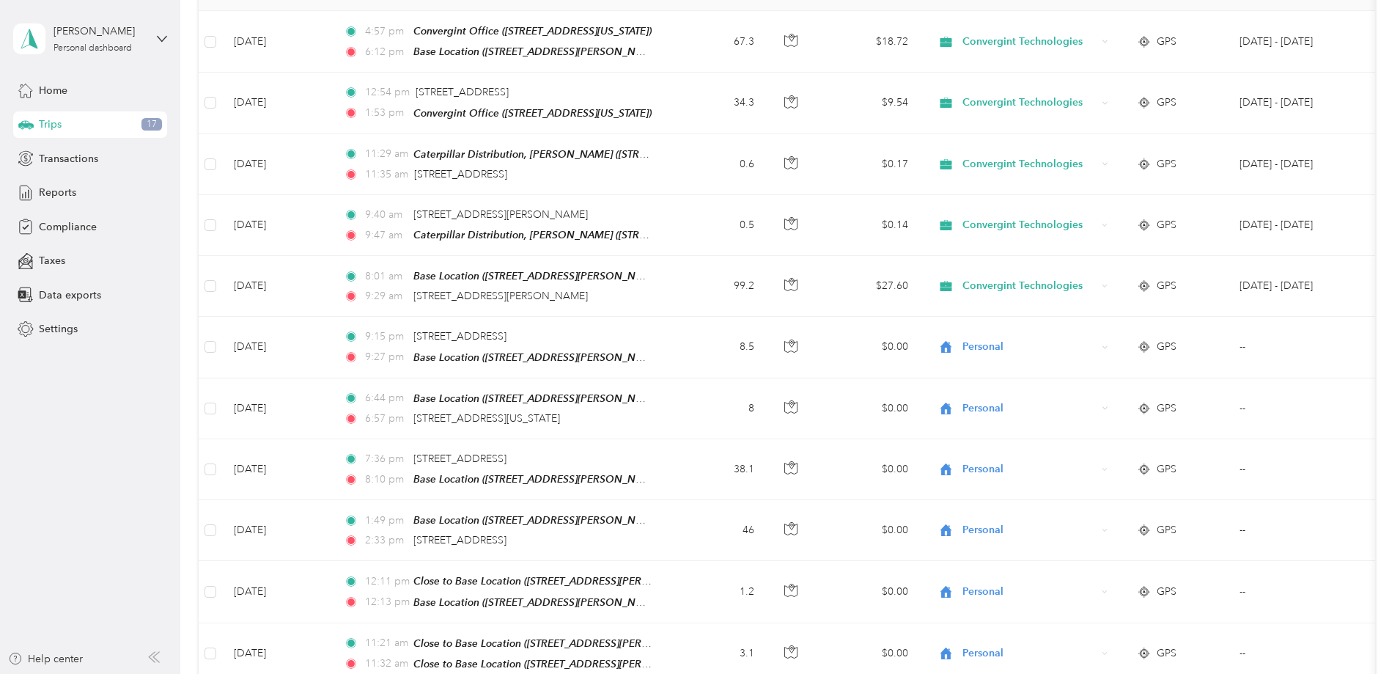
scroll to position [0, 0]
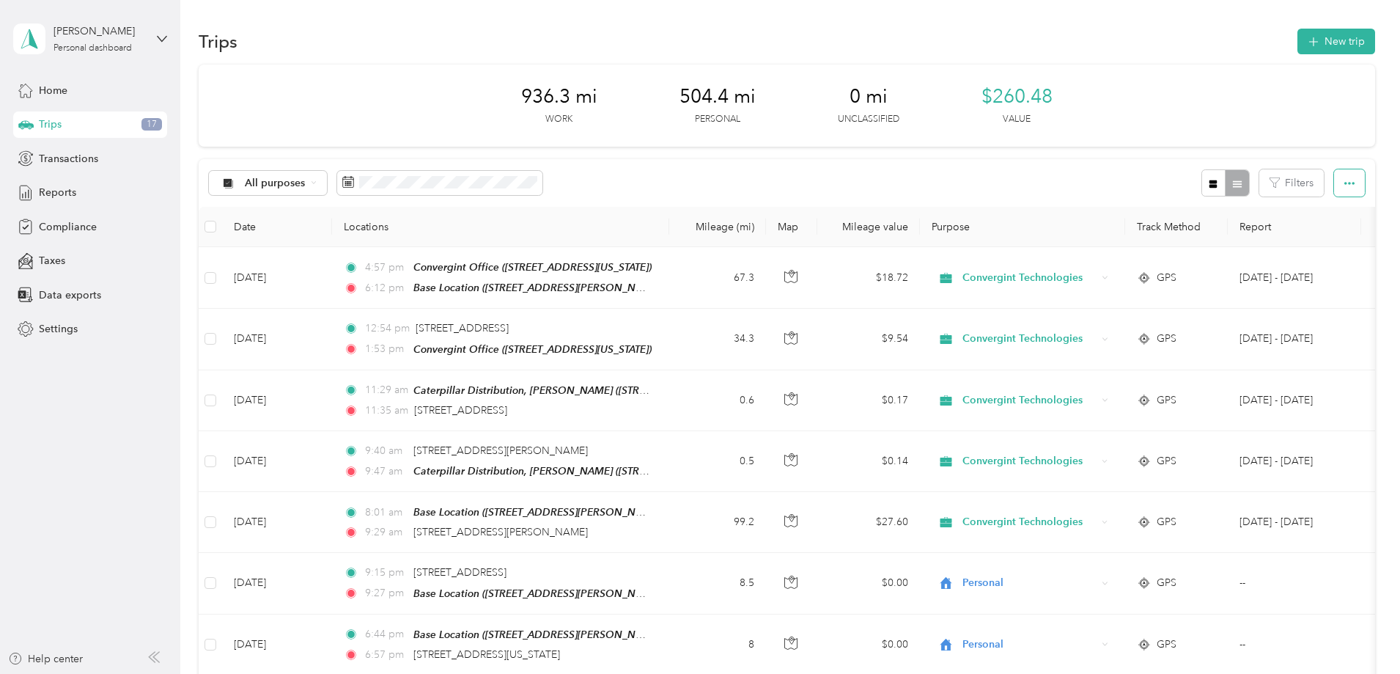
click at [1334, 175] on button "button" at bounding box center [1349, 182] width 31 height 27
click at [1242, 125] on div "936.3 mi Work 504.4 mi Personal 0 mi Unclassified $260.48 Value" at bounding box center [787, 106] width 1176 height 82
click at [59, 161] on span "Transactions" at bounding box center [68, 158] width 59 height 15
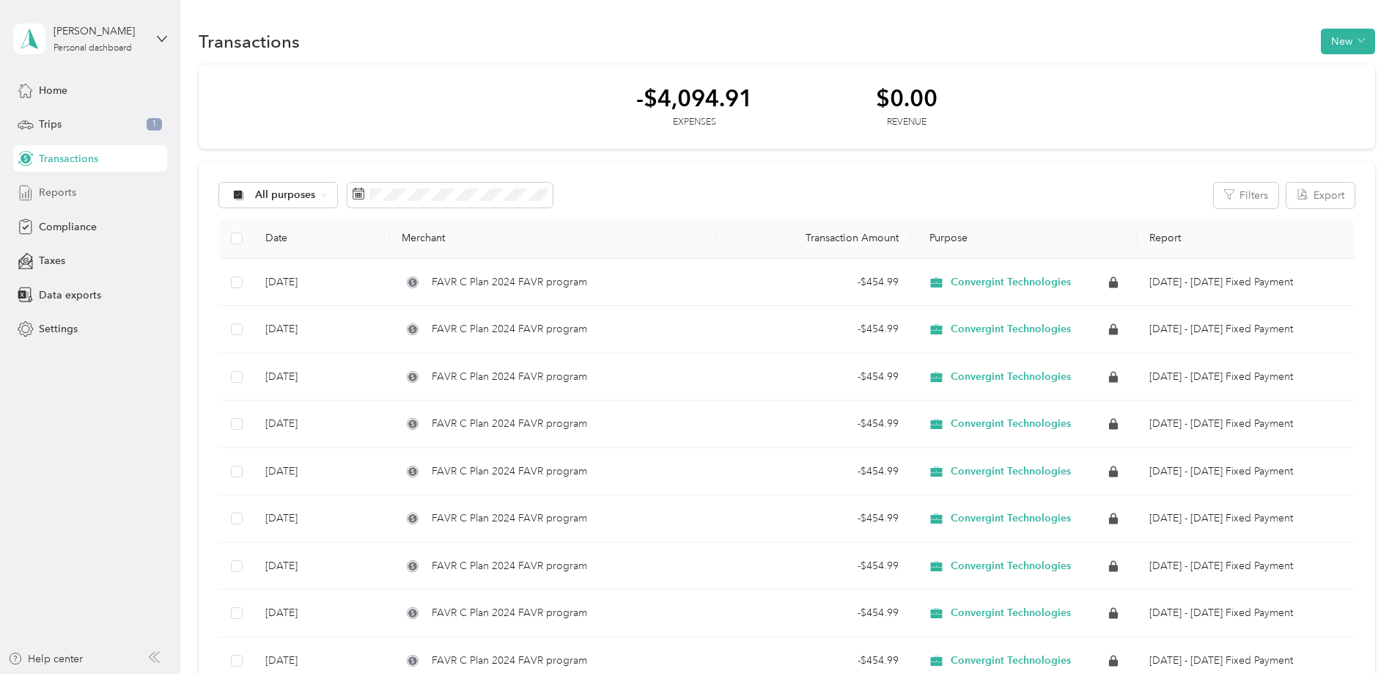
click at [70, 197] on span "Reports" at bounding box center [57, 192] width 37 height 15
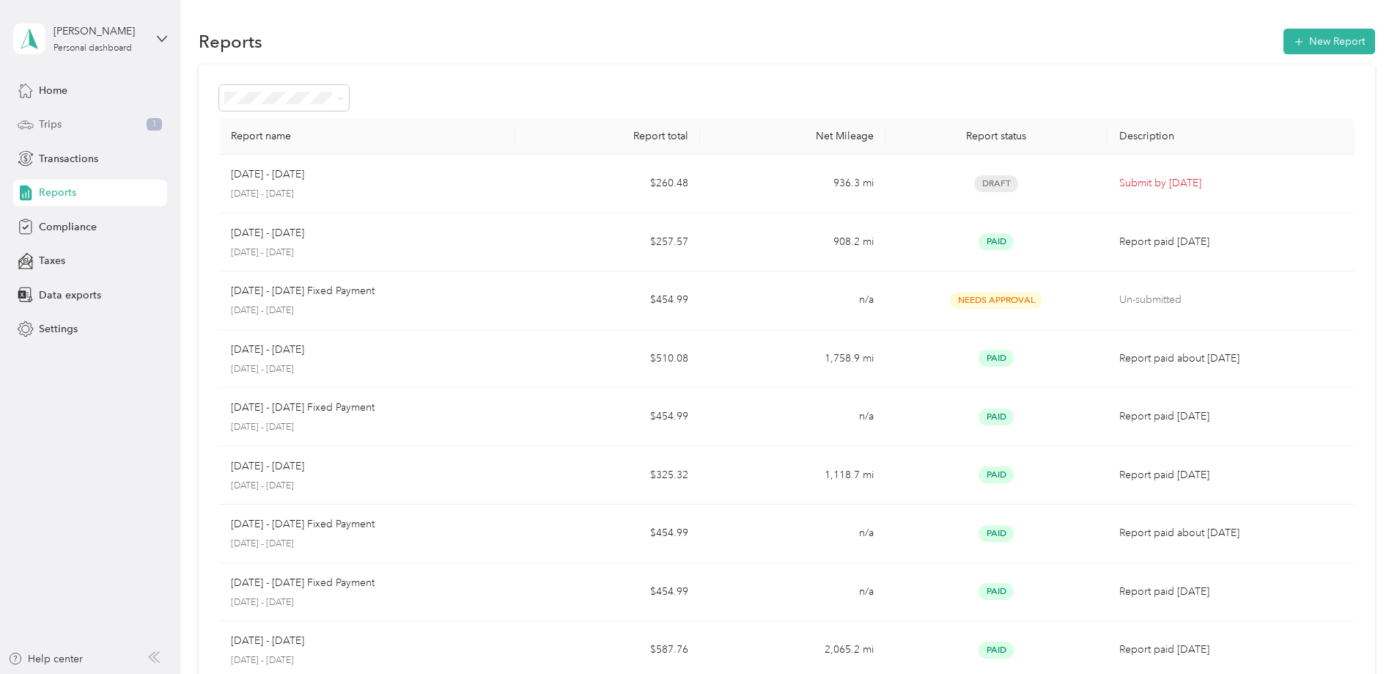
click at [80, 122] on div "Trips 1" at bounding box center [90, 124] width 154 height 26
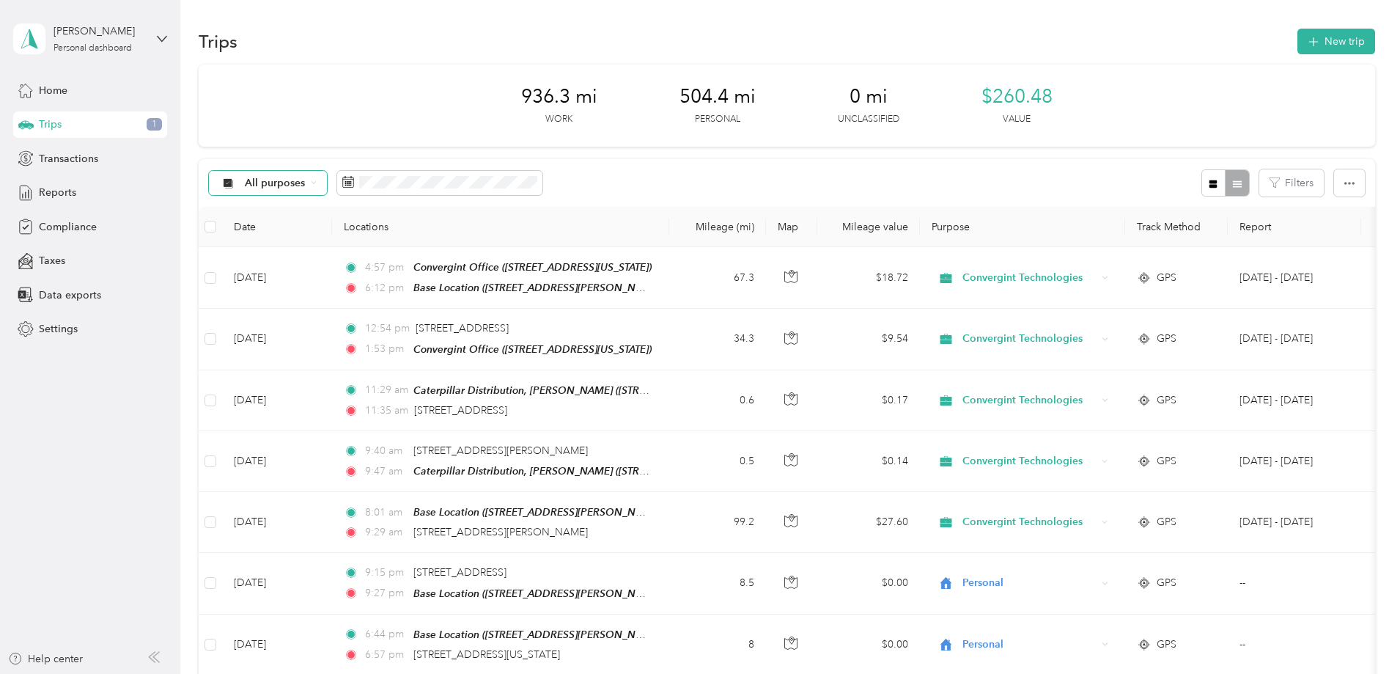
click at [328, 185] on div "All purposes" at bounding box center [268, 183] width 119 height 25
click at [388, 229] on span "Unclassified" at bounding box center [403, 234] width 120 height 15
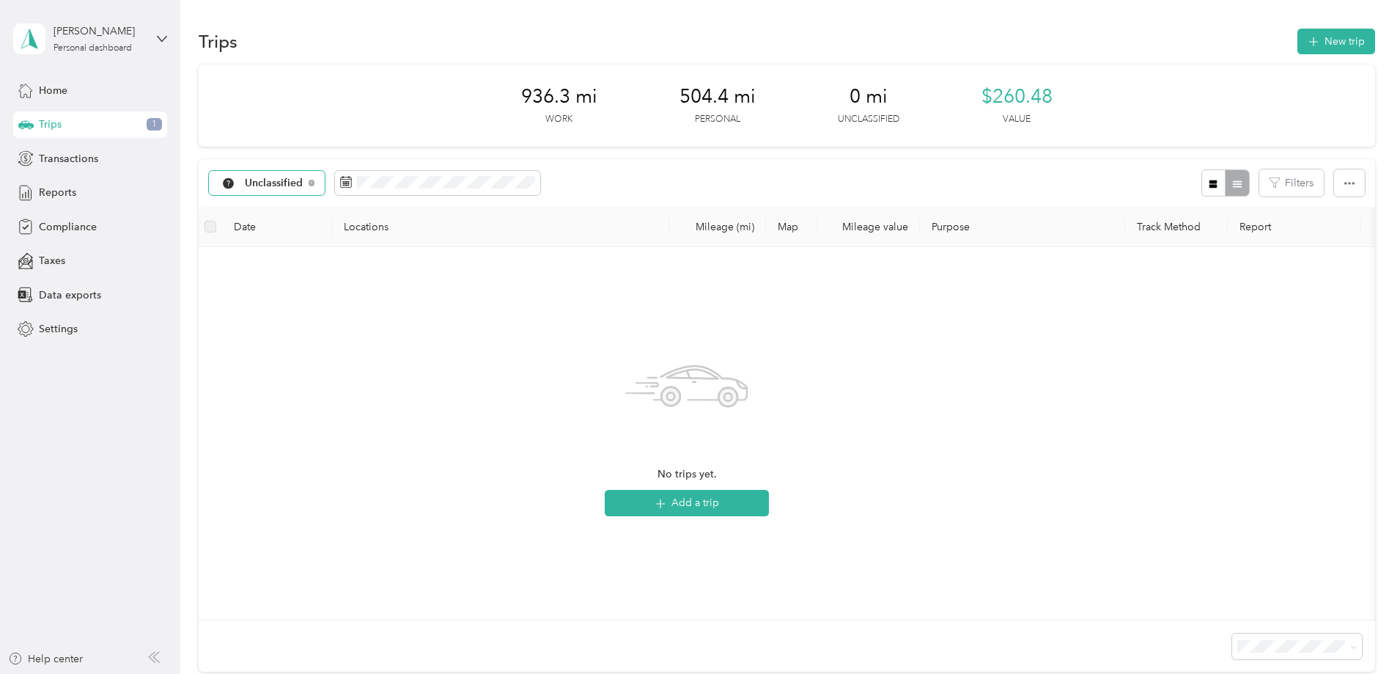
click at [325, 179] on div "Unclassified" at bounding box center [267, 183] width 117 height 25
click at [399, 218] on li "All purposes" at bounding box center [389, 209] width 167 height 26
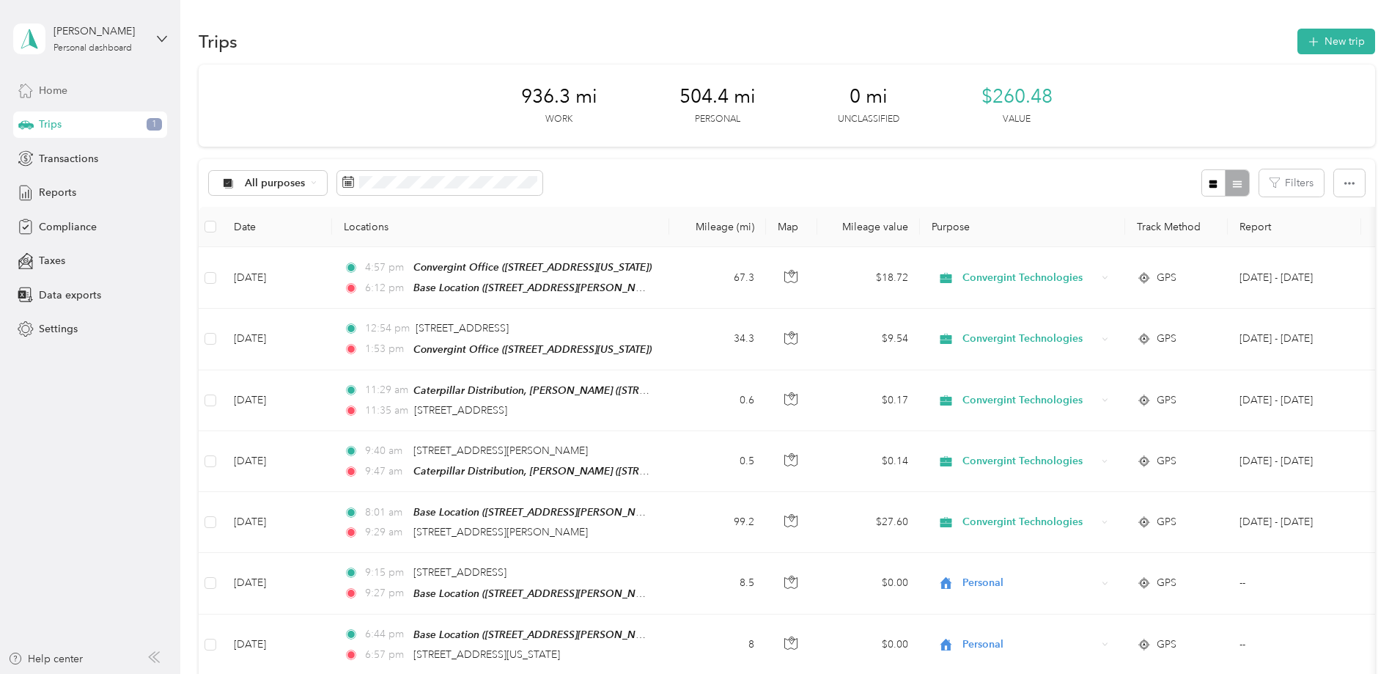
click at [53, 86] on span "Home" at bounding box center [53, 90] width 29 height 15
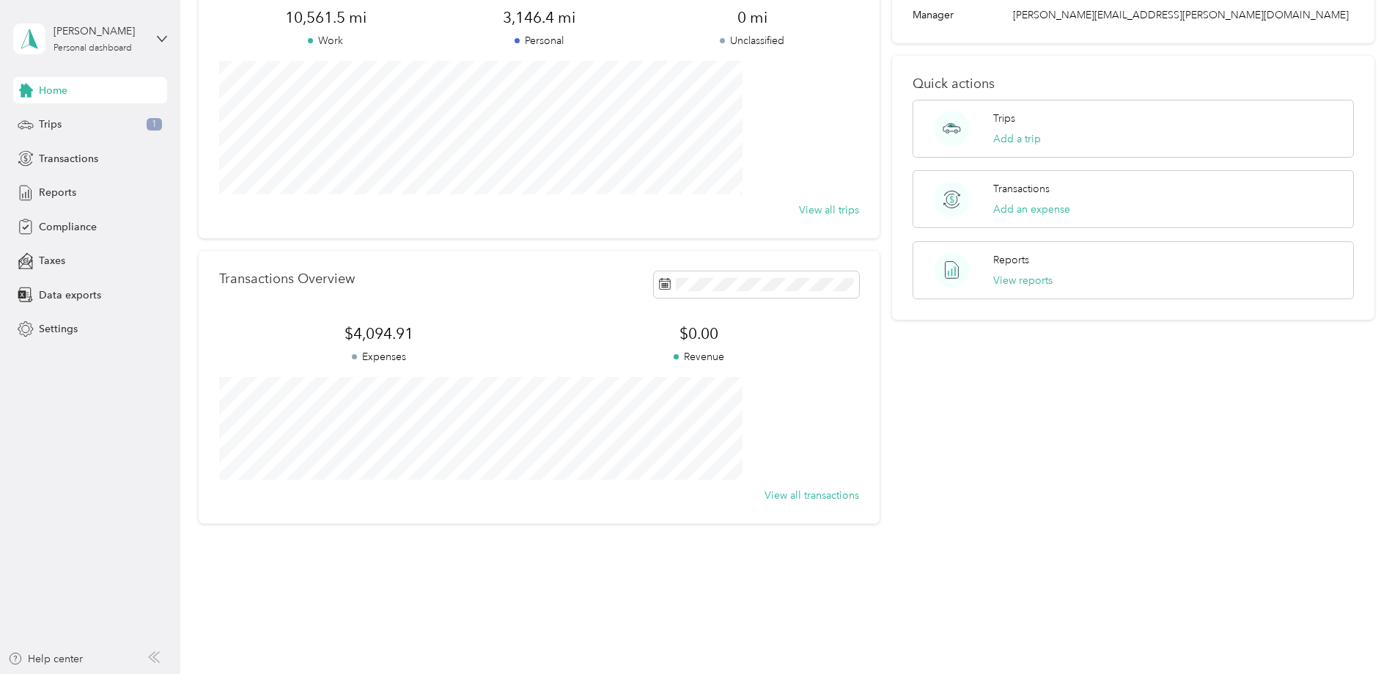
scroll to position [130, 0]
click at [1009, 274] on button "View reports" at bounding box center [1022, 279] width 59 height 15
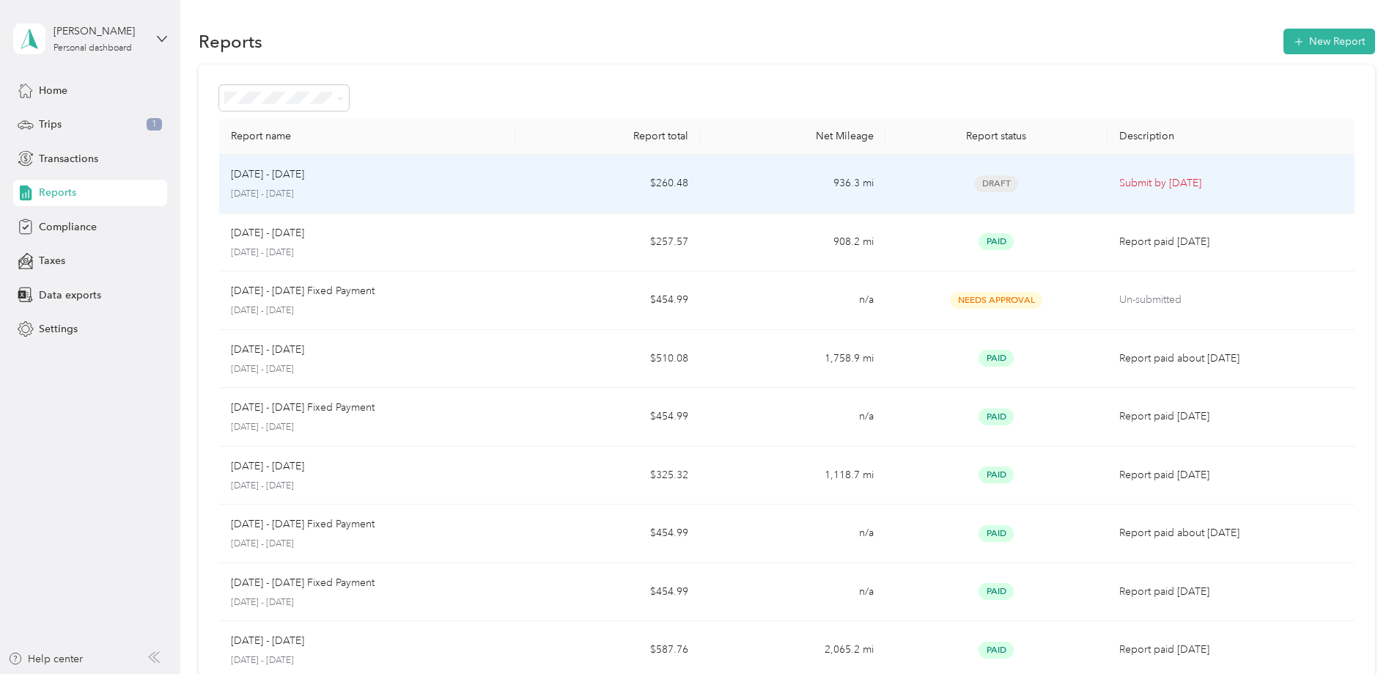
click at [974, 181] on span "Draft" at bounding box center [996, 183] width 44 height 17
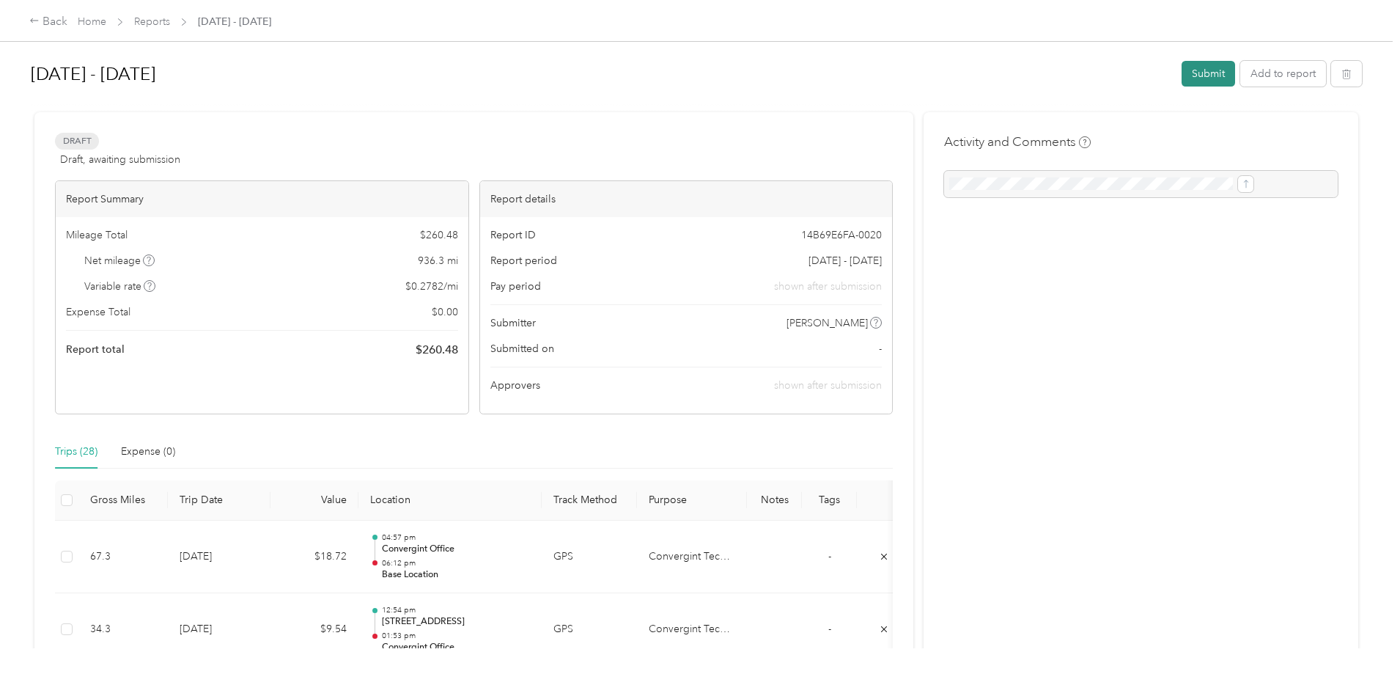
click at [1182, 70] on button "Submit" at bounding box center [1209, 74] width 54 height 26
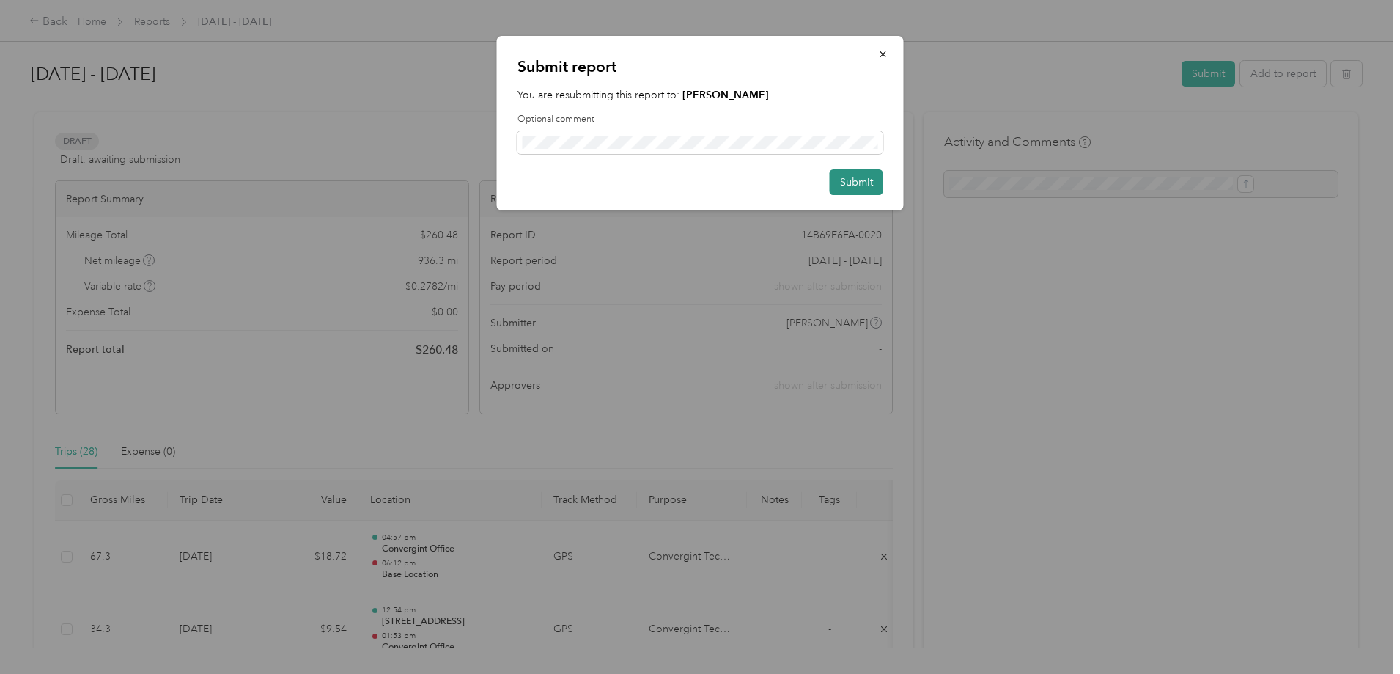
click at [863, 177] on button "Submit" at bounding box center [857, 182] width 54 height 26
